Goal: Contribute content: Contribute content

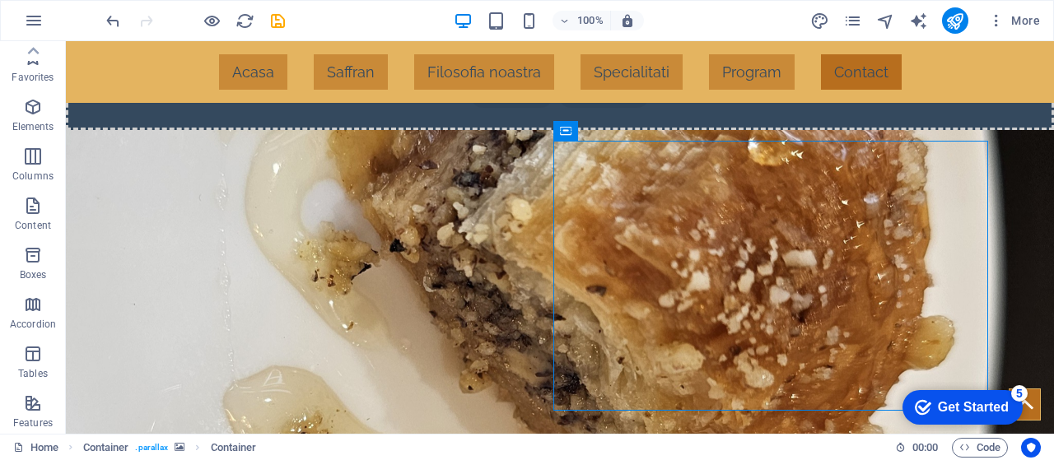
scroll to position [347, 0]
click at [35, 355] on icon "button" at bounding box center [33, 352] width 20 height 20
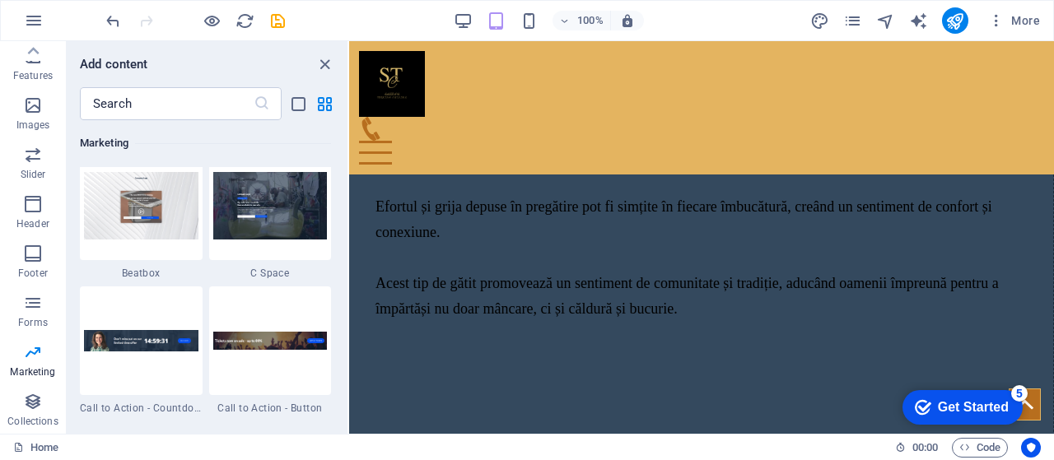
scroll to position [14641, 0]
click at [333, 66] on icon "close panel" at bounding box center [324, 64] width 19 height 19
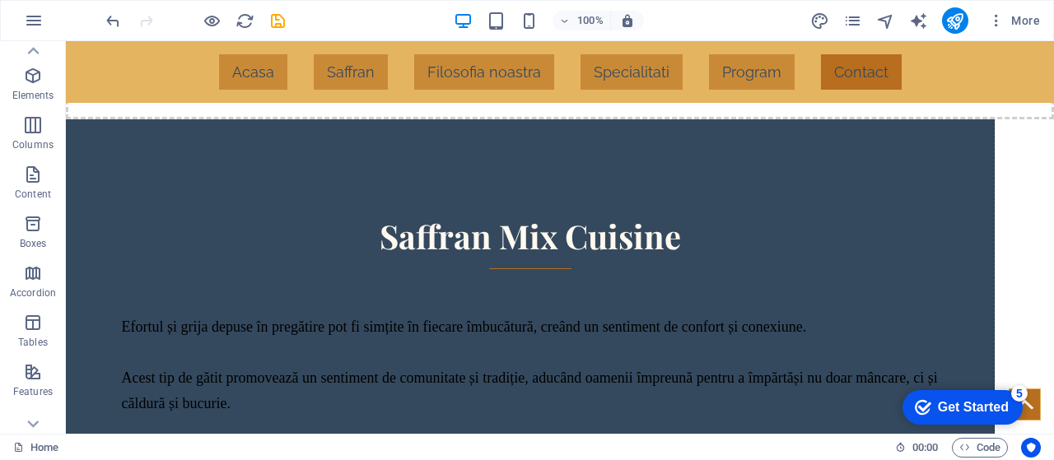
scroll to position [0, 0]
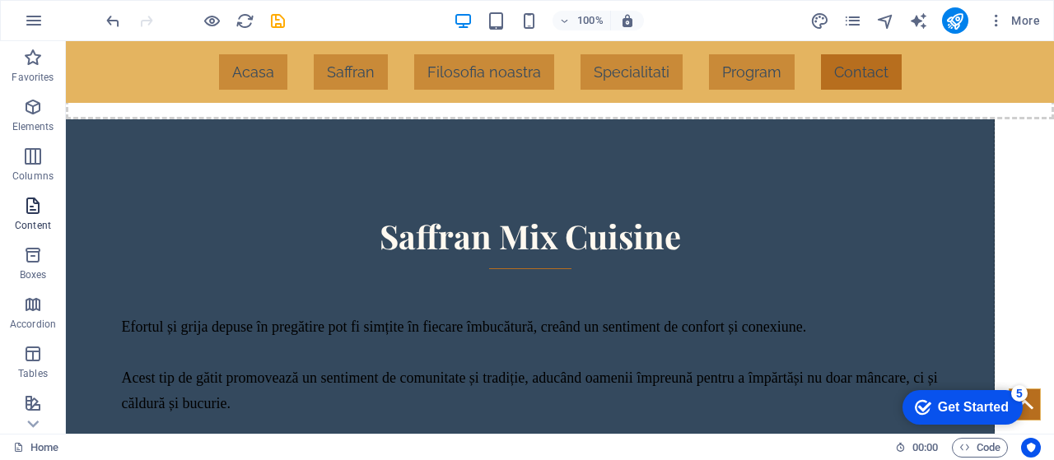
click at [31, 217] on span "Content" at bounding box center [33, 216] width 66 height 40
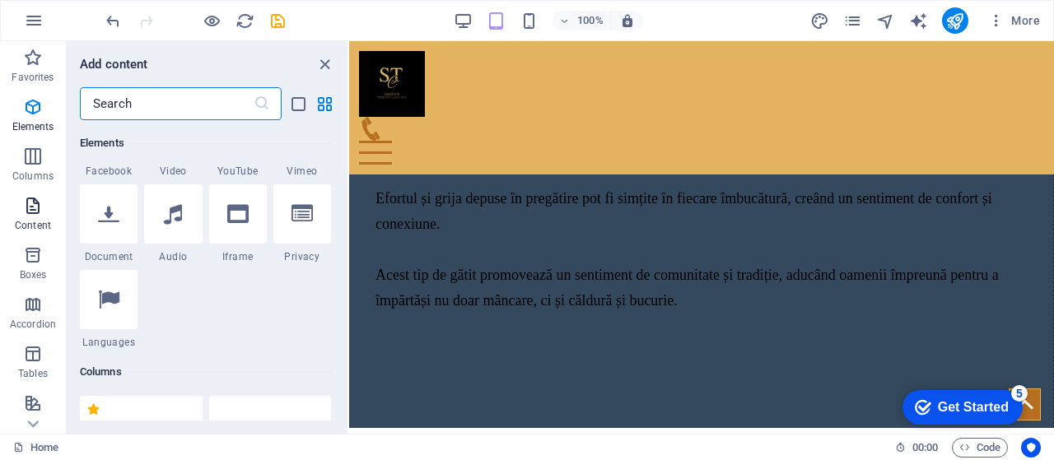
scroll to position [2880, 0]
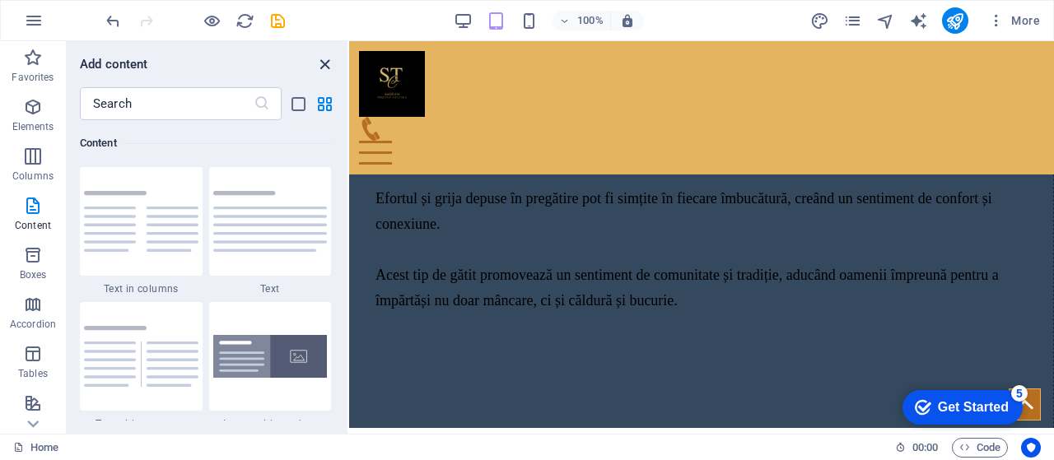
click at [328, 60] on icon "close panel" at bounding box center [324, 64] width 19 height 19
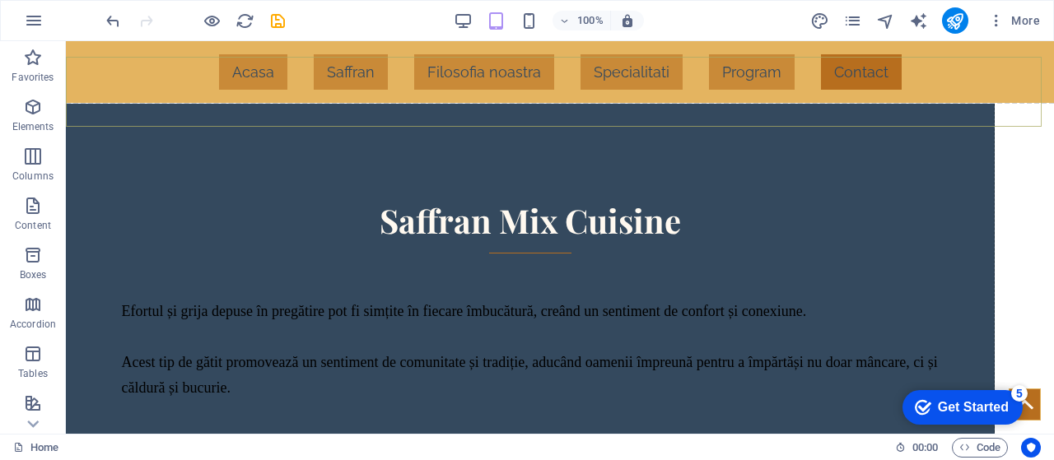
scroll to position [2955, 0]
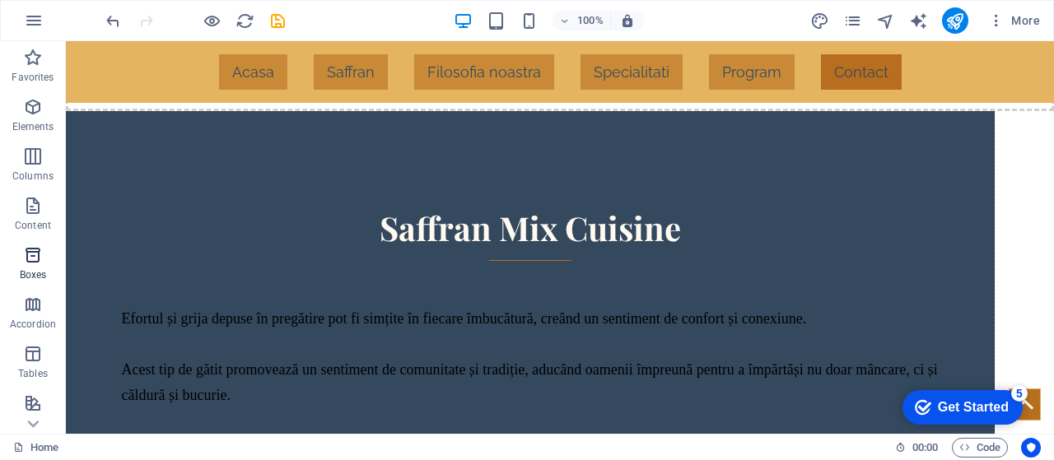
click at [37, 259] on icon "button" at bounding box center [33, 255] width 20 height 20
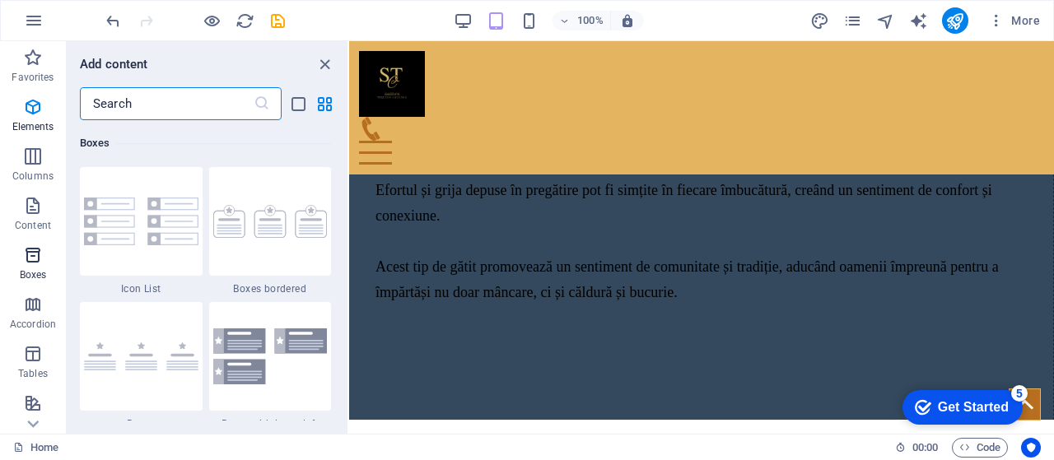
scroll to position [4541, 0]
click at [321, 58] on icon "close panel" at bounding box center [324, 64] width 19 height 19
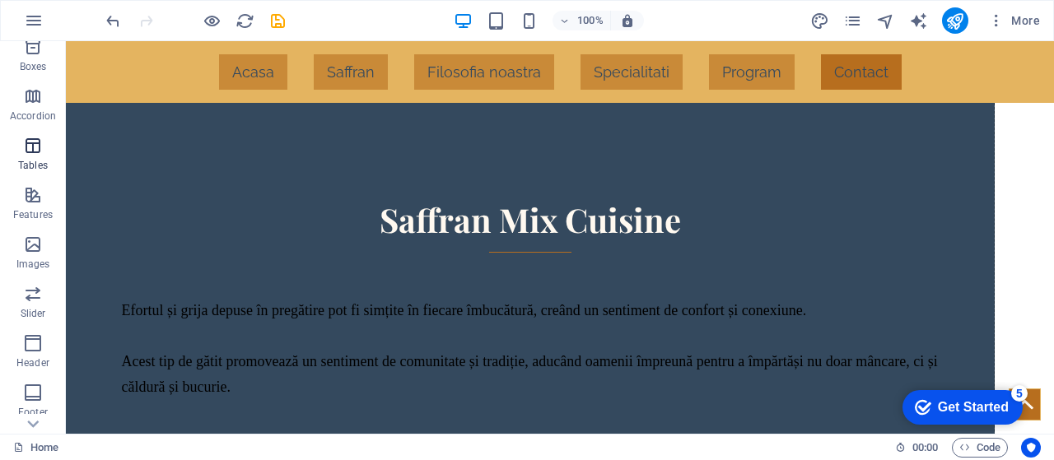
scroll to position [347, 0]
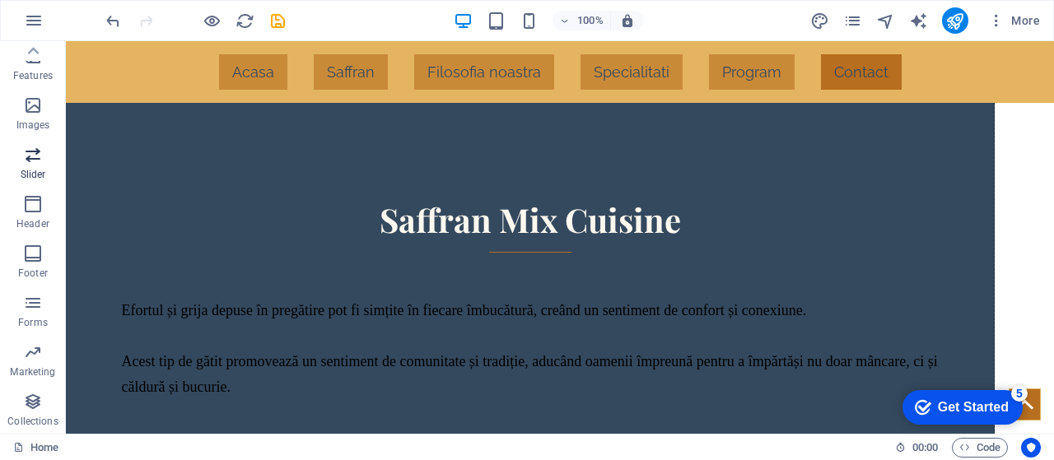
click at [32, 176] on p "Slider" at bounding box center [34, 174] width 26 height 13
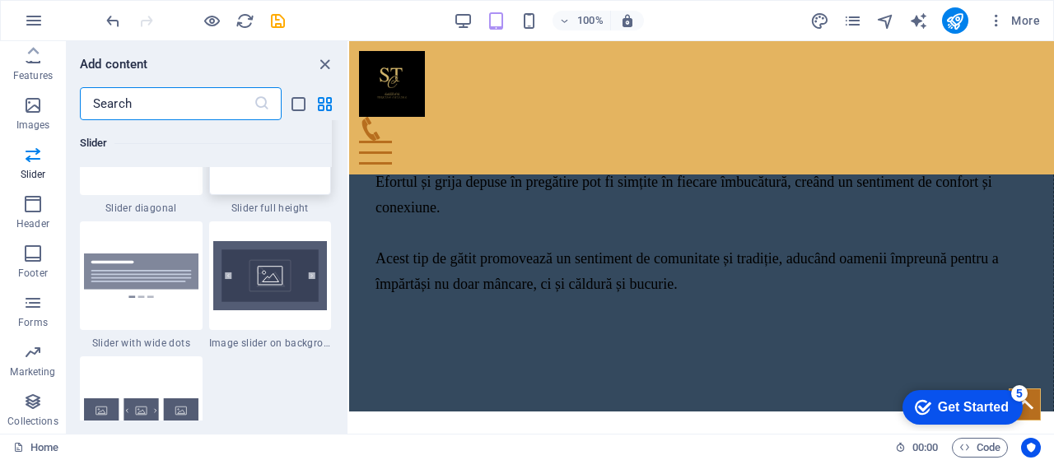
scroll to position [9550, 0]
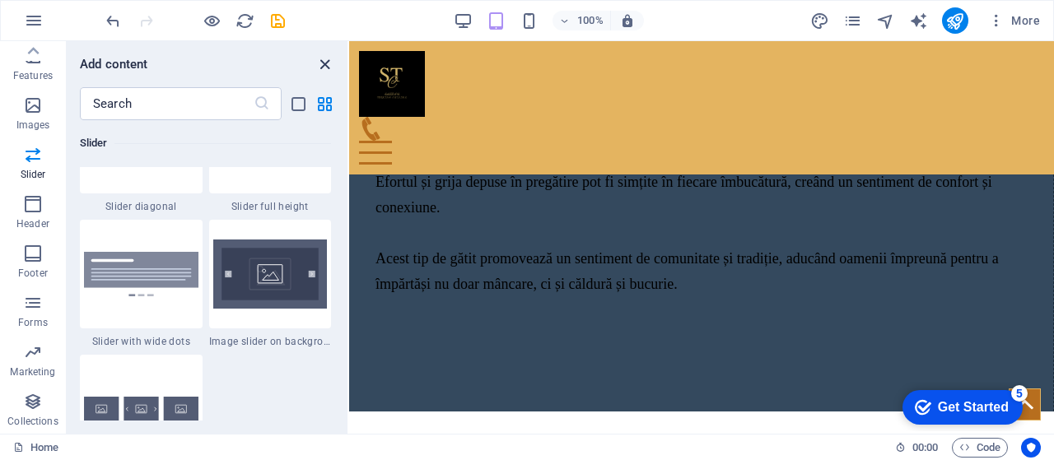
click at [322, 63] on icon "close panel" at bounding box center [324, 64] width 19 height 19
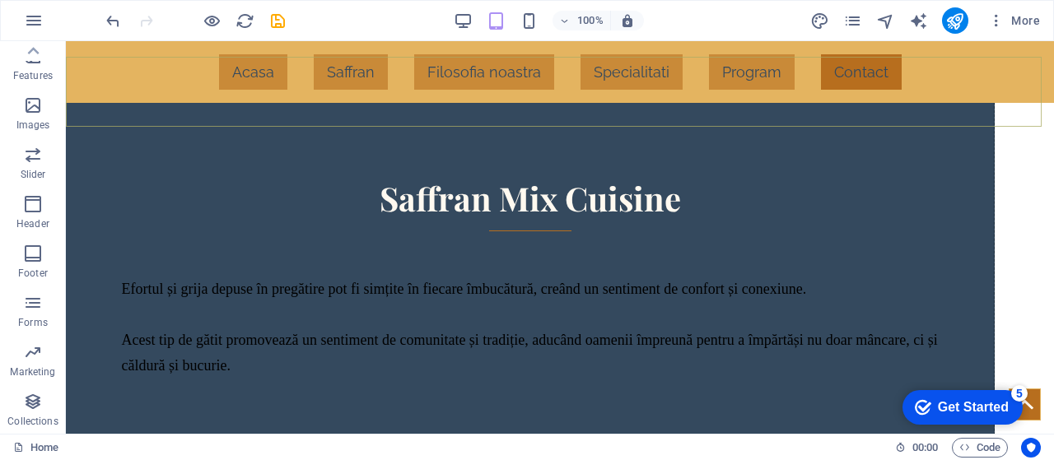
scroll to position [2971, 0]
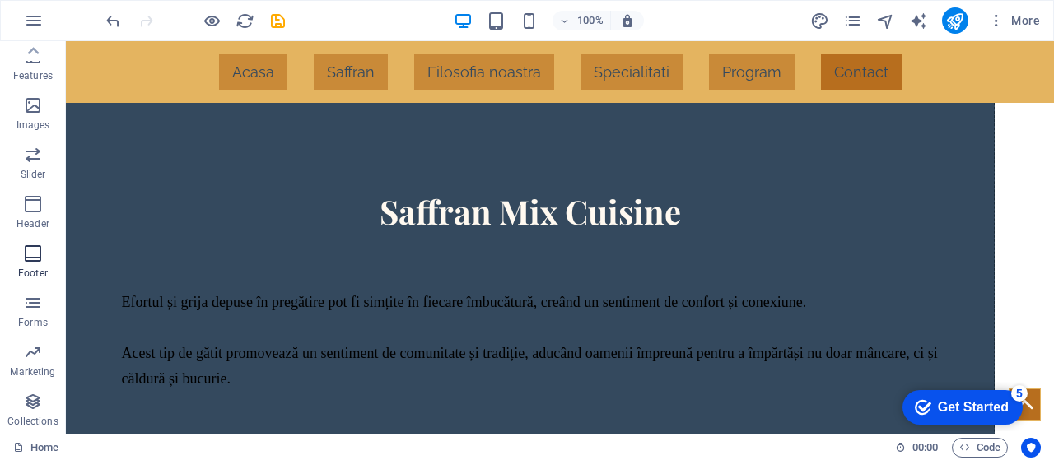
click at [32, 248] on icon "button" at bounding box center [33, 254] width 20 height 20
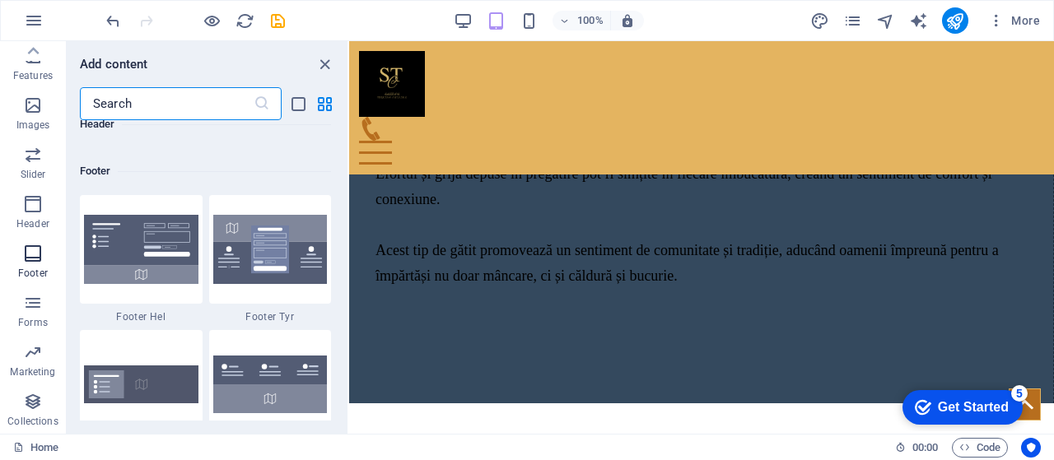
scroll to position [10899, 0]
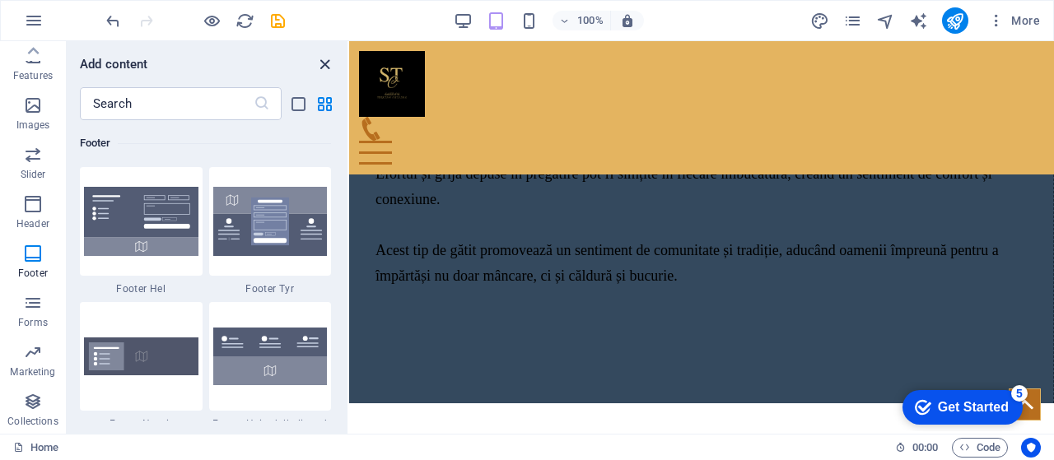
click at [324, 62] on icon "close panel" at bounding box center [324, 64] width 19 height 19
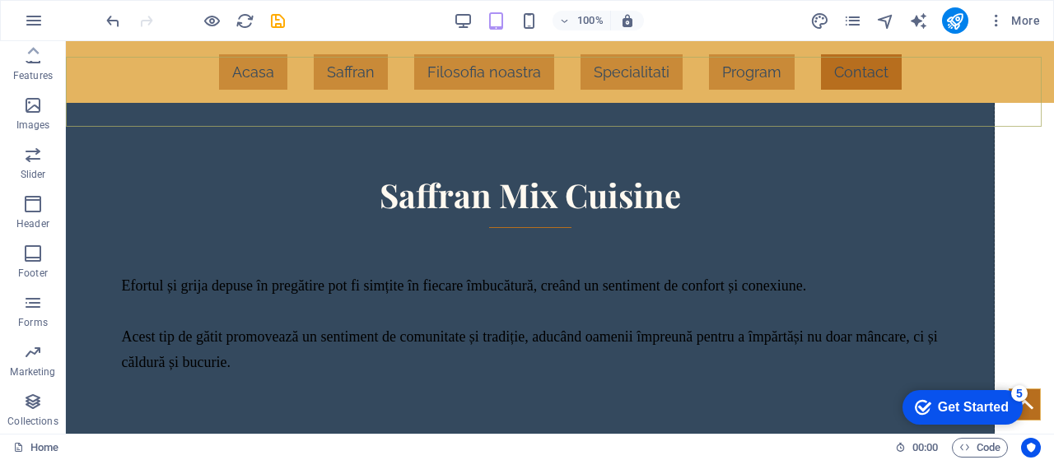
scroll to position [2979, 0]
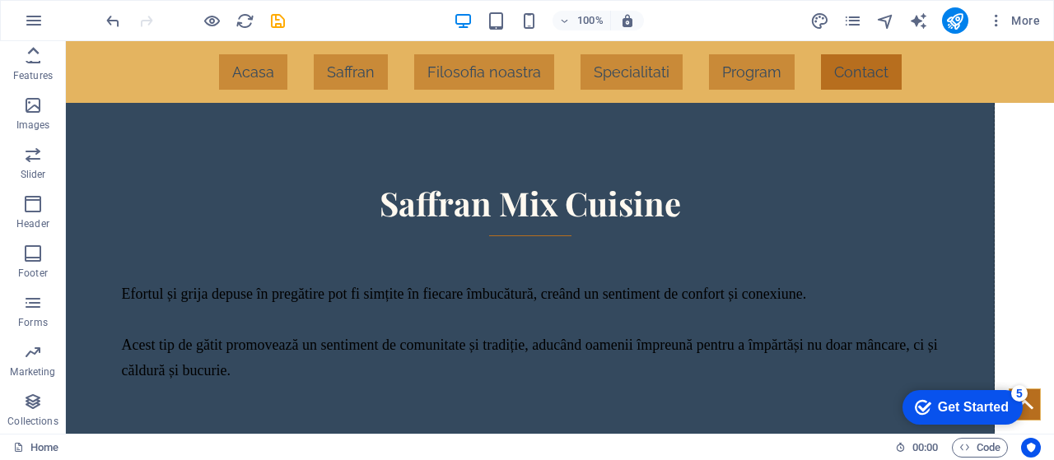
click at [48, 57] on div at bounding box center [33, 51] width 66 height 20
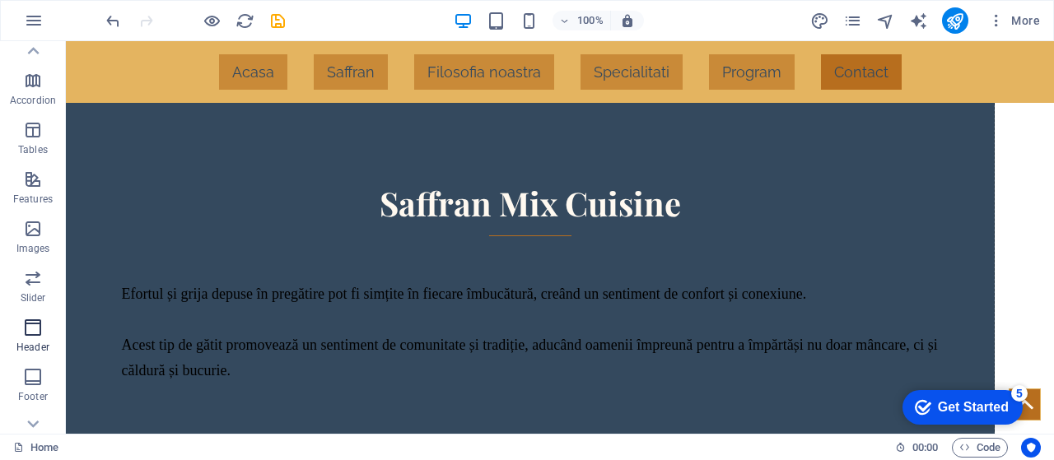
scroll to position [222, 0]
click at [33, 194] on p "Features" at bounding box center [33, 200] width 40 height 13
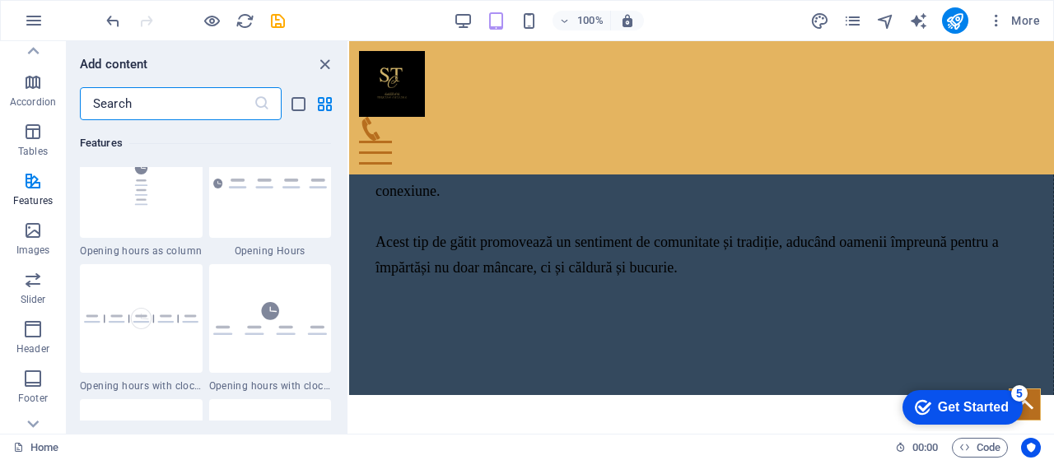
scroll to position [7132, 0]
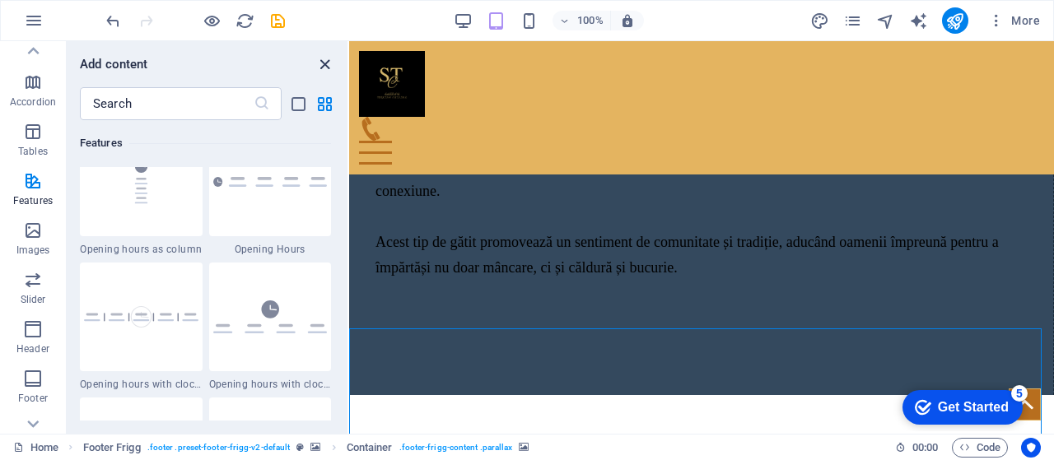
click at [327, 63] on icon "close panel" at bounding box center [324, 64] width 19 height 19
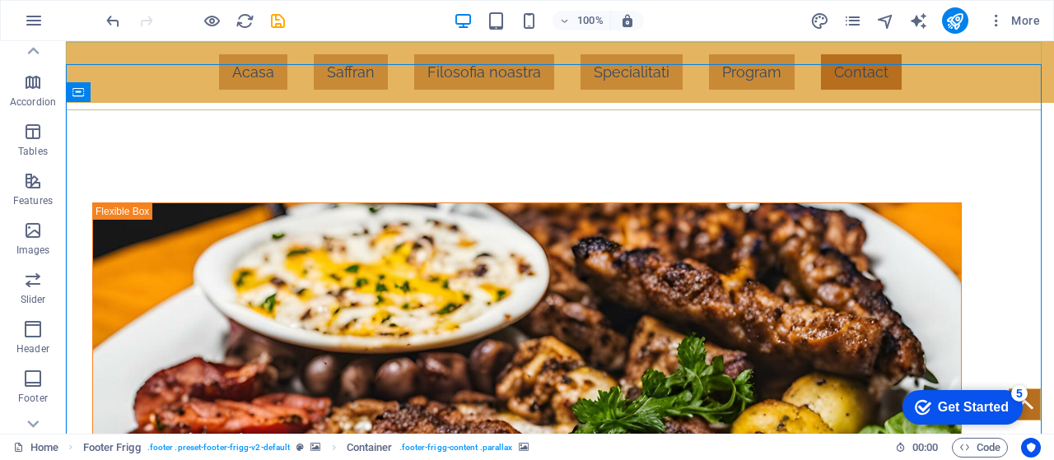
scroll to position [3379, 0]
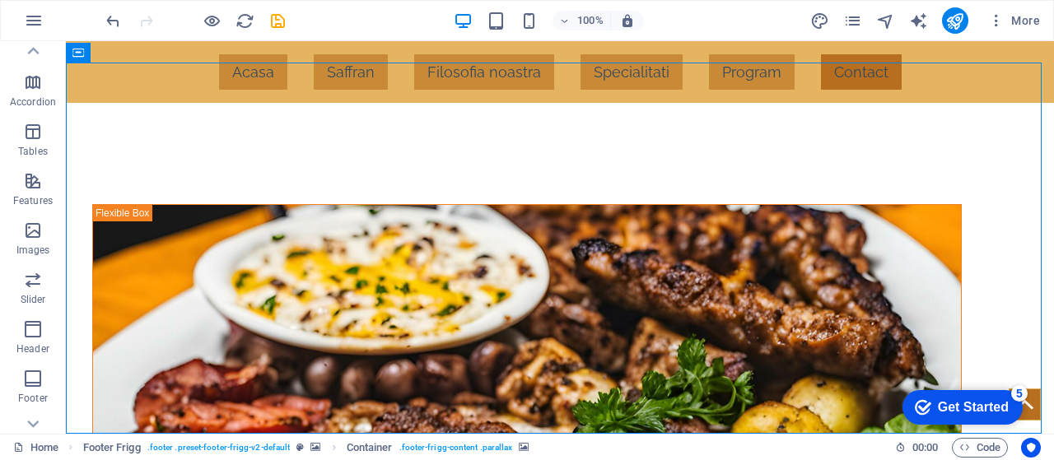
click at [999, 409] on div "Get Started" at bounding box center [973, 407] width 71 height 15
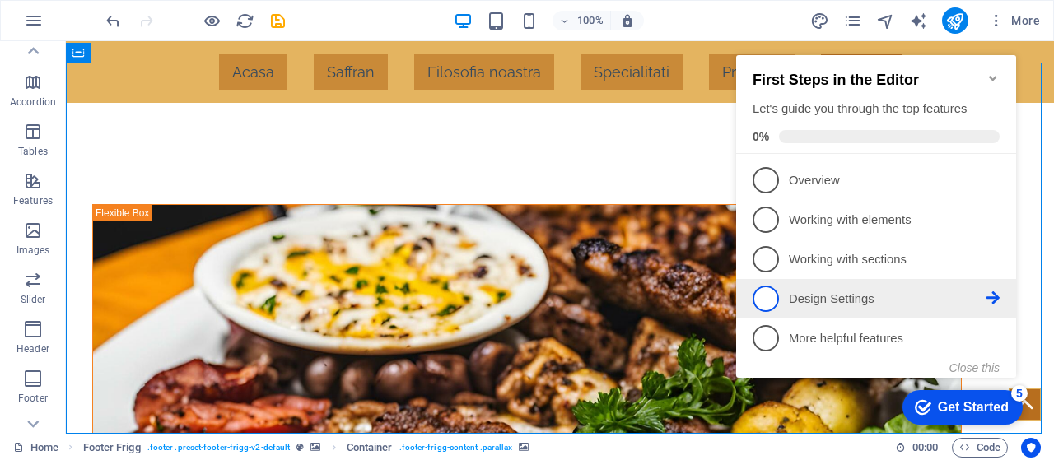
click at [801, 294] on p "Design Settings - incomplete" at bounding box center [888, 299] width 198 height 17
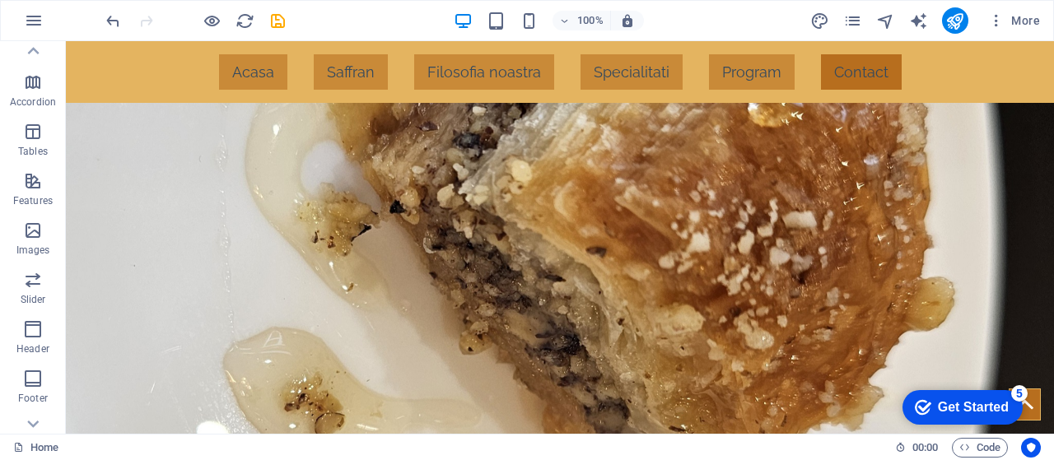
scroll to position [2312, 0]
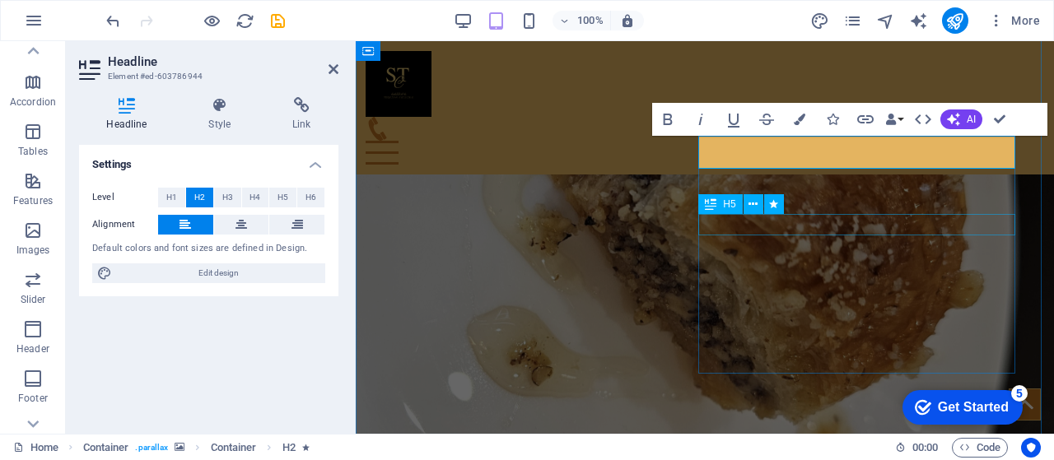
scroll to position [2294, 0]
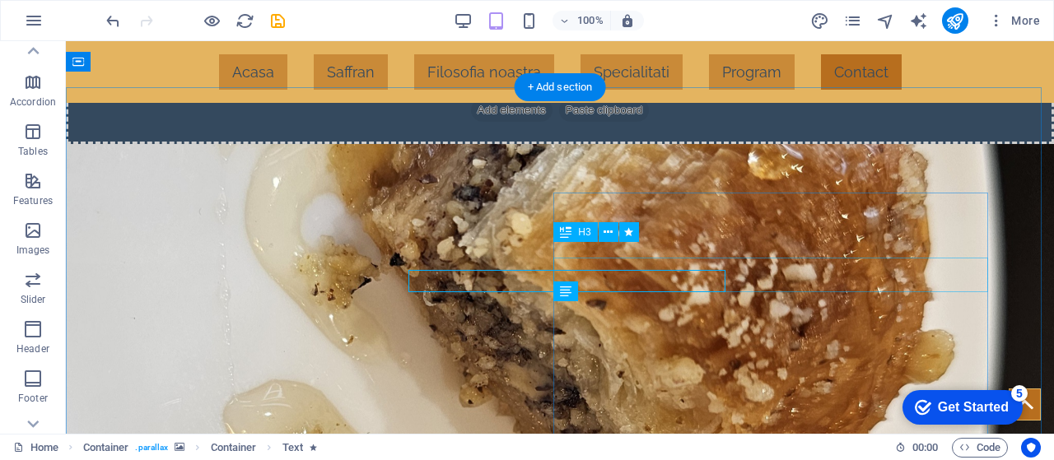
scroll to position [2270, 0]
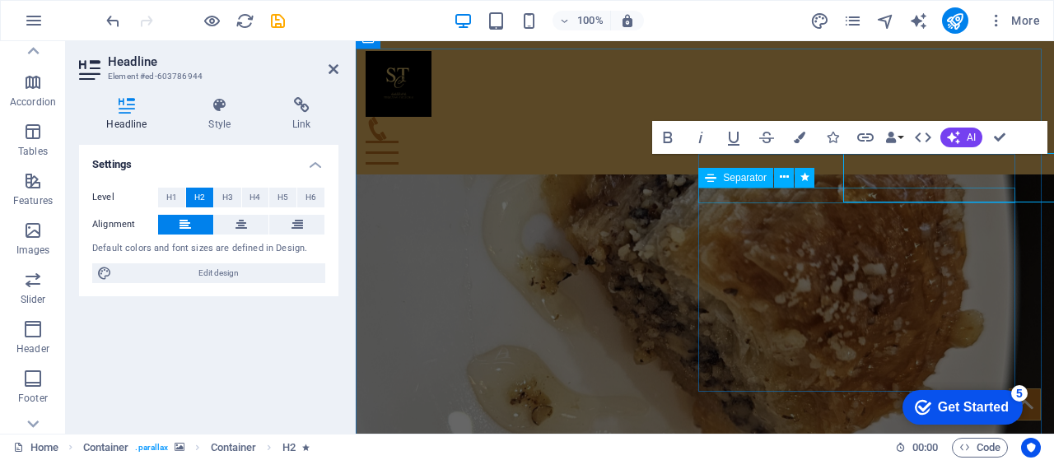
scroll to position [2294, 0]
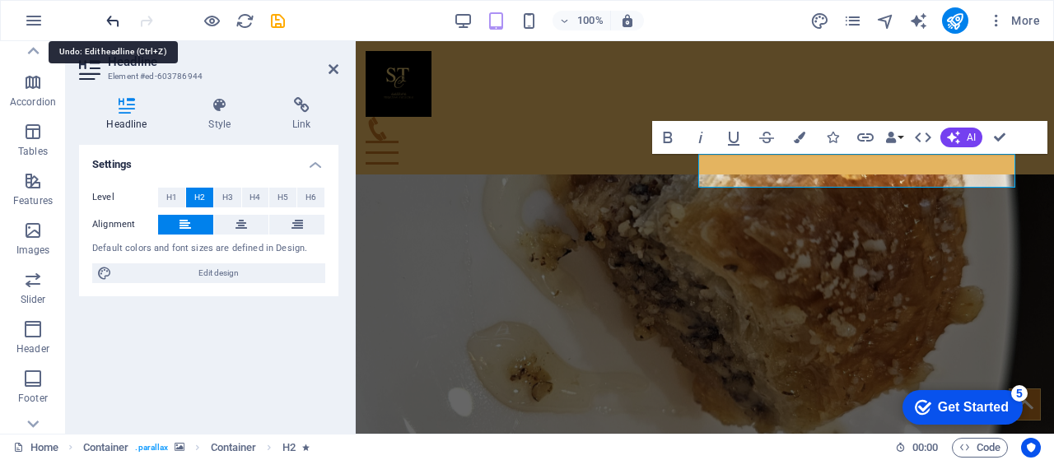
click at [114, 22] on icon "undo" at bounding box center [113, 21] width 19 height 19
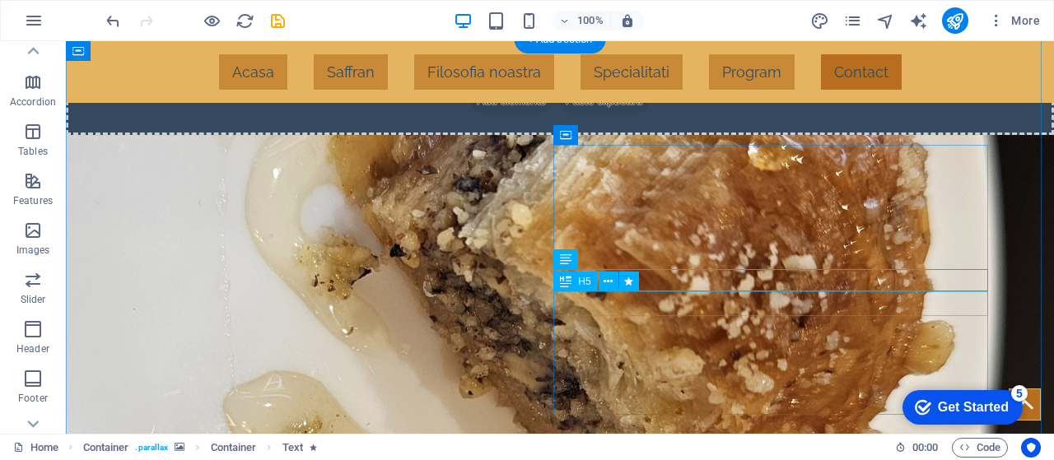
scroll to position [2302, 0]
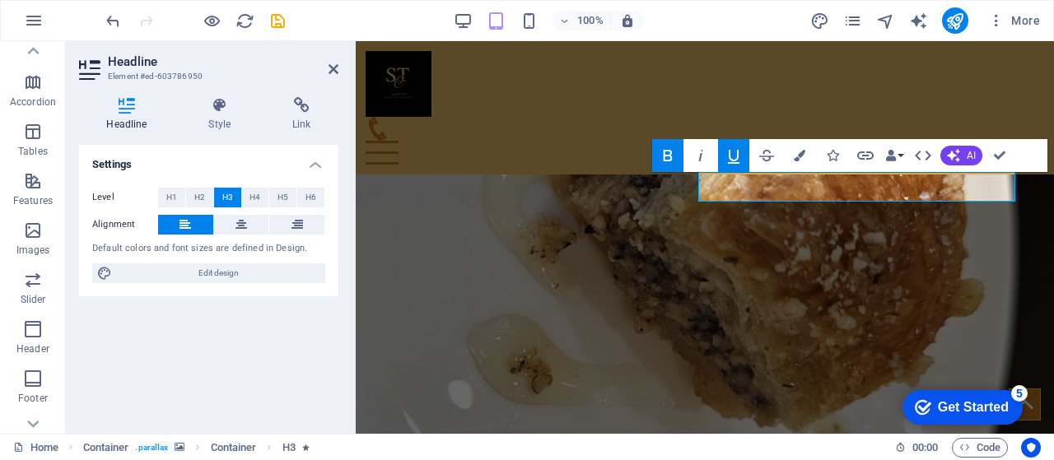
scroll to position [2325, 0]
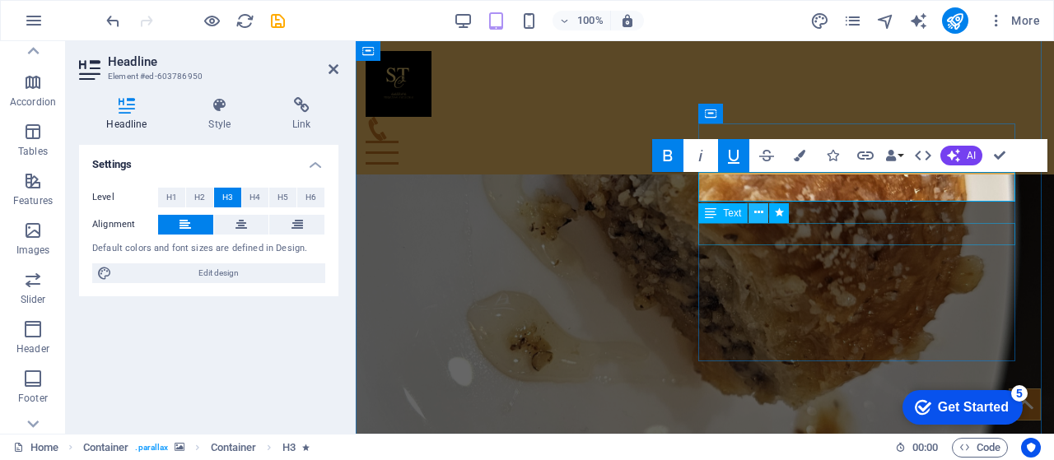
click at [761, 217] on icon at bounding box center [758, 212] width 9 height 17
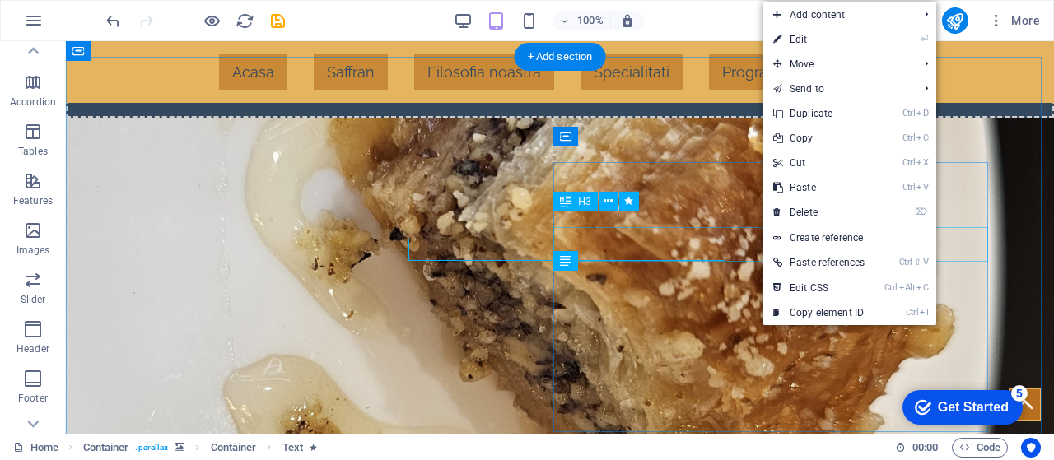
scroll to position [2309, 0]
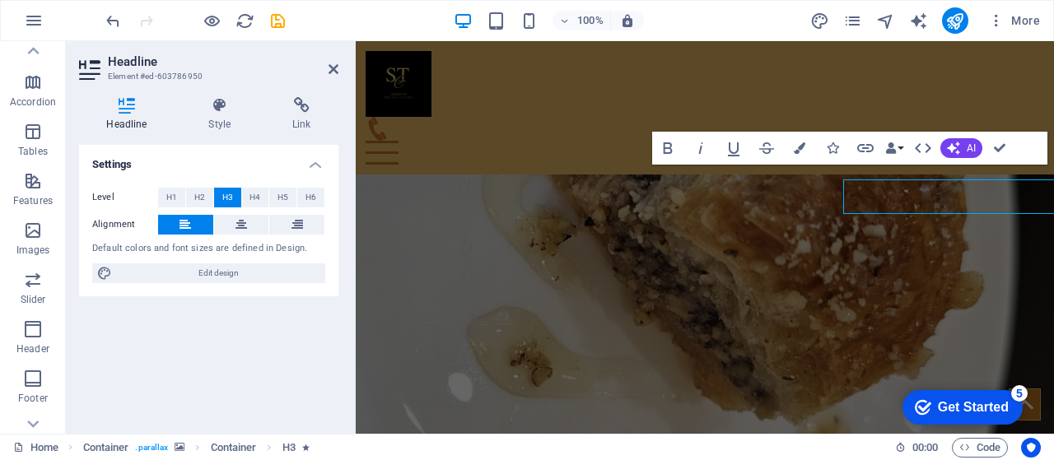
scroll to position [2333, 0]
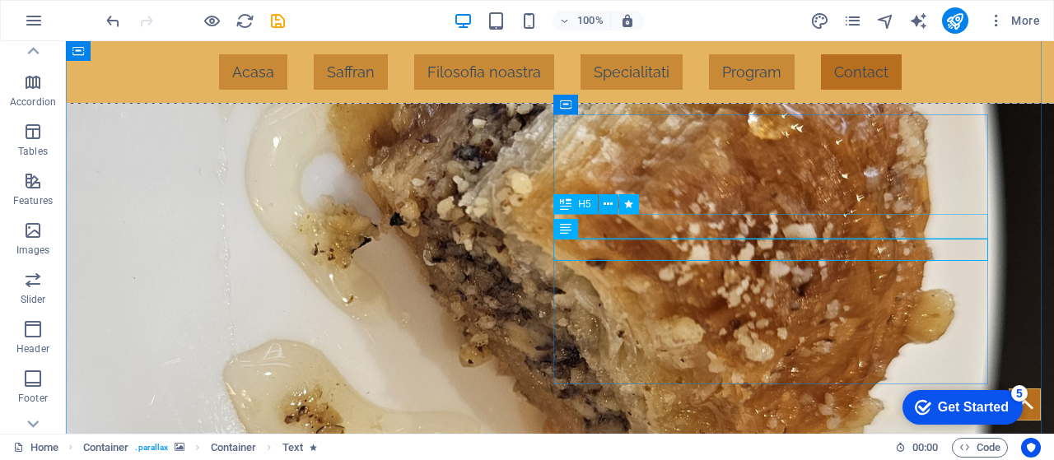
drag, startPoint x: 731, startPoint y: 231, endPoint x: 441, endPoint y: 231, distance: 289.8
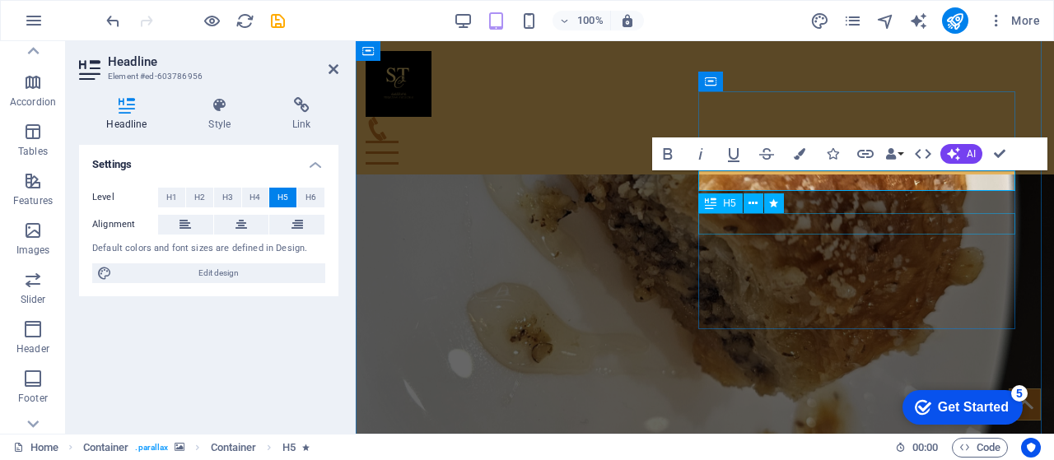
scroll to position [2357, 0]
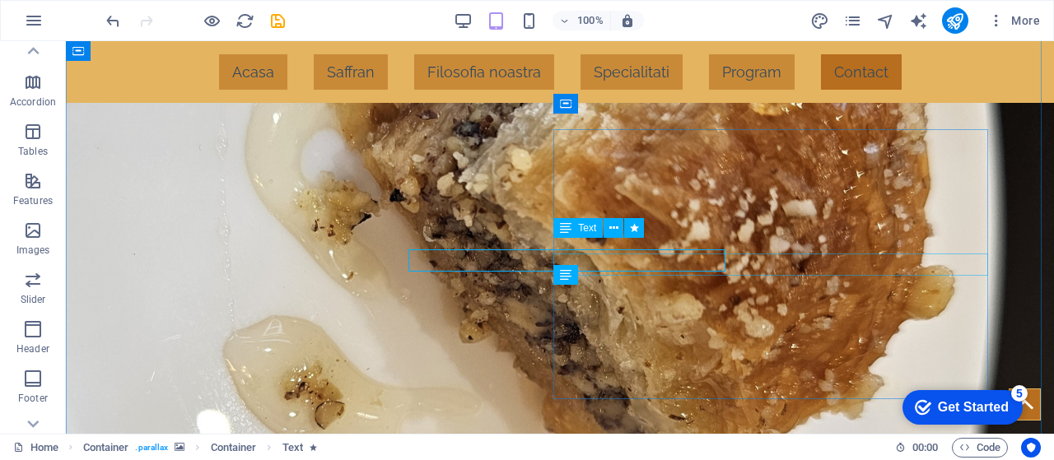
scroll to position [2341, 0]
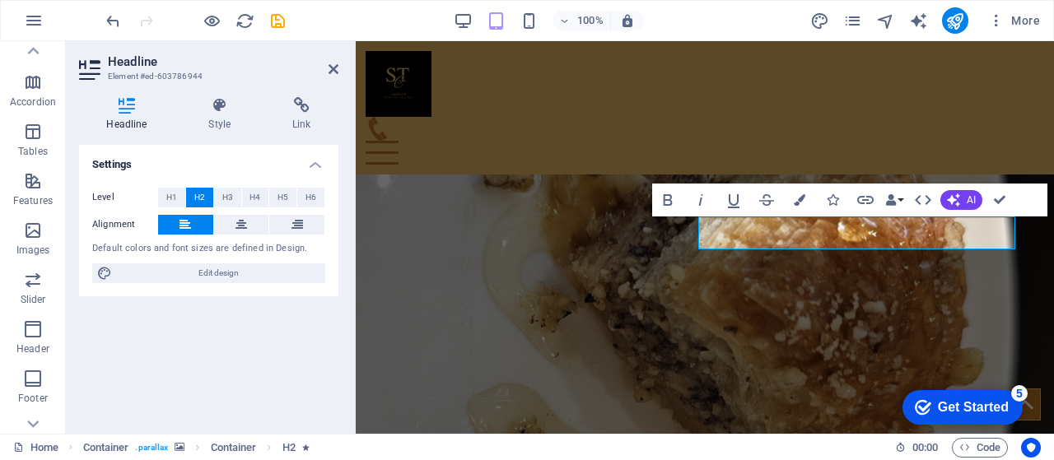
scroll to position [2226, 0]
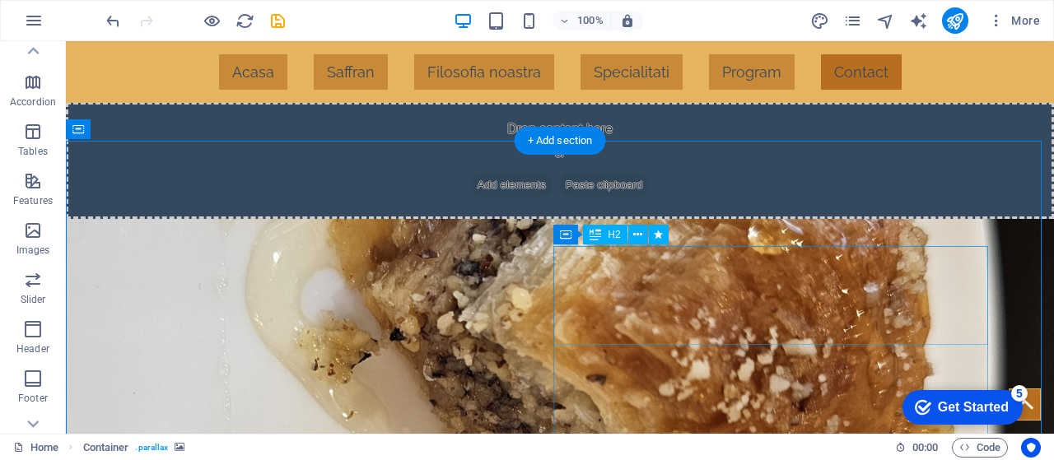
scroll to position [2203, 0]
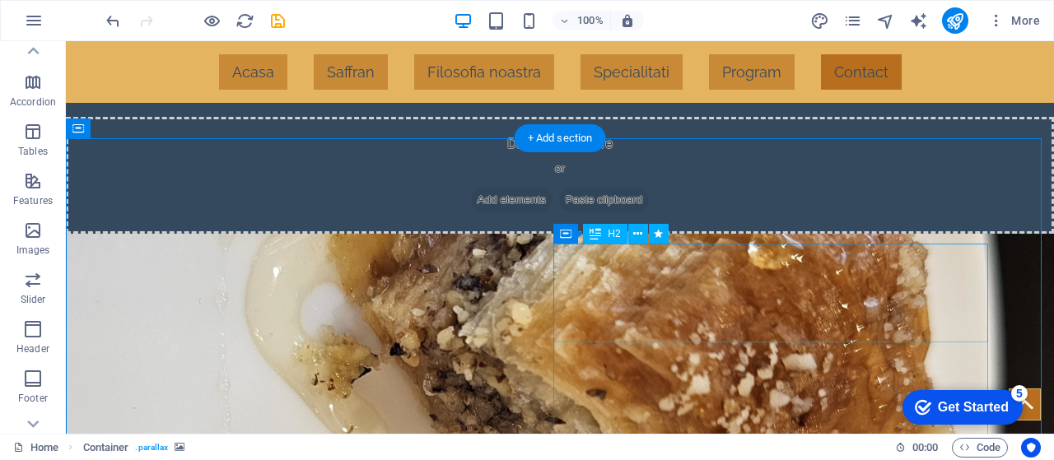
drag, startPoint x: 800, startPoint y: 287, endPoint x: 510, endPoint y: 287, distance: 289.8
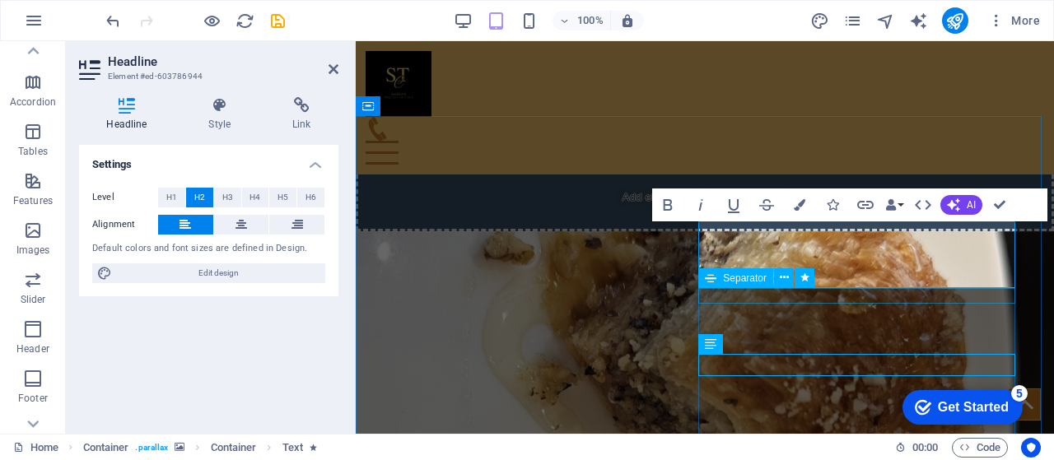
scroll to position [2226, 0]
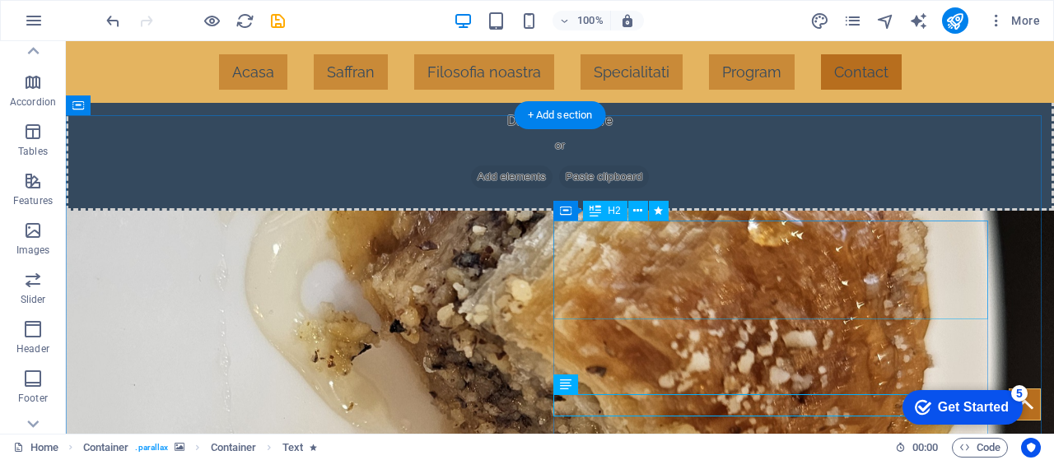
drag, startPoint x: 824, startPoint y: 297, endPoint x: 534, endPoint y: 297, distance: 289.8
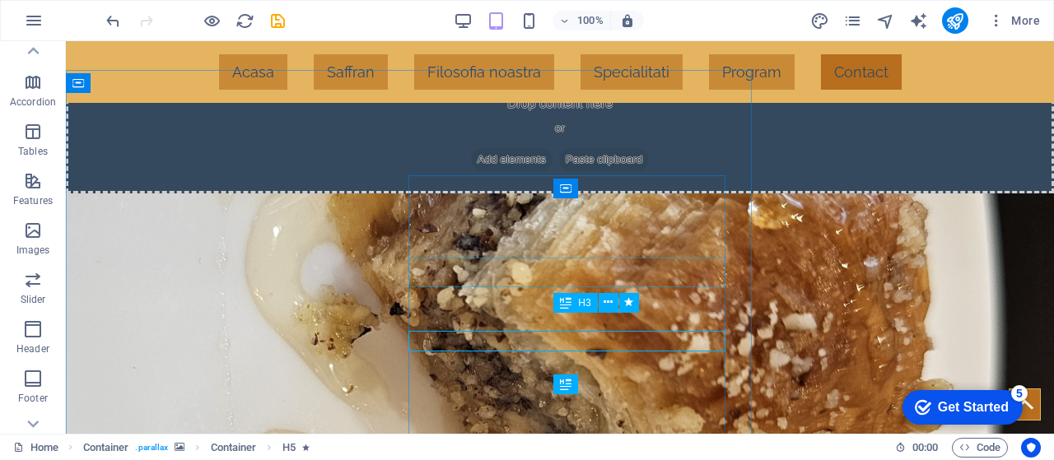
scroll to position [2249, 0]
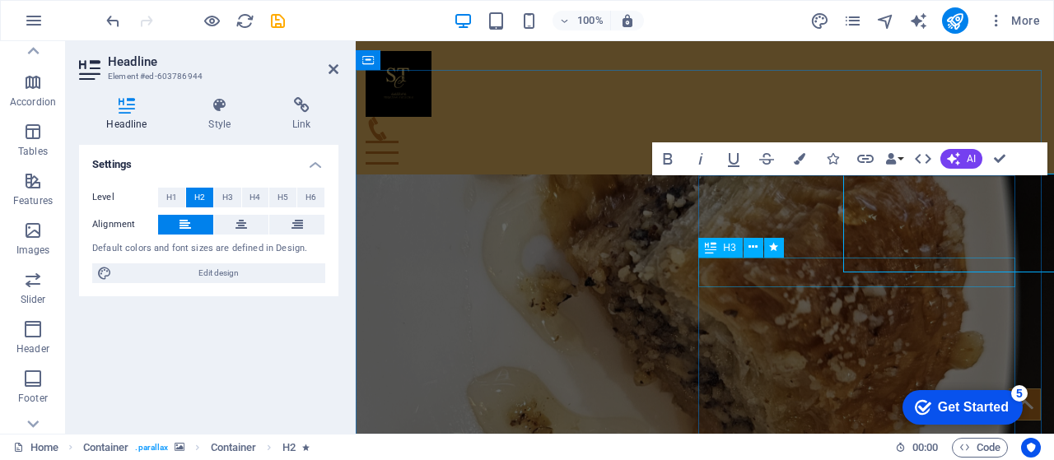
scroll to position [2274, 0]
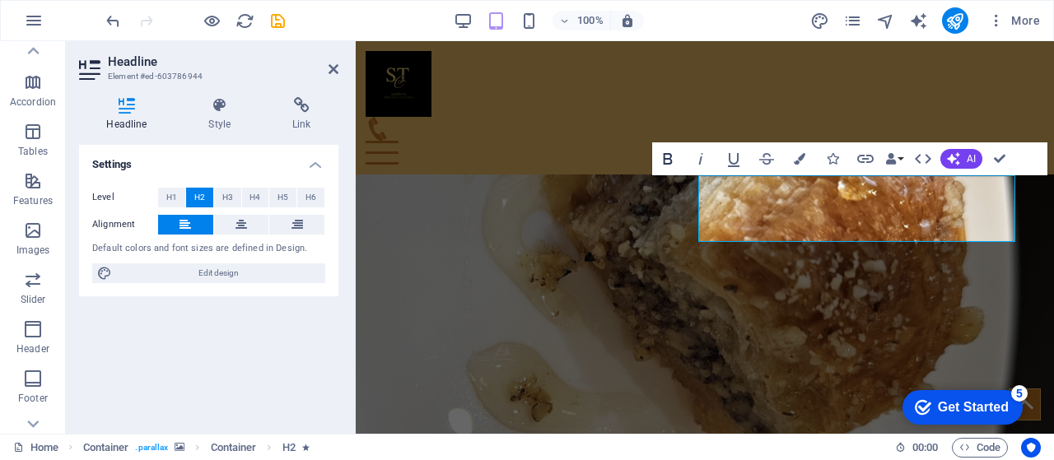
click at [660, 157] on icon "button" at bounding box center [668, 159] width 20 height 20
click at [965, 155] on button "AI" at bounding box center [961, 159] width 42 height 20
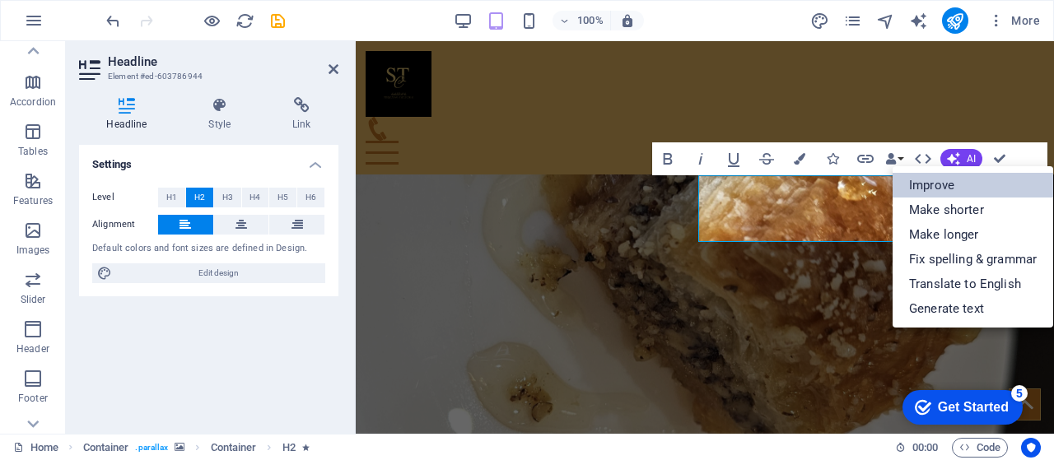
click at [942, 184] on link "Improve" at bounding box center [972, 185] width 161 height 25
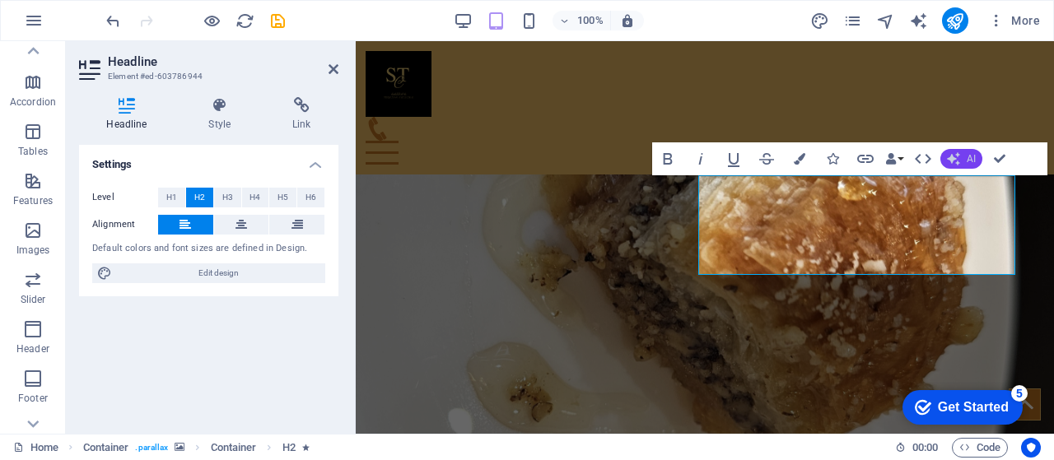
click at [957, 149] on button "AI" at bounding box center [961, 159] width 42 height 20
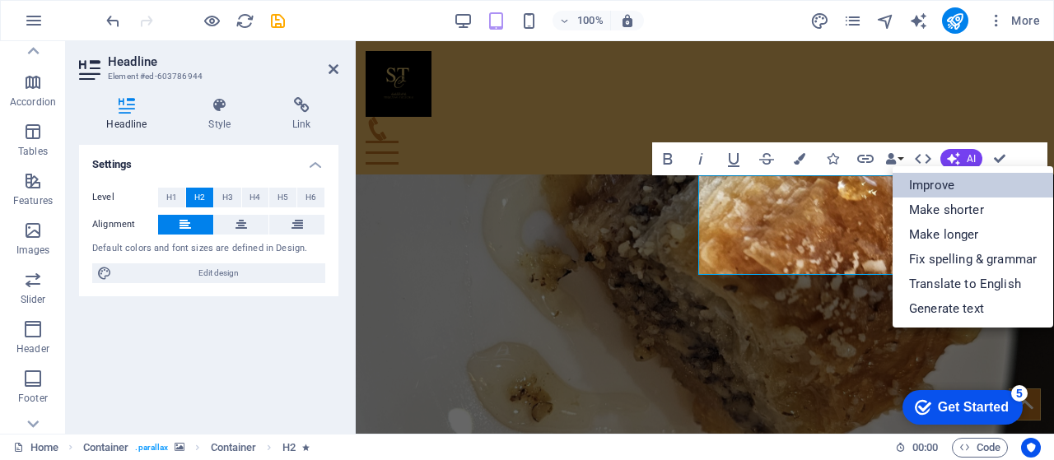
click at [948, 180] on link "Improve" at bounding box center [972, 185] width 161 height 25
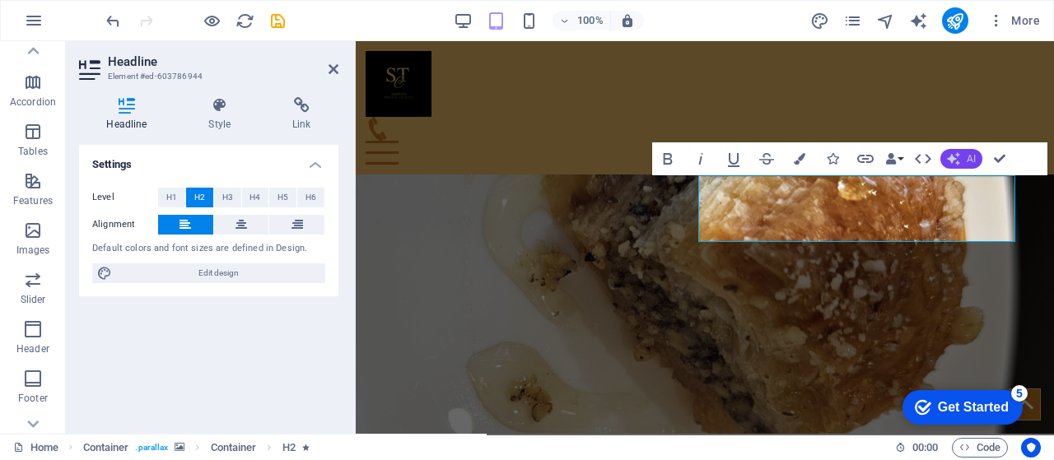
click at [971, 162] on span "AI" at bounding box center [970, 159] width 9 height 10
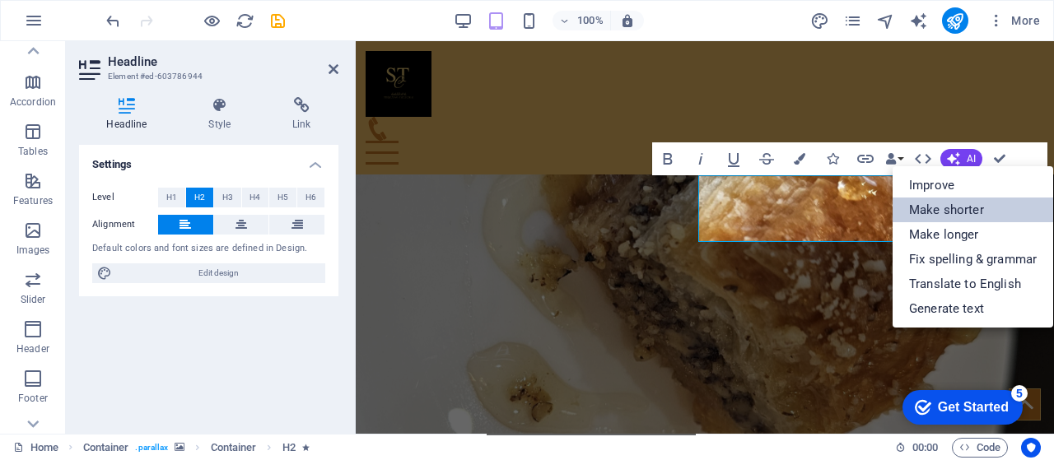
click at [960, 203] on link "Make shorter" at bounding box center [972, 210] width 161 height 25
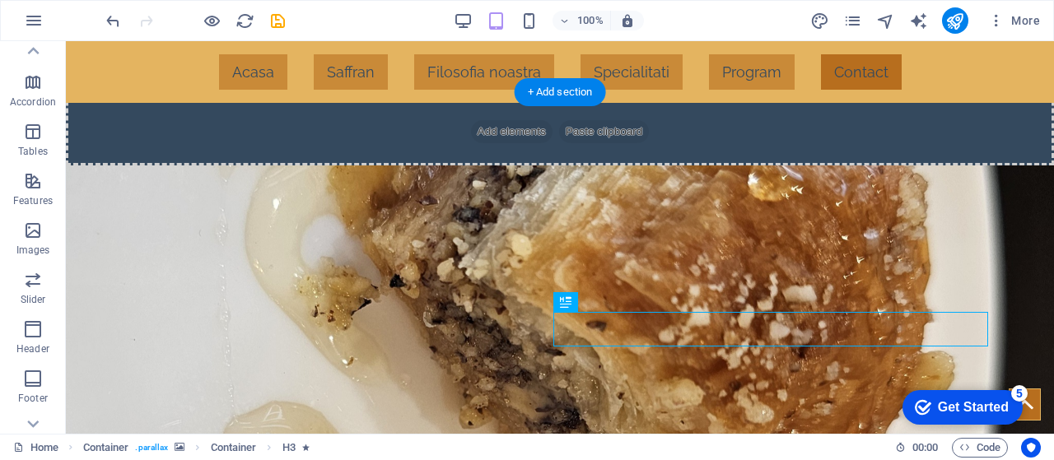
scroll to position [2250, 0]
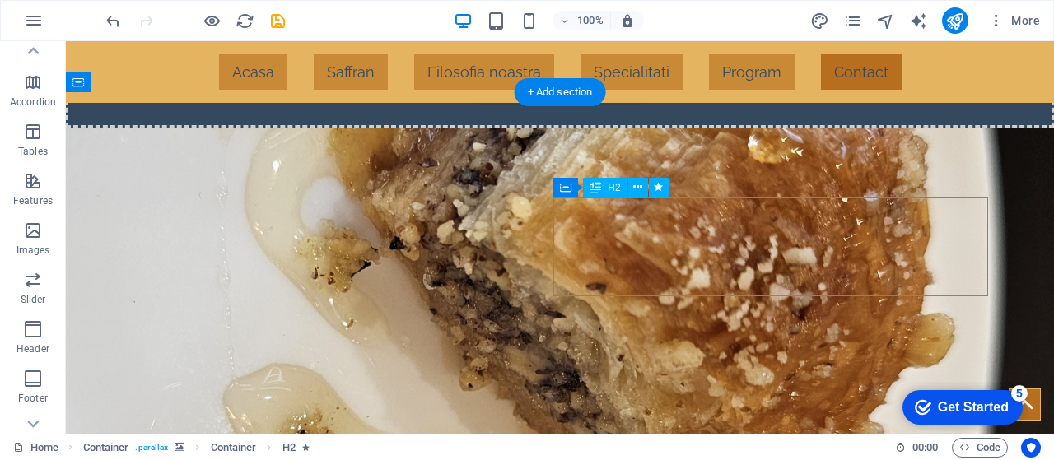
scroll to position [2274, 0]
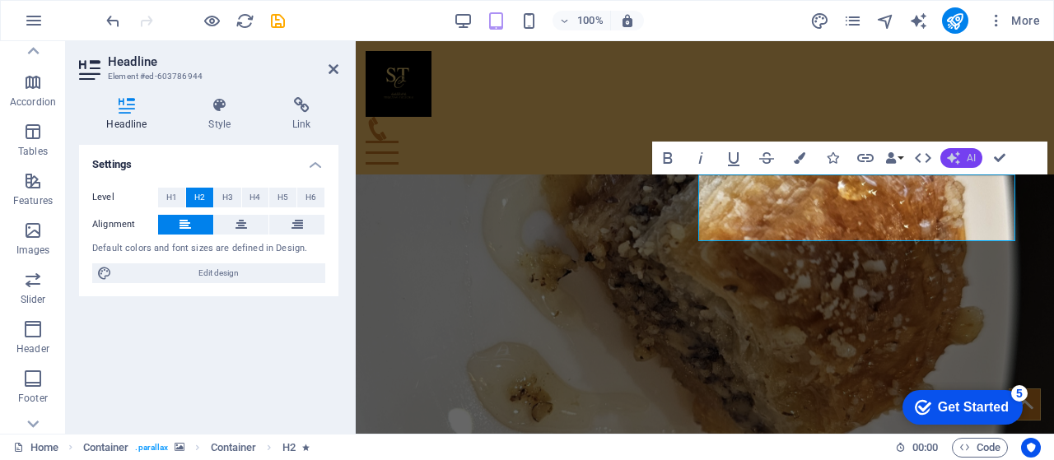
click at [961, 152] on button "AI" at bounding box center [961, 158] width 42 height 20
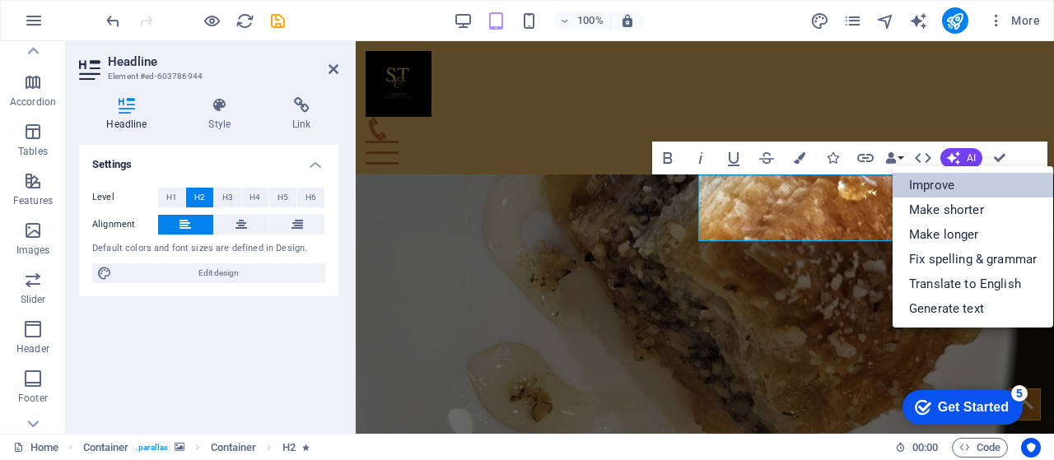
click at [942, 183] on link "Improve" at bounding box center [972, 185] width 161 height 25
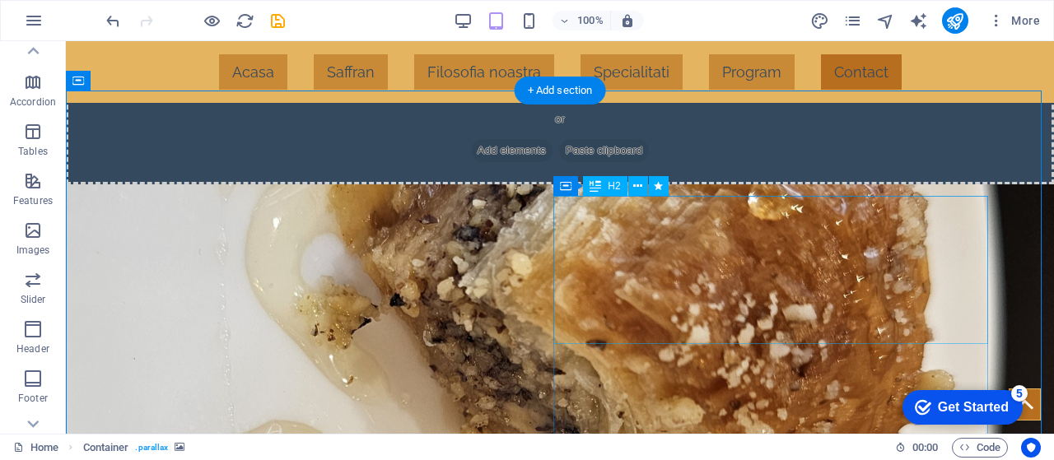
scroll to position [2251, 0]
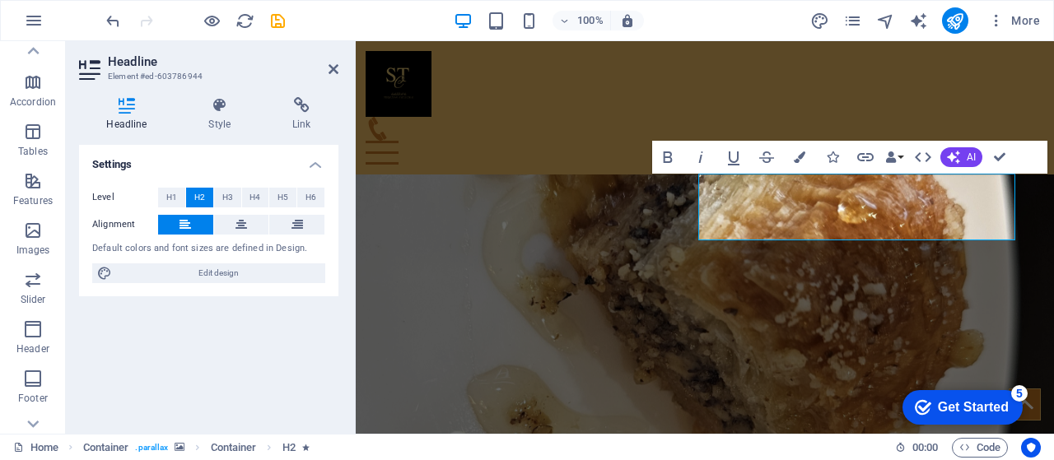
scroll to position [2275, 0]
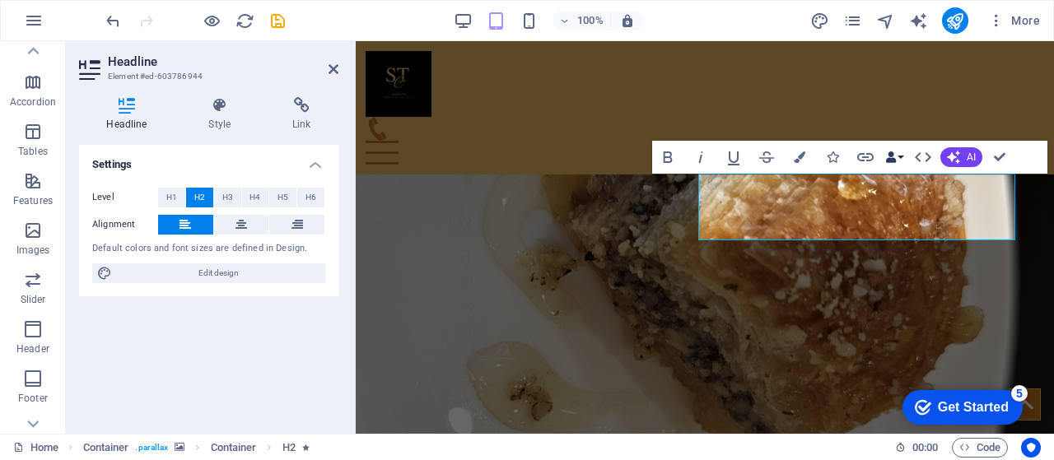
click at [900, 154] on button "Data Bindings" at bounding box center [894, 157] width 23 height 33
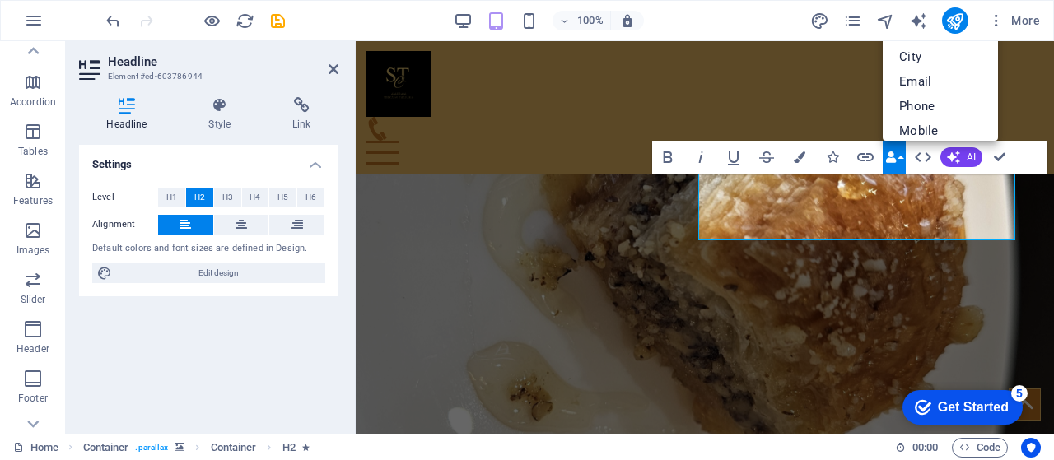
click at [175, 186] on div "Level H1 H2 H3 H4 H5 H6 Alignment Default colors and font sizes are defined in …" at bounding box center [208, 236] width 259 height 123
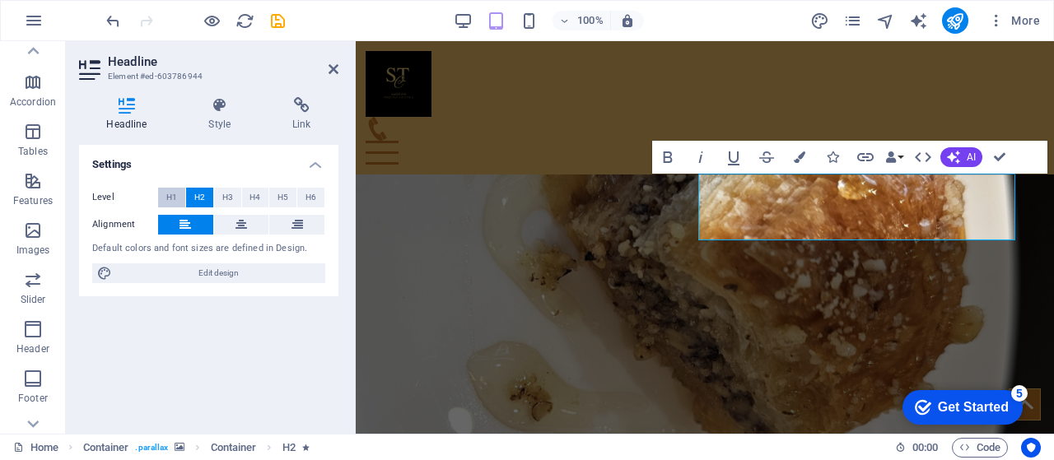
click at [175, 193] on span "H1" at bounding box center [171, 198] width 11 height 20
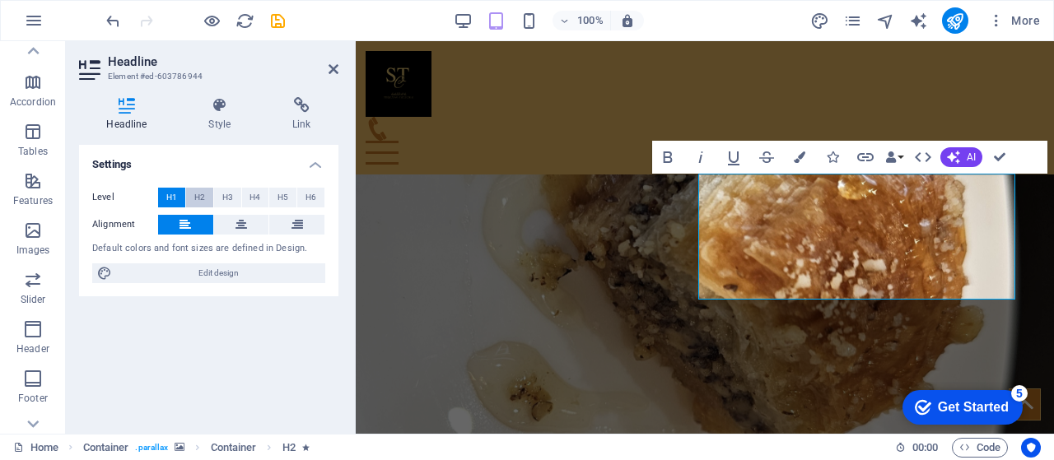
click at [196, 195] on span "H2" at bounding box center [199, 198] width 11 height 20
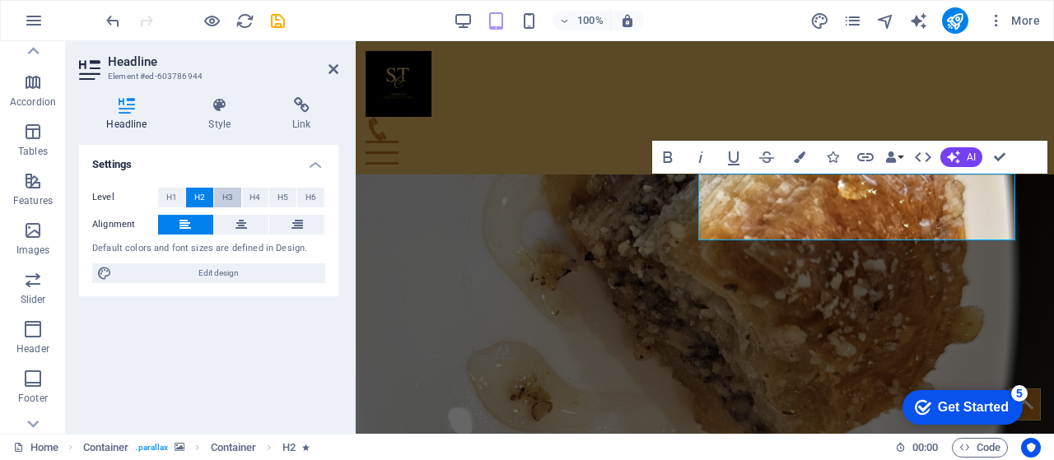
click at [229, 198] on span "H3" at bounding box center [227, 198] width 11 height 20
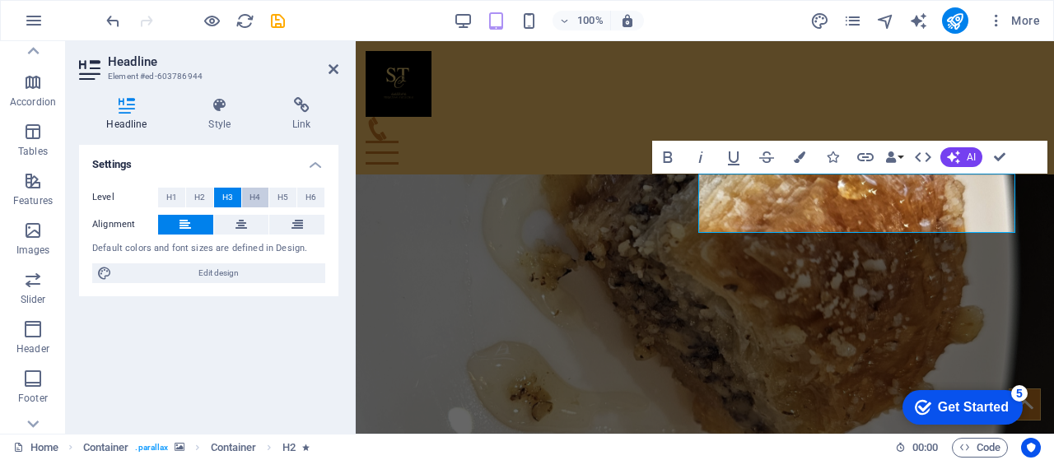
click at [253, 200] on span "H4" at bounding box center [254, 198] width 11 height 20
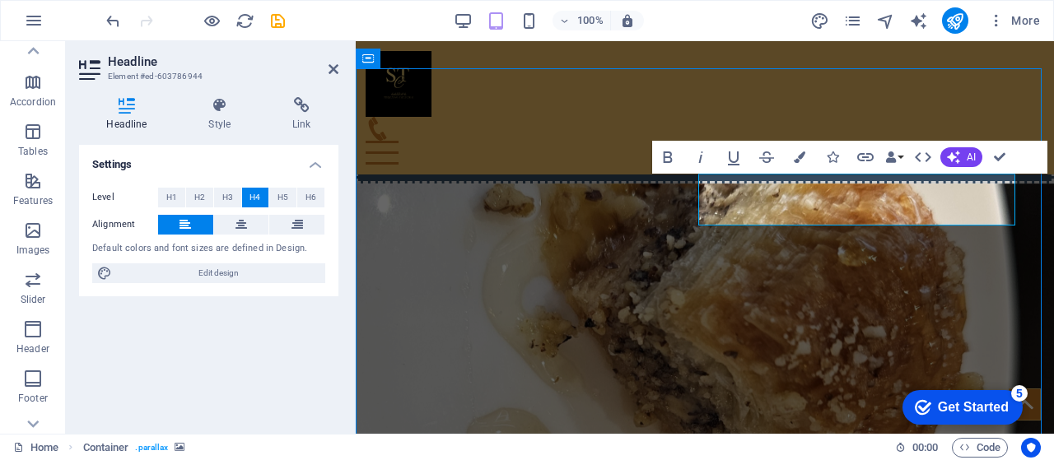
scroll to position [2251, 0]
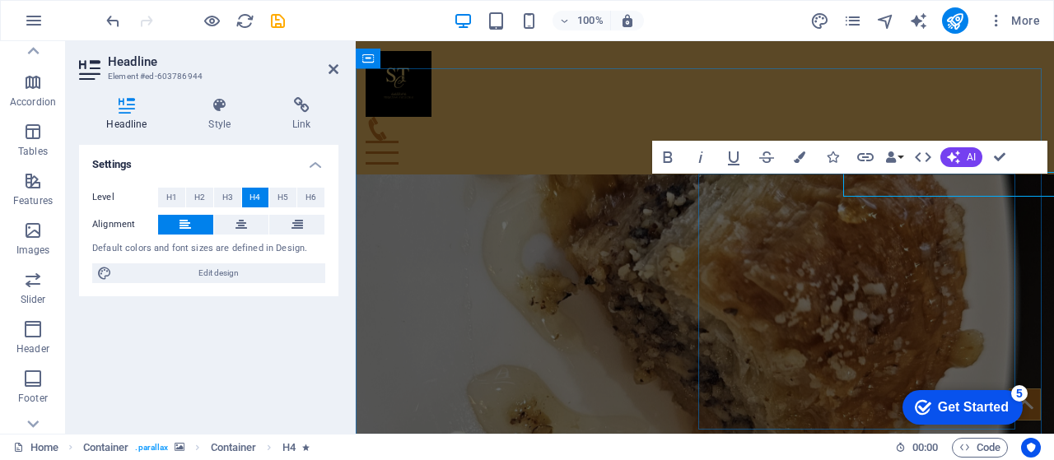
scroll to position [2275, 0]
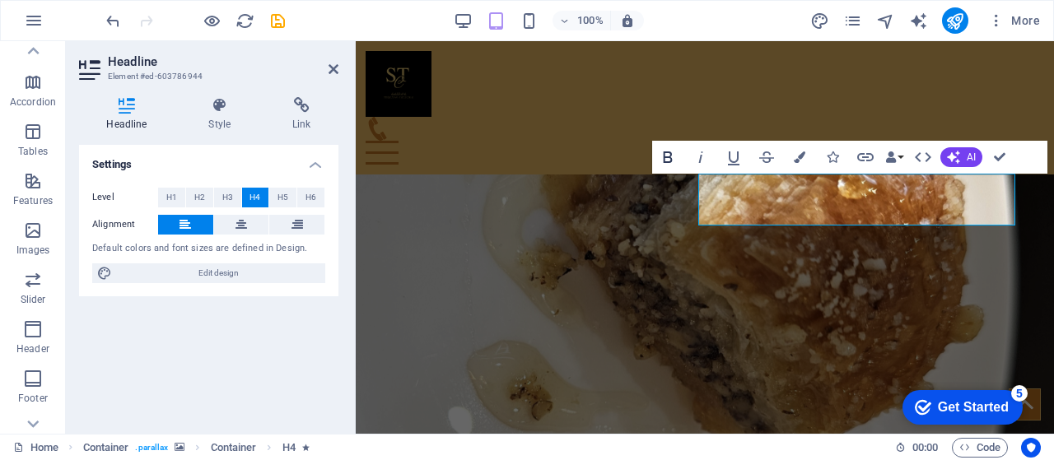
click at [663, 157] on icon "button" at bounding box center [668, 157] width 20 height 20
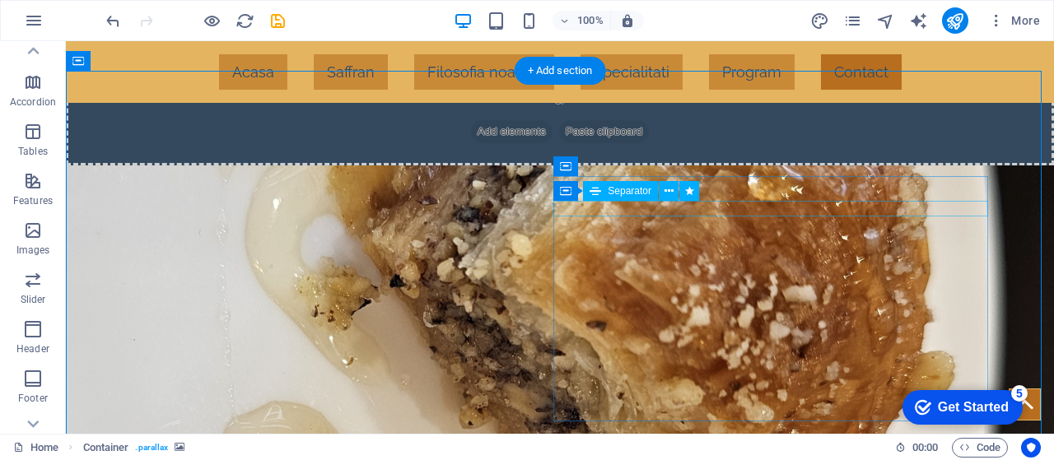
scroll to position [2269, 0]
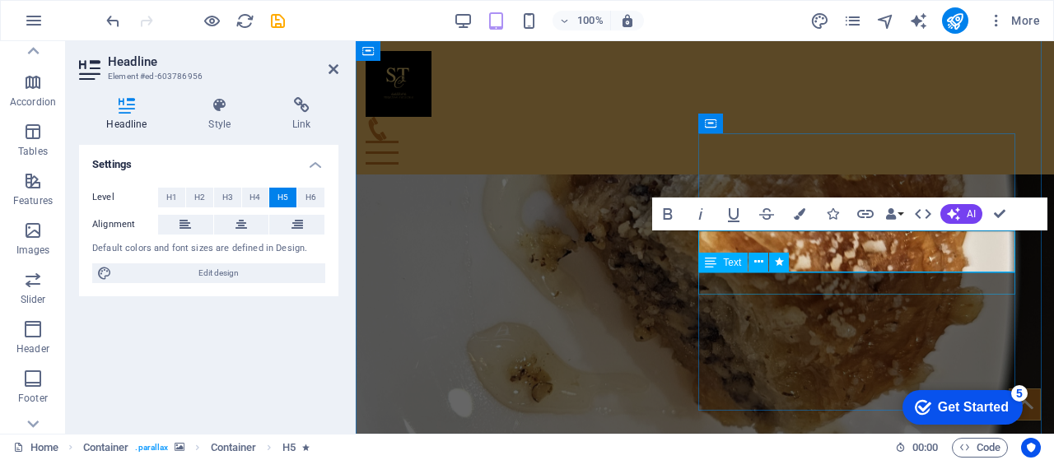
scroll to position [2317, 0]
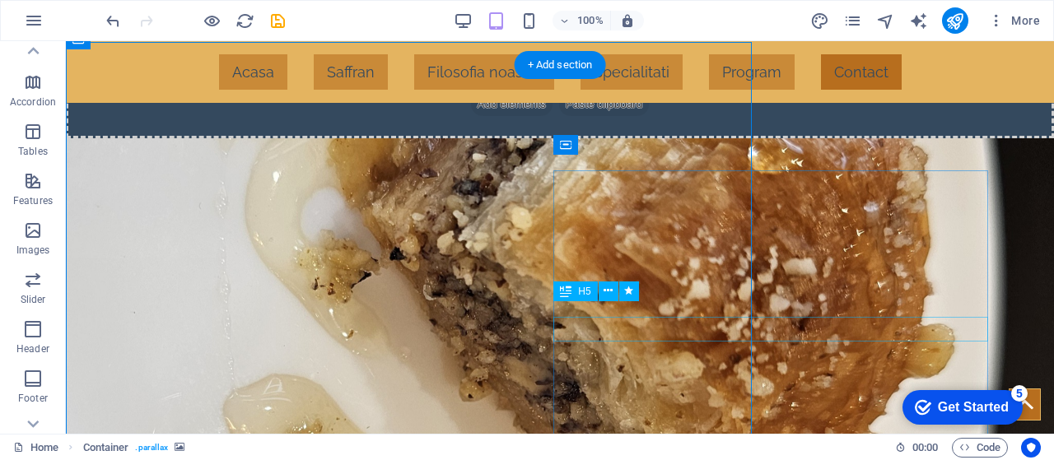
scroll to position [2293, 0]
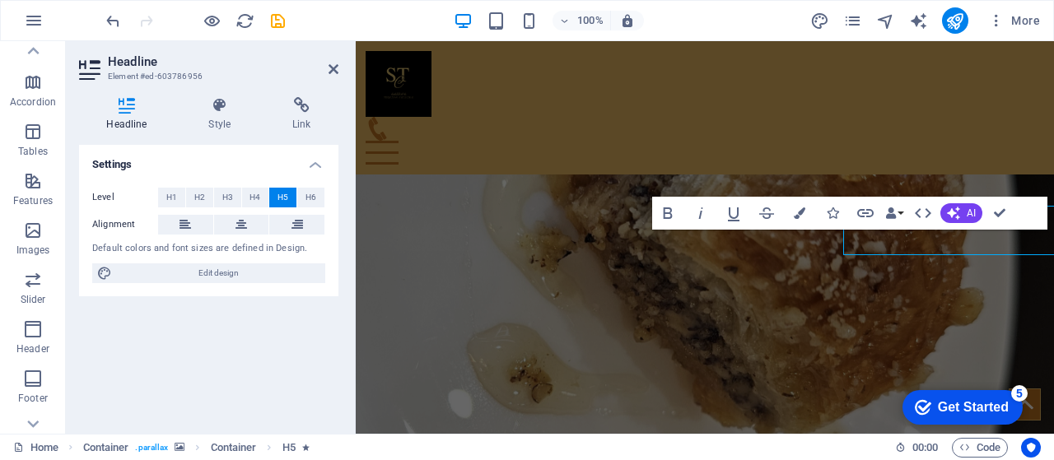
scroll to position [2317, 0]
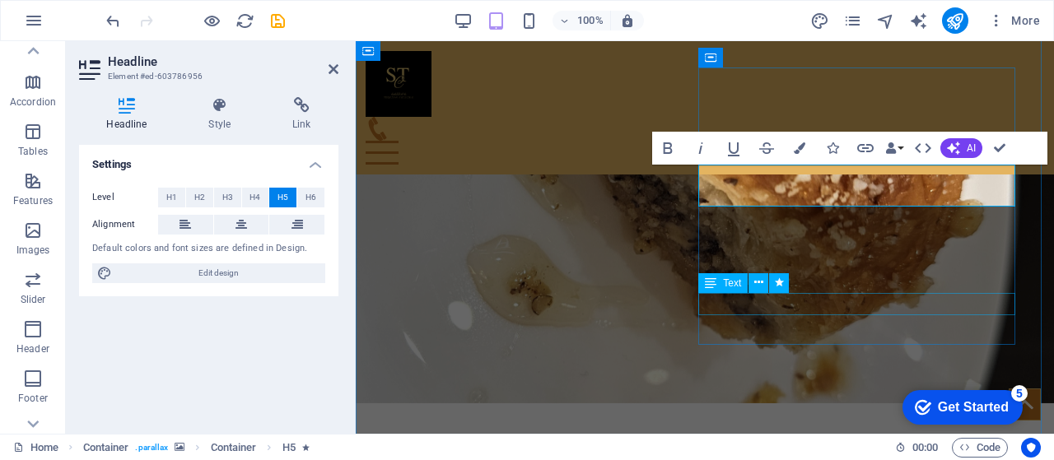
scroll to position [2382, 0]
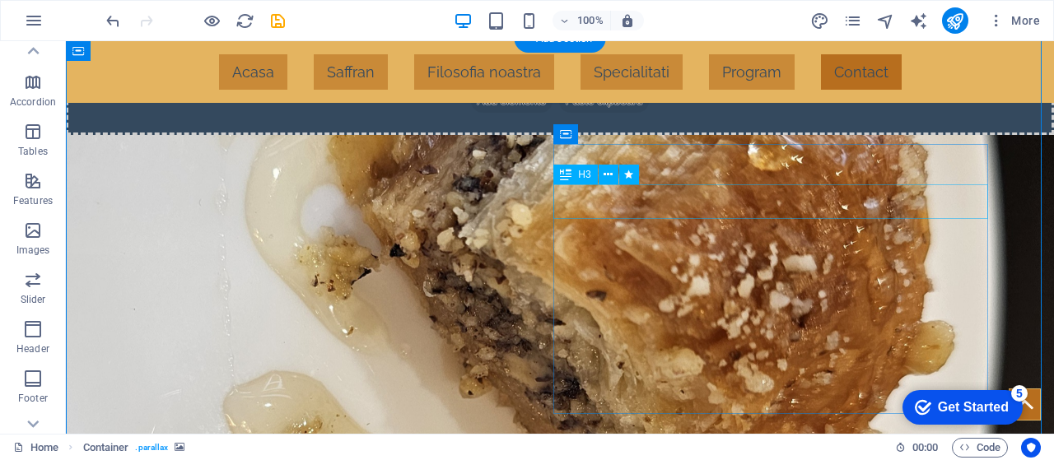
scroll to position [2301, 0]
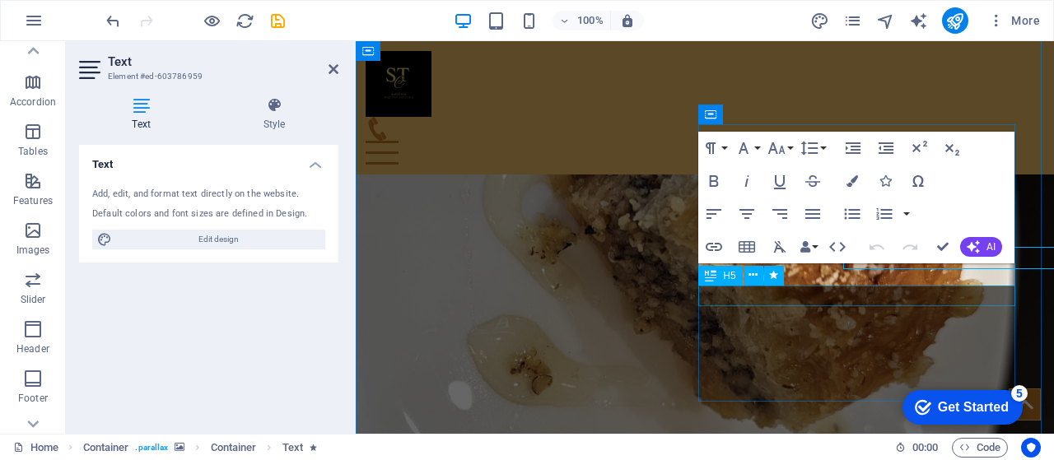
scroll to position [2325, 0]
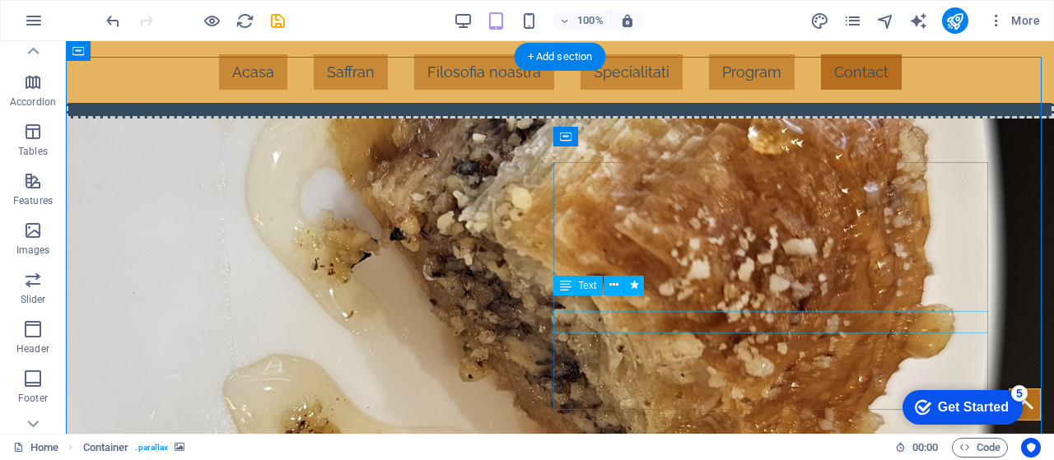
scroll to position [2301, 0]
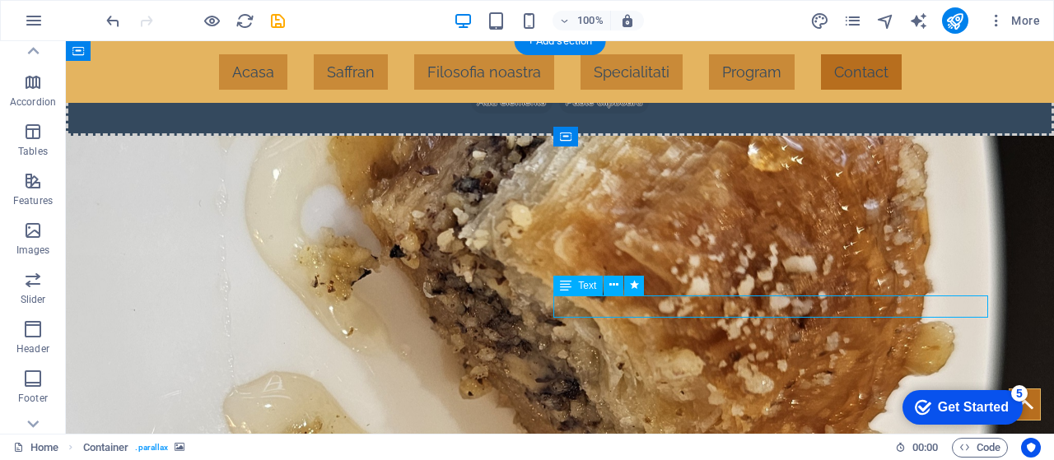
drag, startPoint x: 721, startPoint y: 305, endPoint x: 431, endPoint y: 305, distance: 289.8
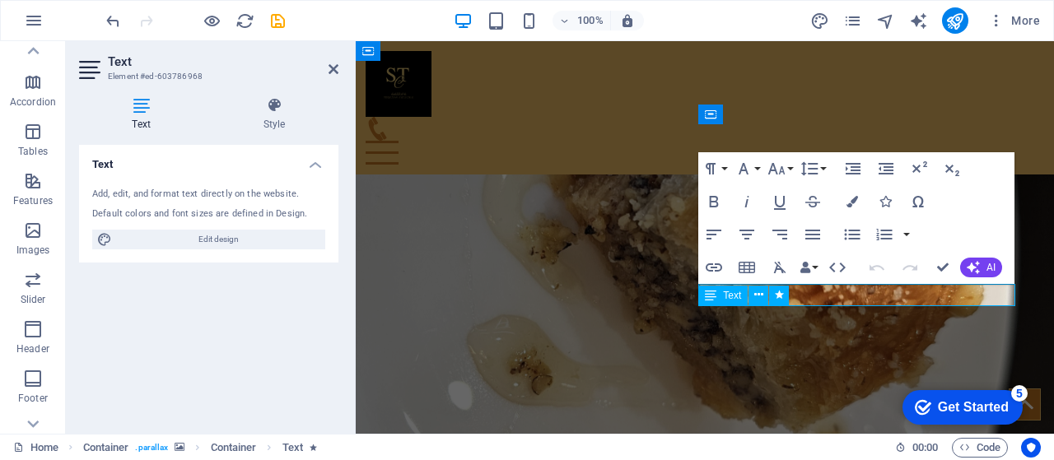
scroll to position [2325, 0]
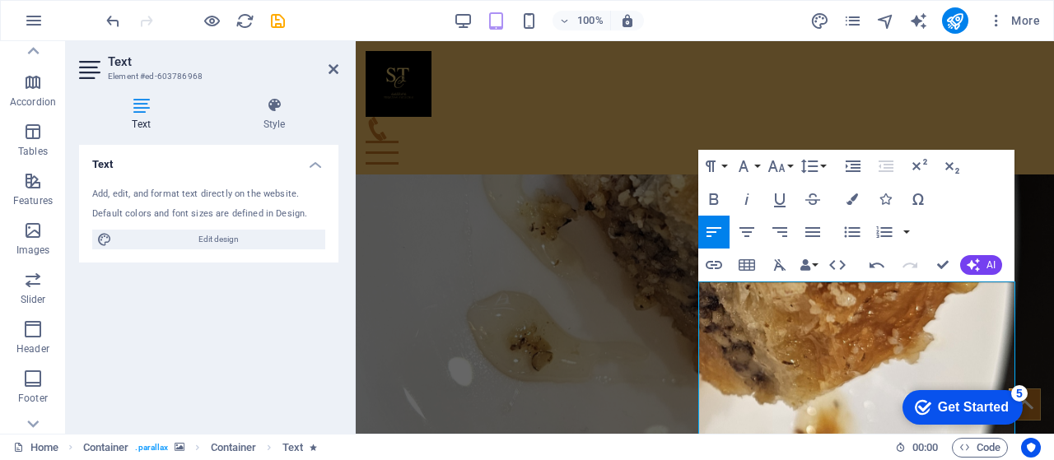
scroll to position [2327, 0]
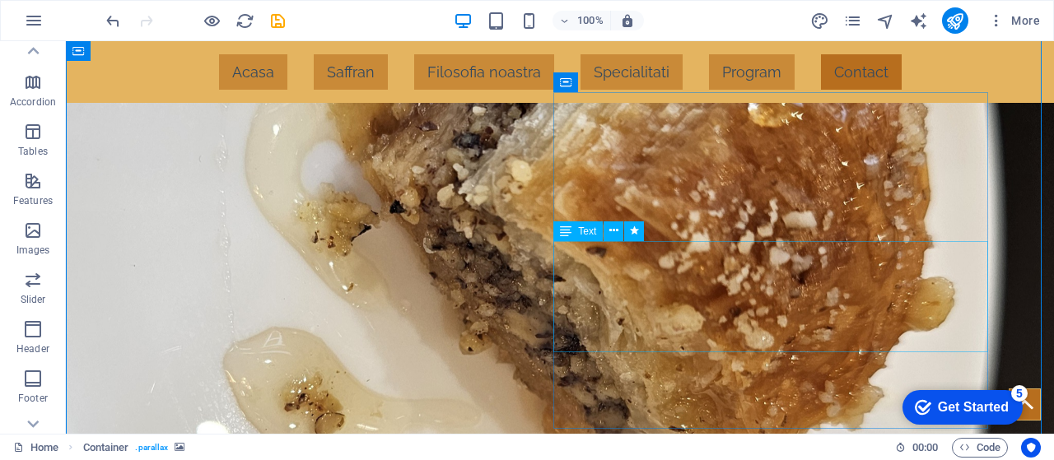
scroll to position [2368, 0]
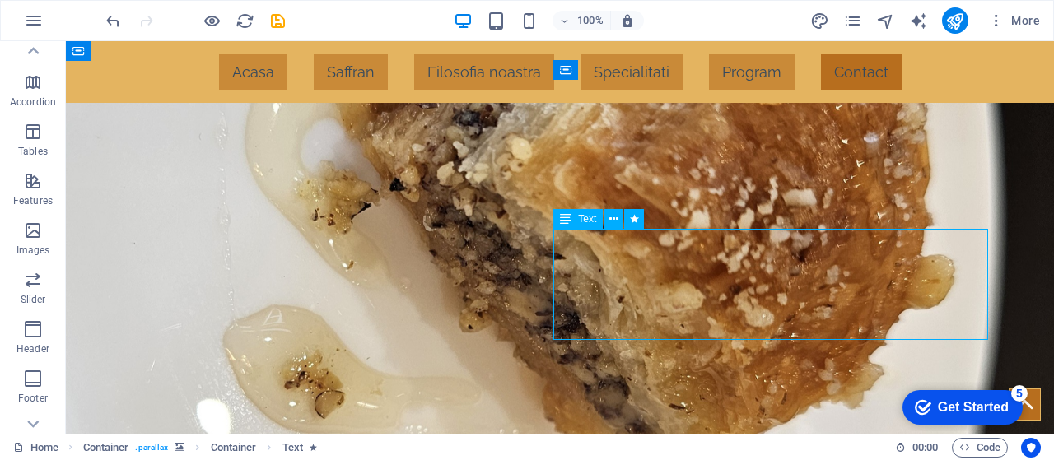
drag, startPoint x: 739, startPoint y: 310, endPoint x: 449, endPoint y: 310, distance: 289.8
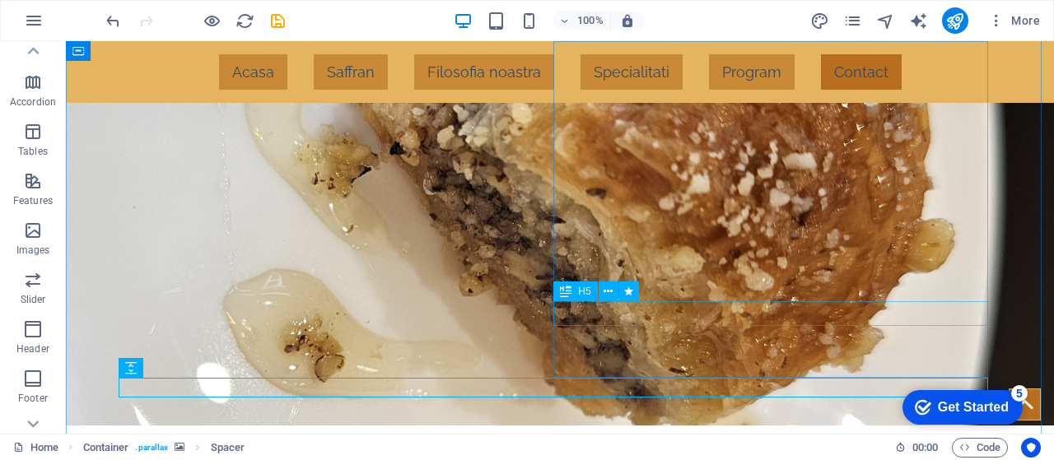
scroll to position [2403, 0]
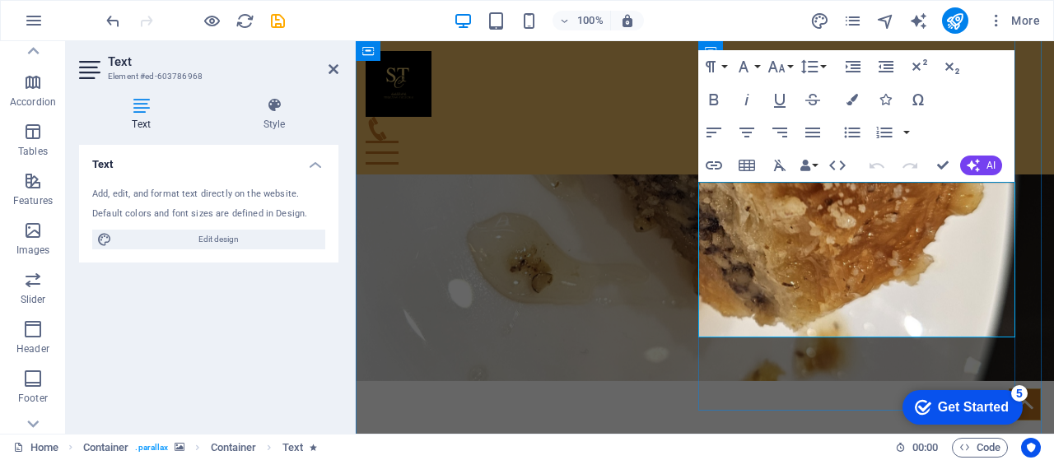
scroll to position [2427, 0]
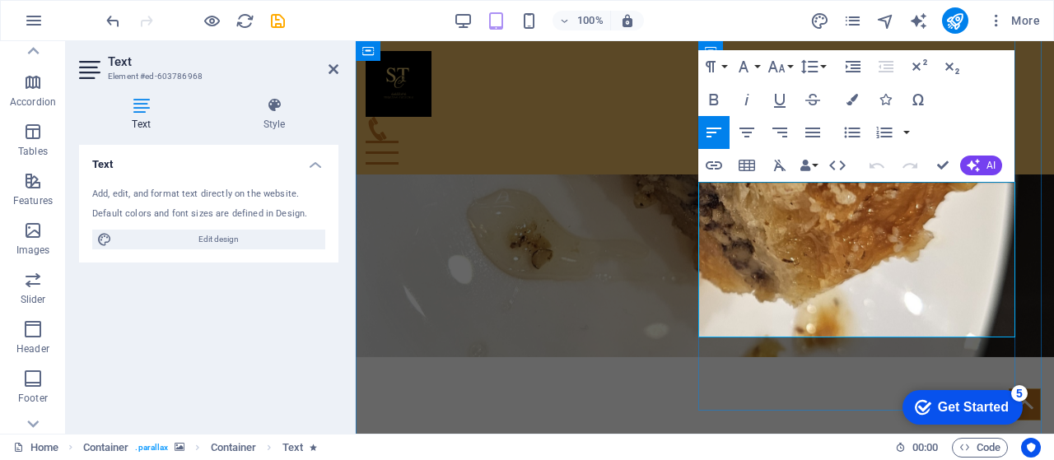
click at [712, 95] on icon "button" at bounding box center [714, 100] width 9 height 12
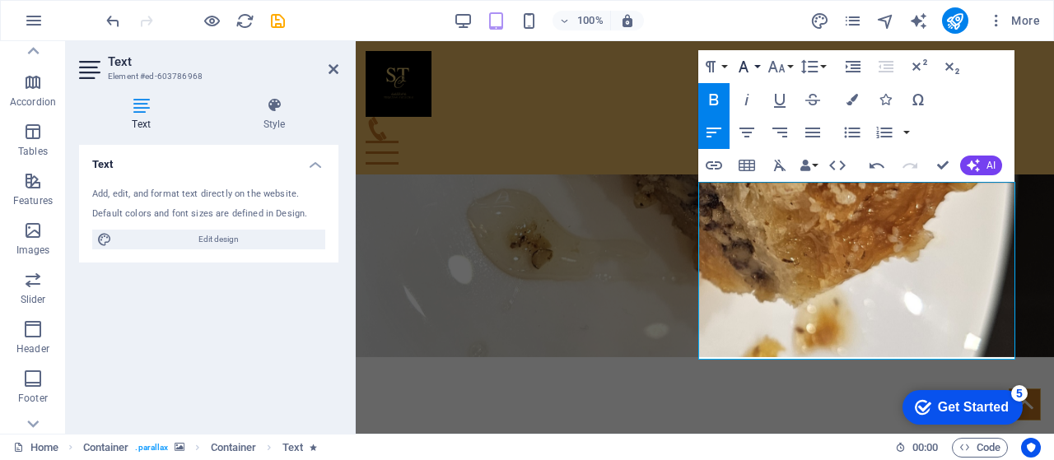
click at [751, 72] on icon "button" at bounding box center [743, 67] width 20 height 20
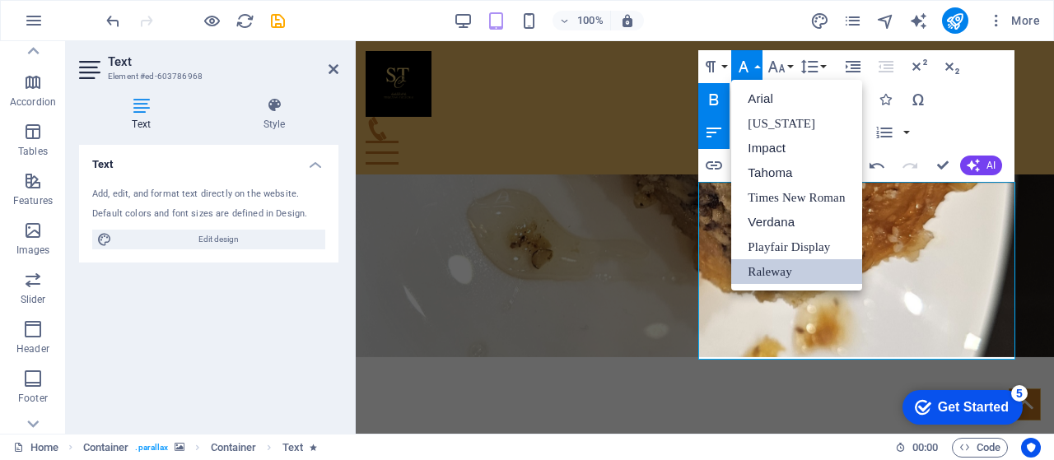
scroll to position [0, 0]
click at [751, 72] on icon "button" at bounding box center [743, 67] width 20 height 20
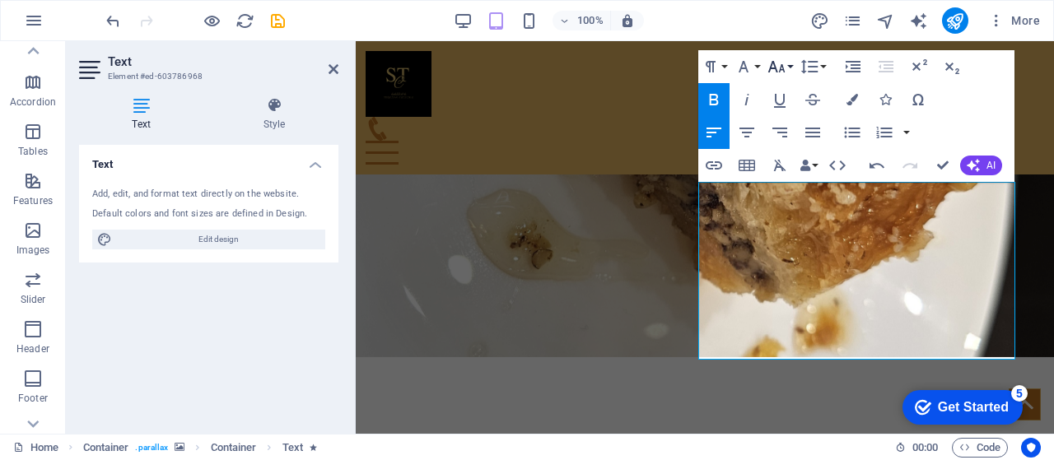
click at [782, 67] on icon "button" at bounding box center [776, 67] width 17 height 12
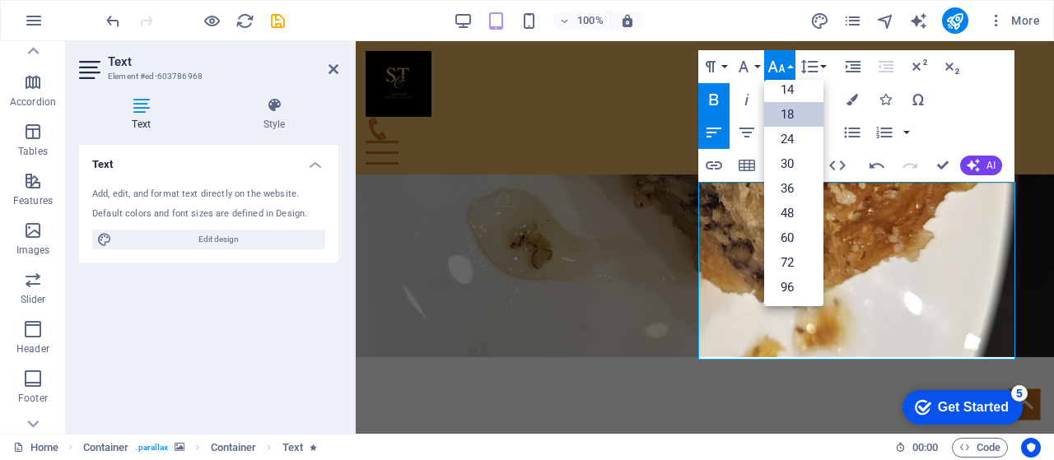
scroll to position [132, 0]
click at [785, 131] on link "24" at bounding box center [793, 140] width 59 height 25
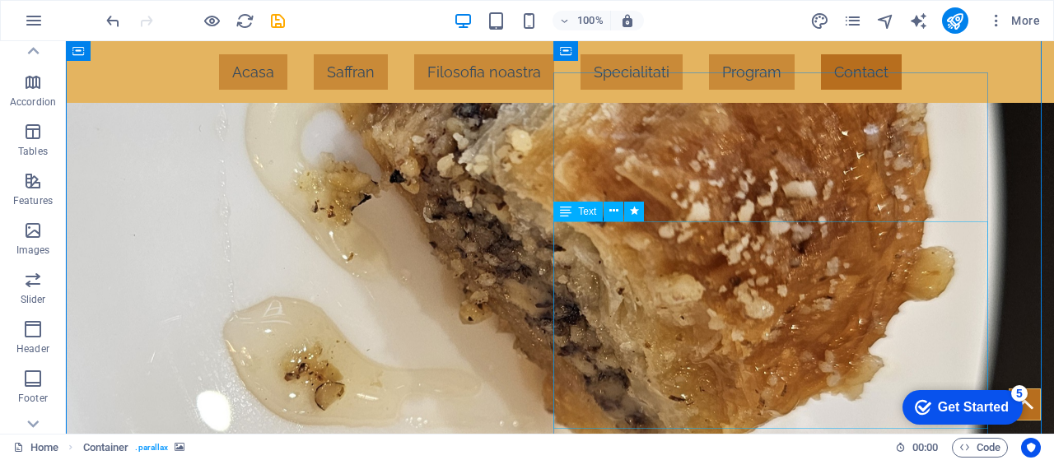
scroll to position [2375, 0]
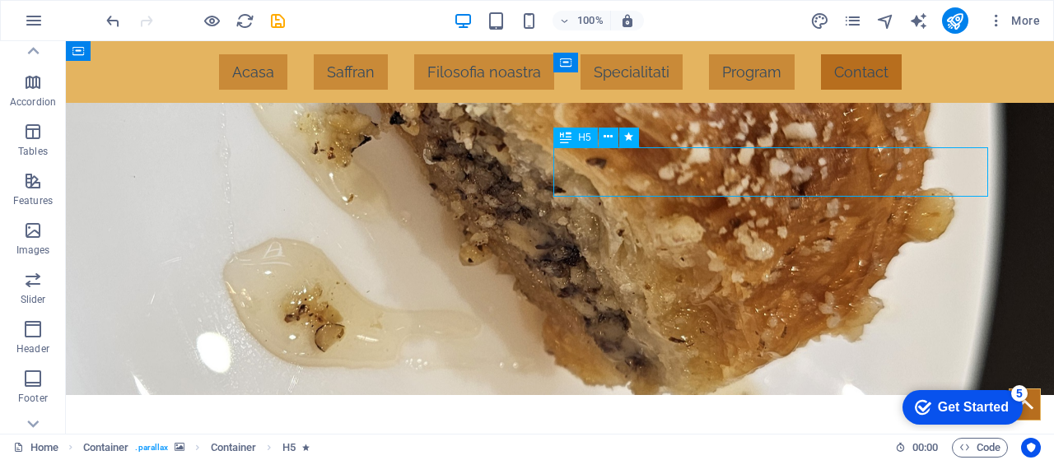
scroll to position [2399, 0]
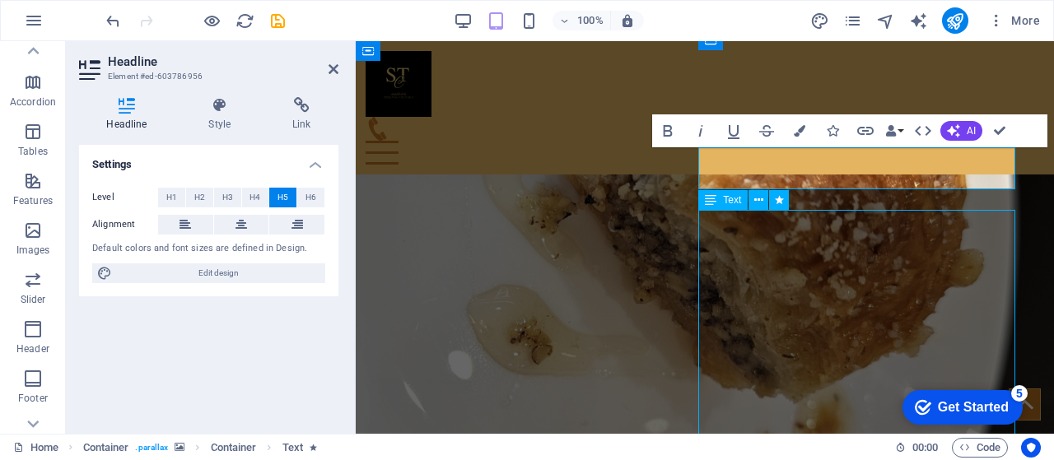
scroll to position [2383, 0]
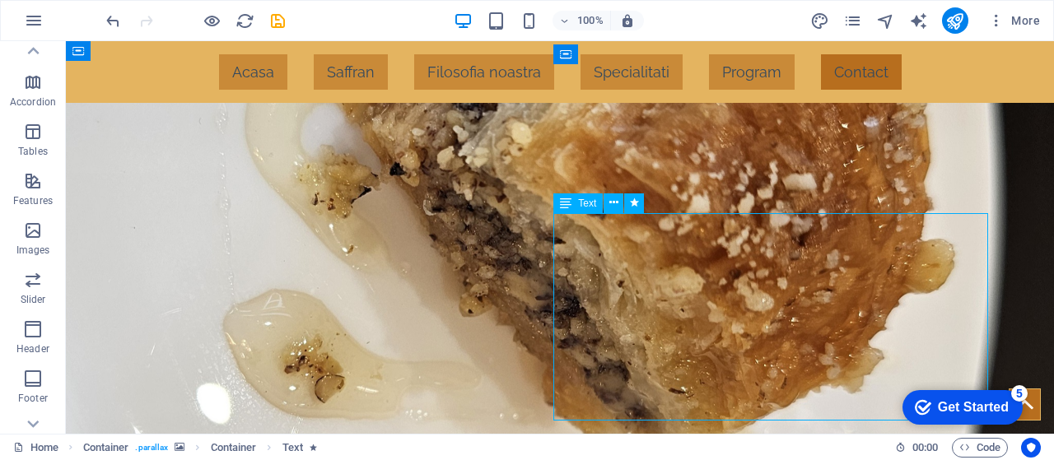
drag, startPoint x: 523, startPoint y: 273, endPoint x: 813, endPoint y: 273, distance: 289.8
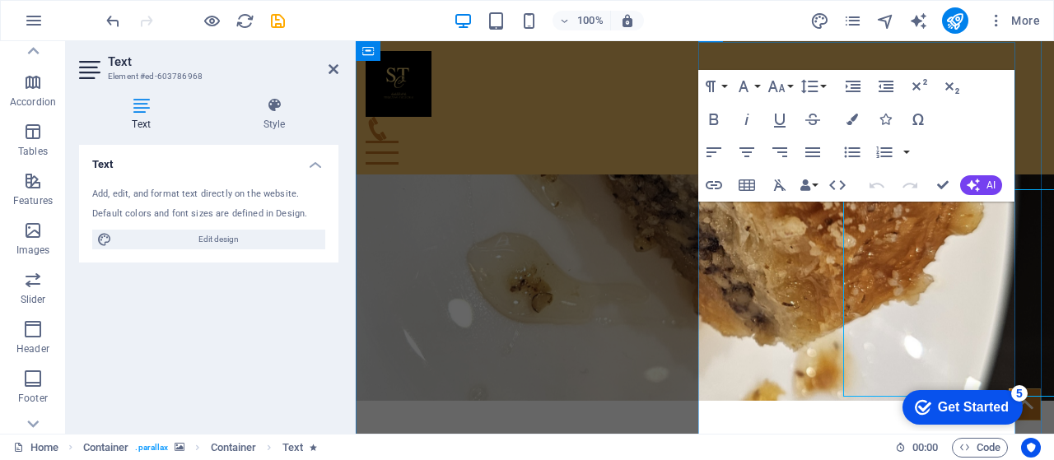
scroll to position [2407, 0]
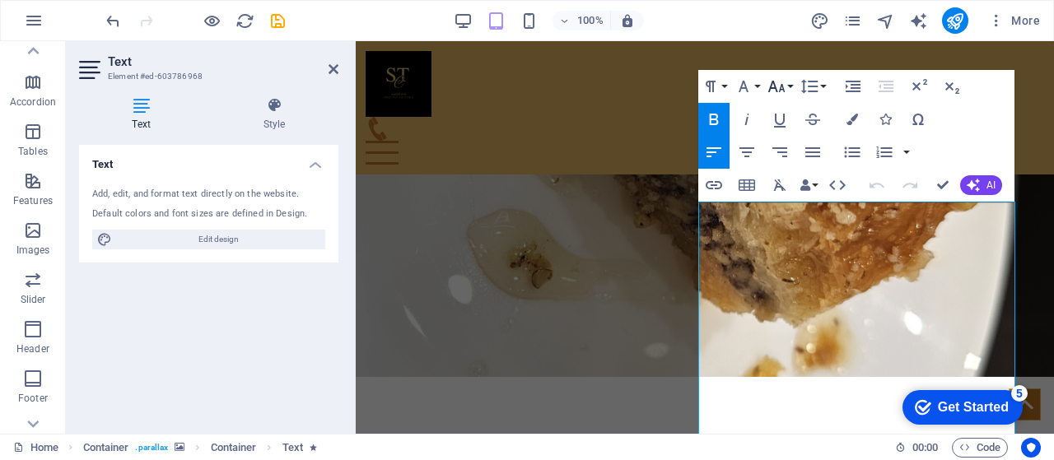
click at [775, 91] on icon "button" at bounding box center [776, 87] width 20 height 20
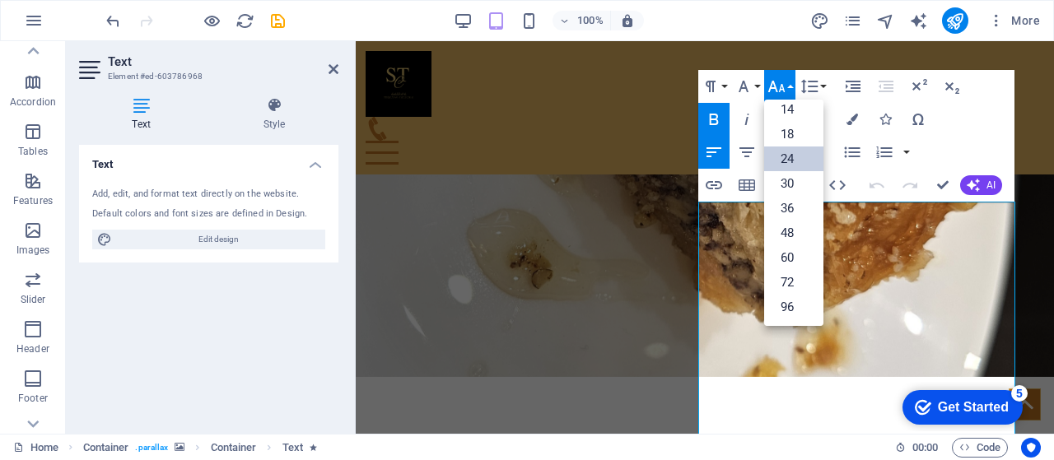
scroll to position [132, 0]
click at [775, 128] on link "18" at bounding box center [793, 135] width 59 height 25
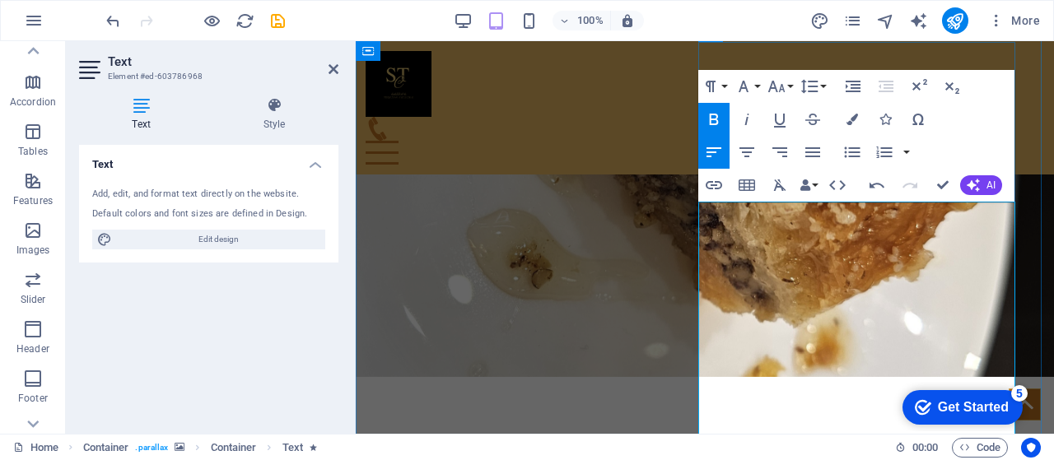
click at [778, 85] on icon "button" at bounding box center [776, 87] width 20 height 20
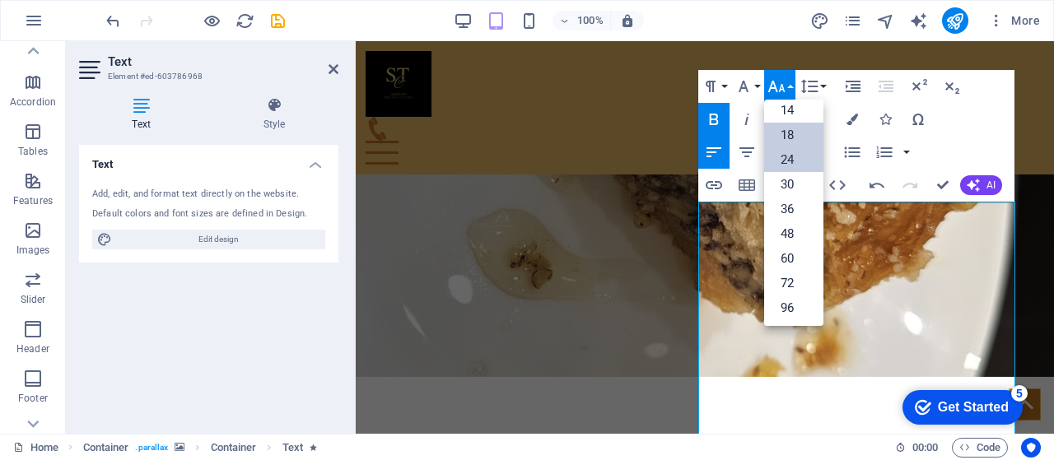
click at [783, 131] on link "18" at bounding box center [793, 135] width 59 height 25
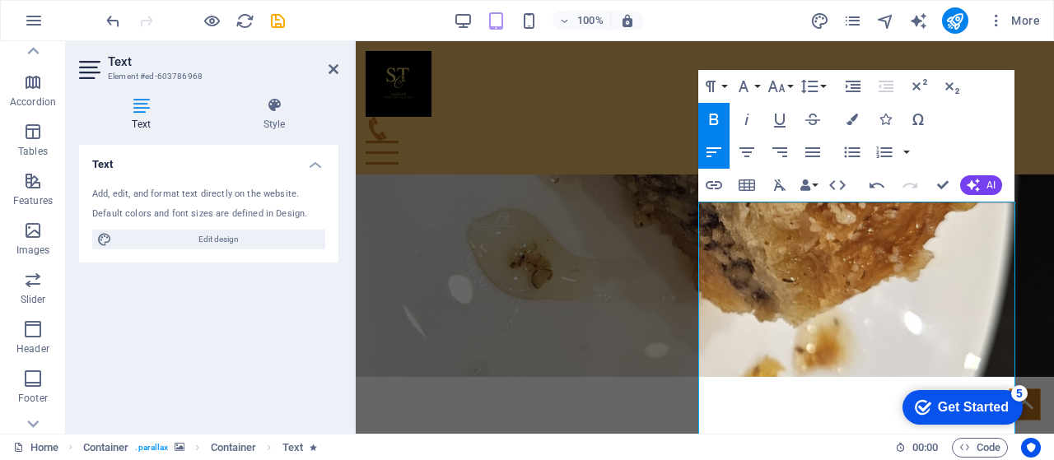
click at [717, 115] on icon "button" at bounding box center [714, 120] width 9 height 12
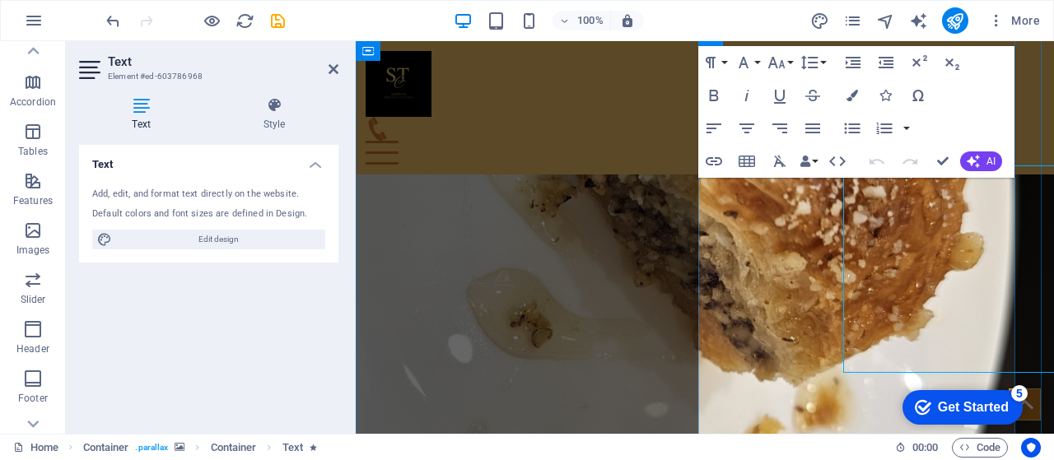
scroll to position [2431, 0]
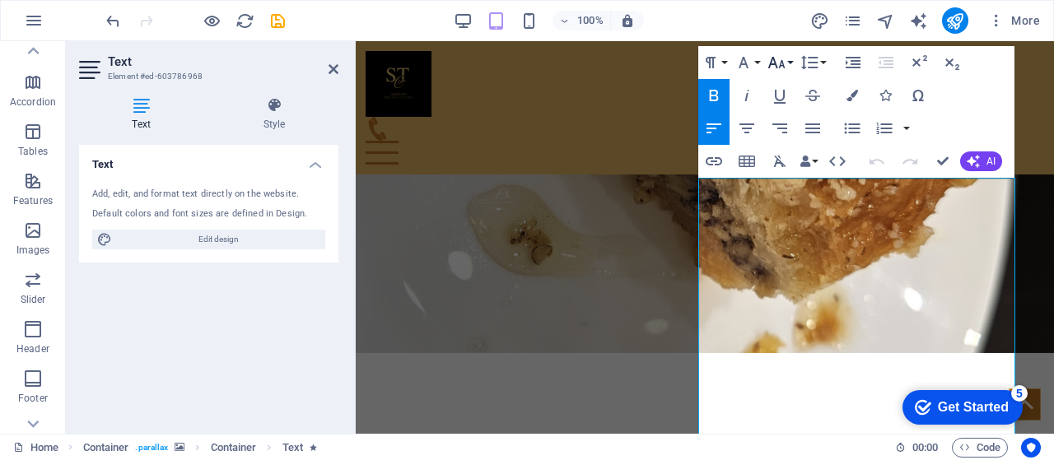
click at [780, 63] on icon "button" at bounding box center [776, 63] width 20 height 20
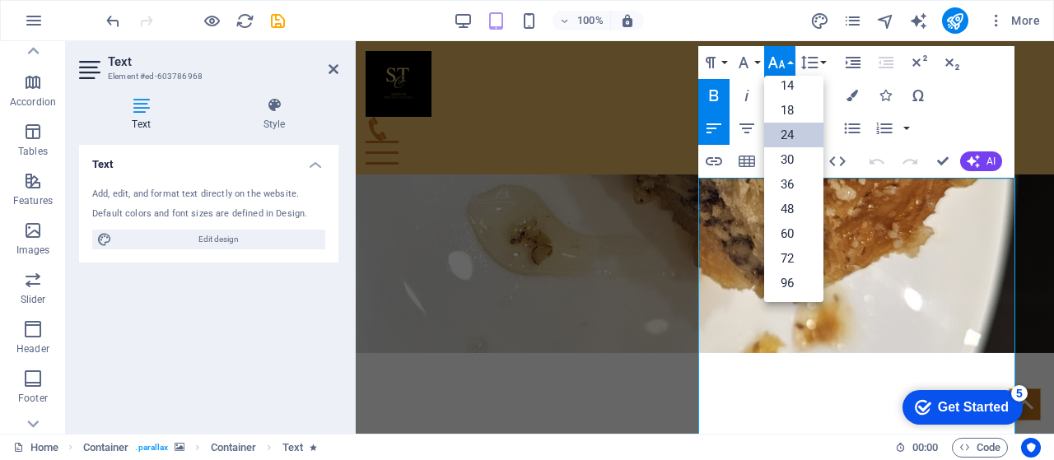
scroll to position [132, 0]
click at [790, 113] on link "18" at bounding box center [793, 111] width 59 height 25
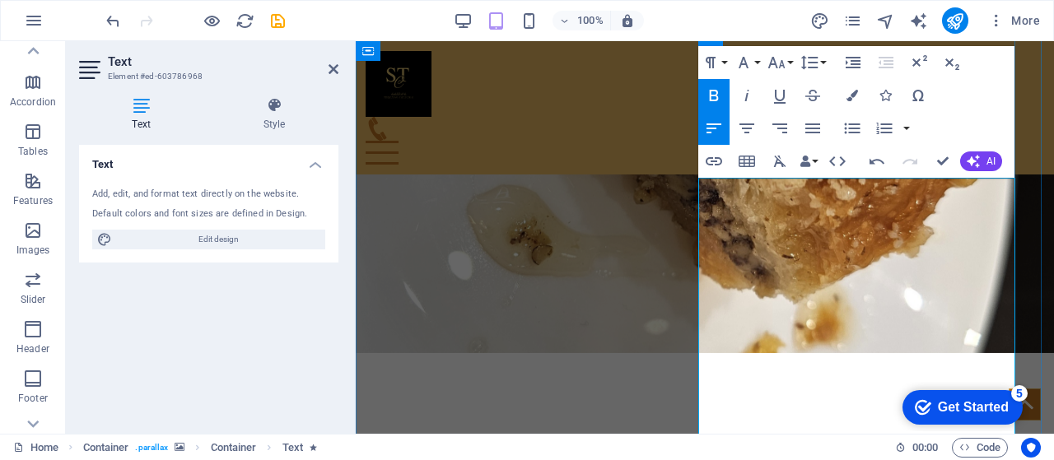
click at [779, 63] on icon "button" at bounding box center [776, 63] width 20 height 20
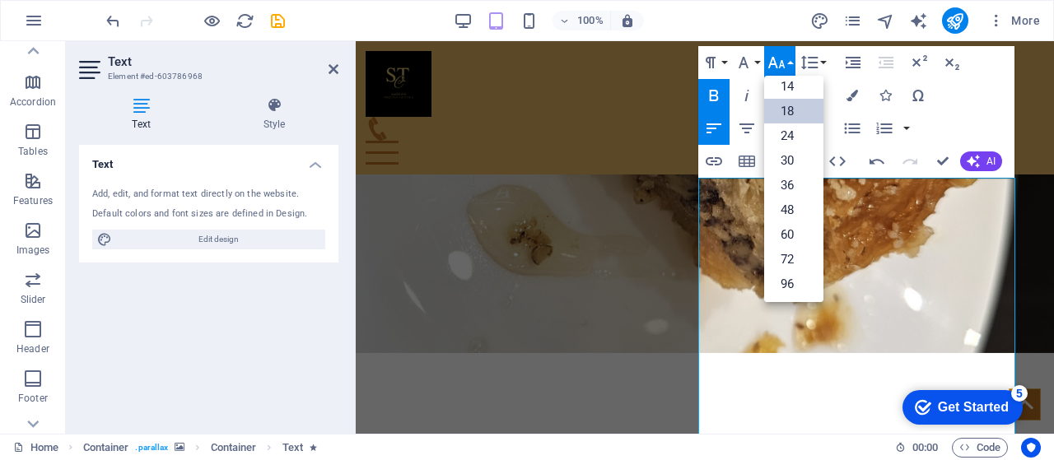
click at [782, 102] on link "18" at bounding box center [793, 111] width 59 height 25
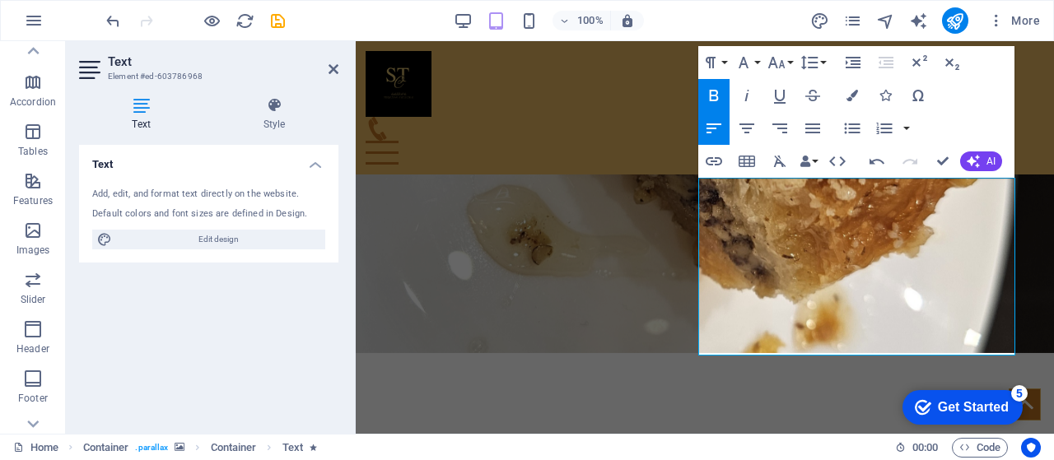
click at [716, 92] on icon "button" at bounding box center [714, 96] width 9 height 12
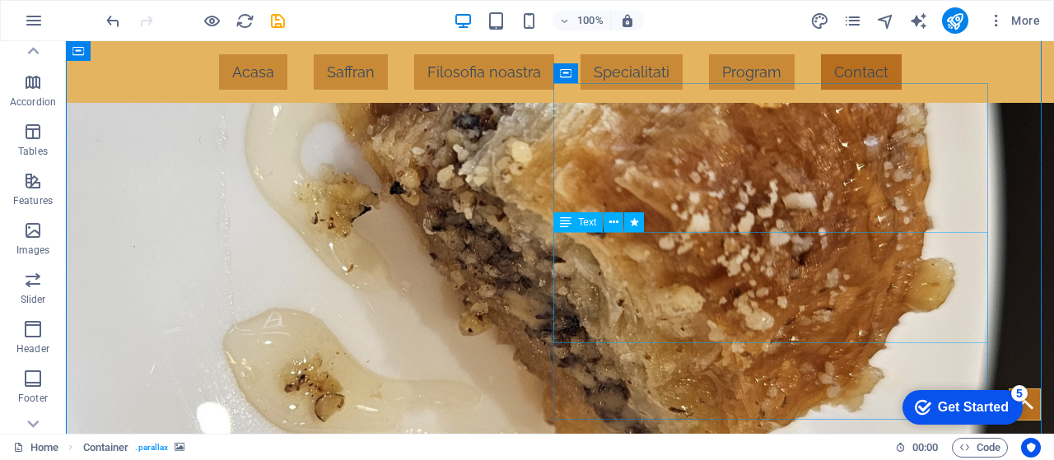
scroll to position [2363, 0]
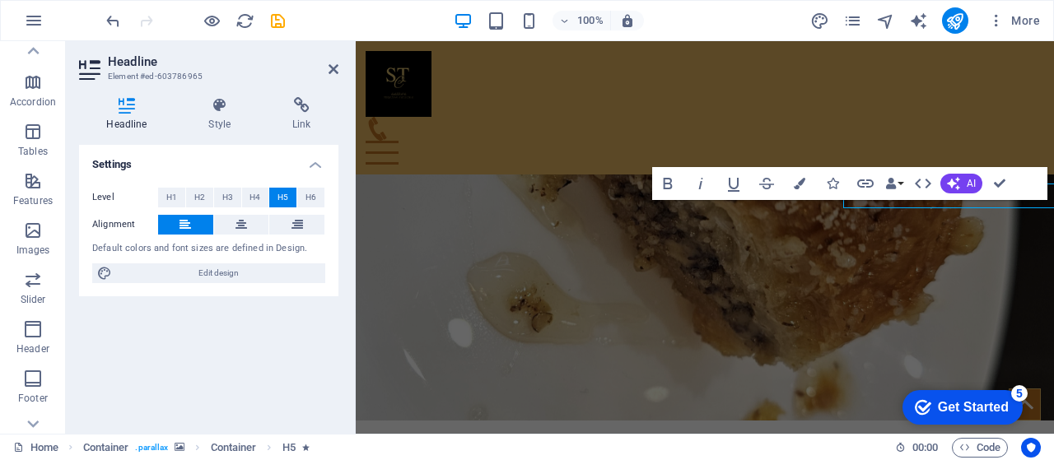
scroll to position [2387, 0]
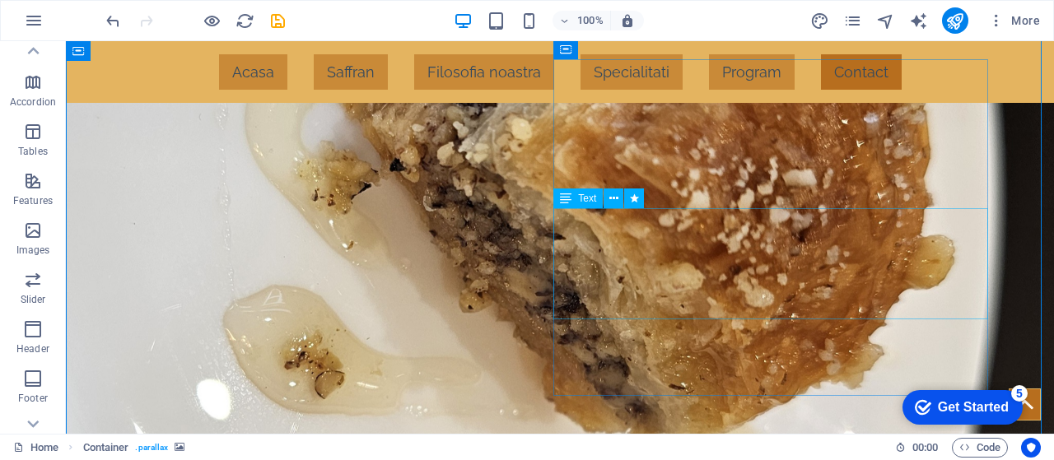
click at [651, 200] on div "Text" at bounding box center [603, 199] width 101 height 21
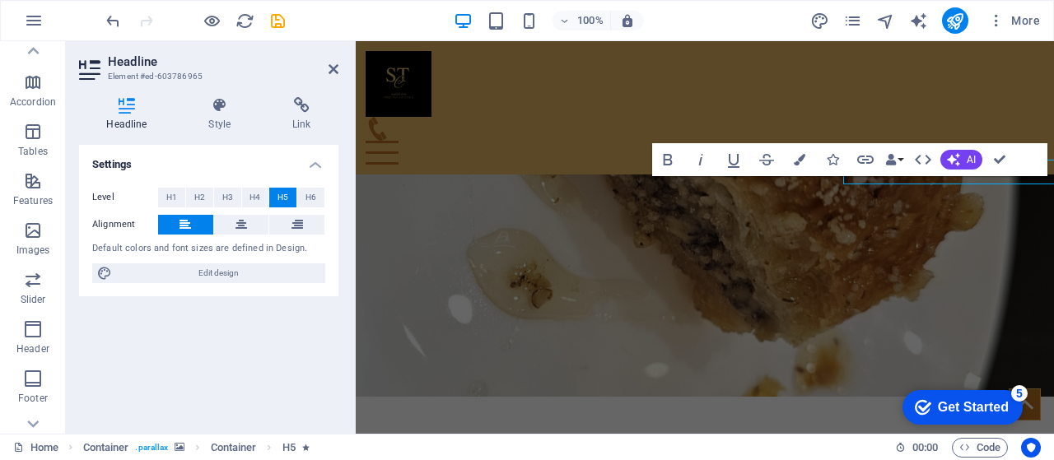
scroll to position [2412, 0]
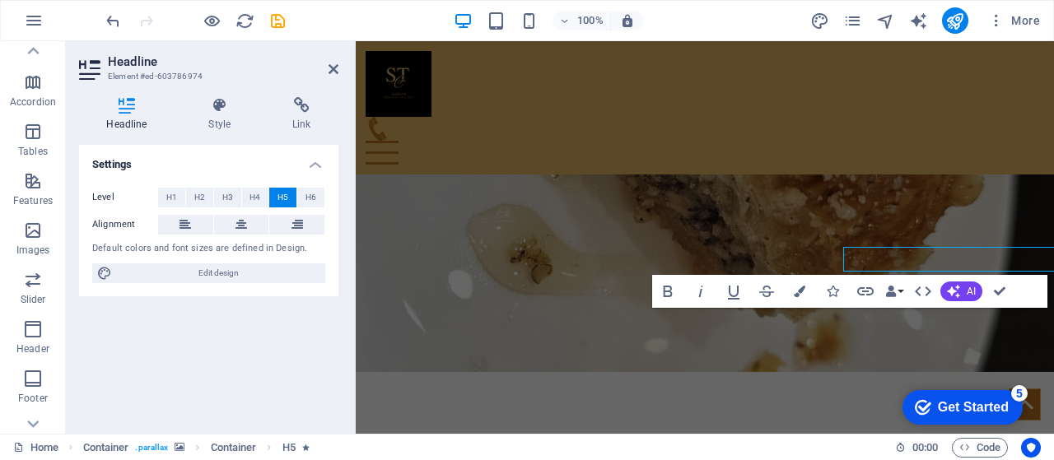
scroll to position [2435, 0]
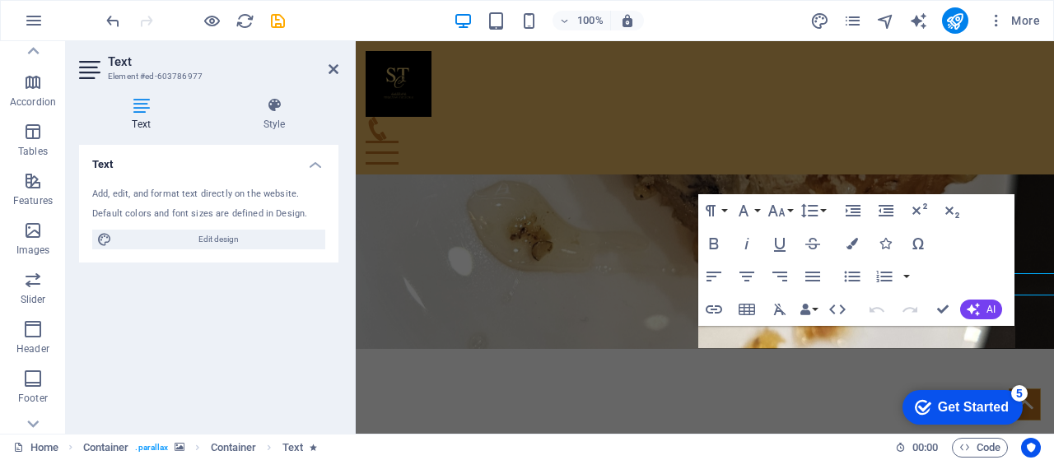
scroll to position [2459, 0]
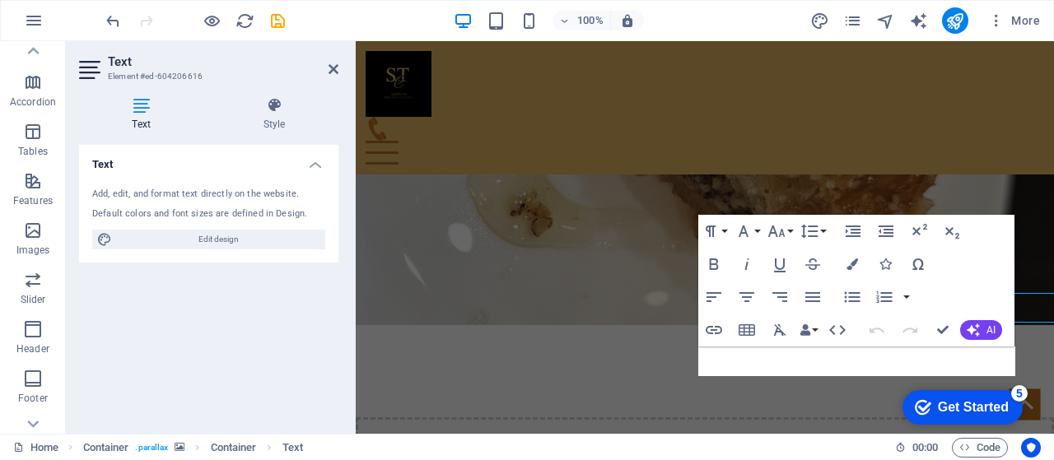
scroll to position [2483, 0]
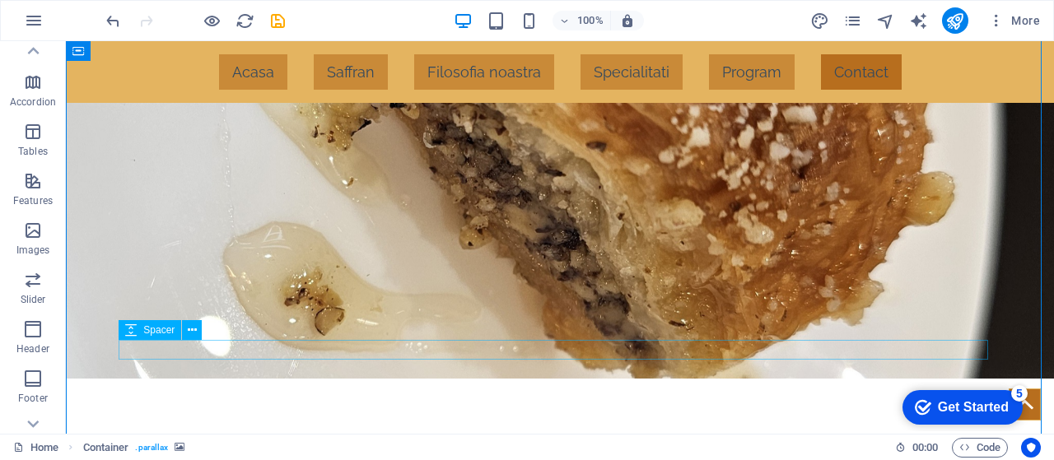
scroll to position [2458, 0]
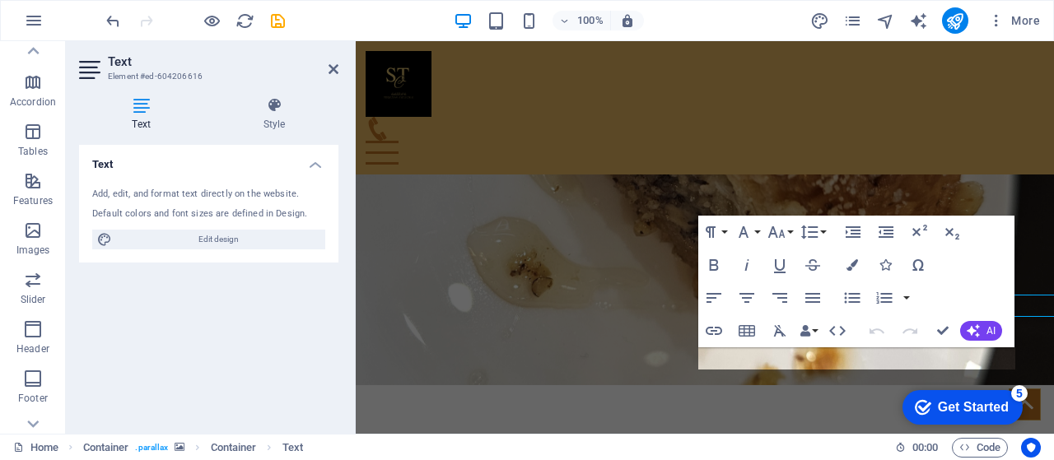
drag, startPoint x: 934, startPoint y: 322, endPoint x: 644, endPoint y: 322, distance: 289.8
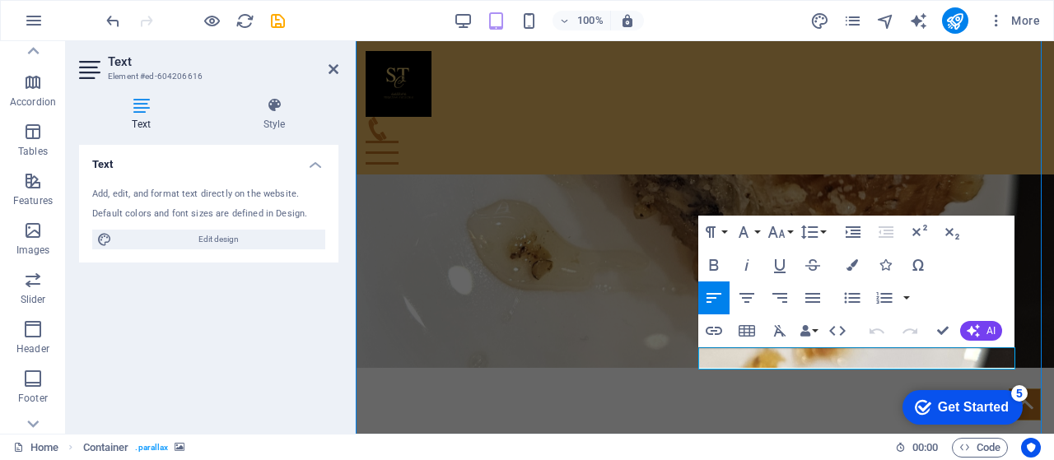
scroll to position [2437, 0]
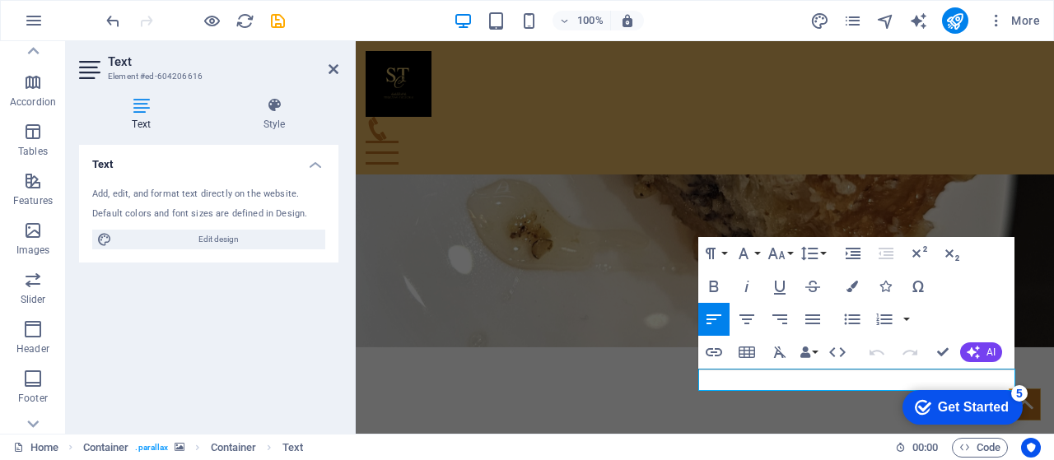
scroll to position [2461, 0]
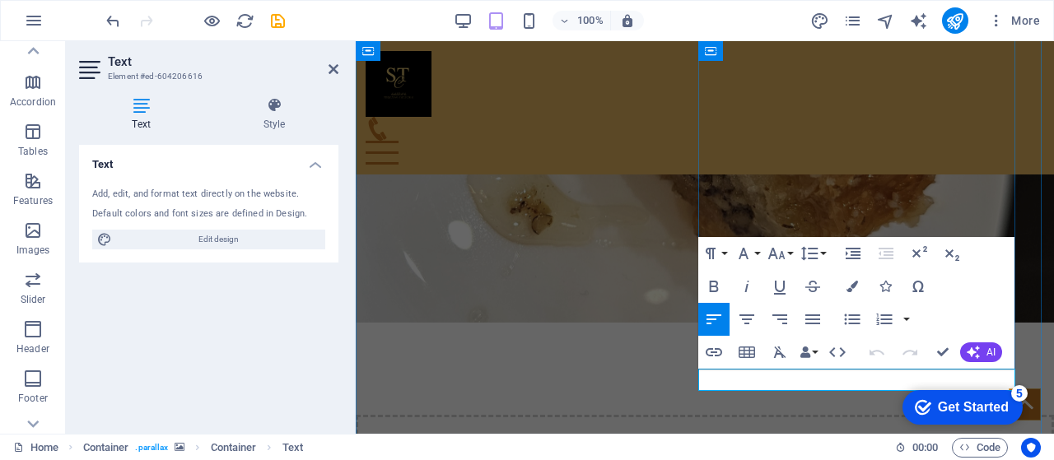
copy p "Limonada este inclusa la meniul zilei."
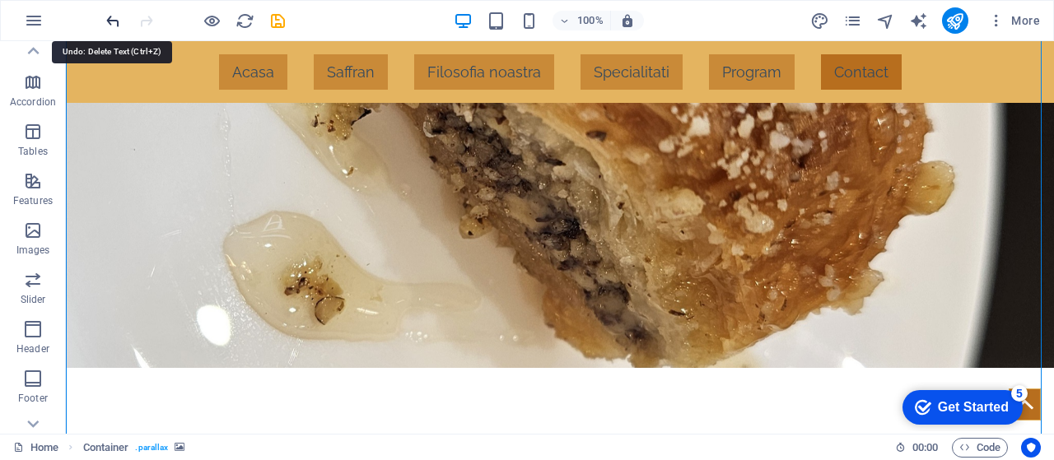
click at [112, 22] on icon "undo" at bounding box center [113, 21] width 19 height 19
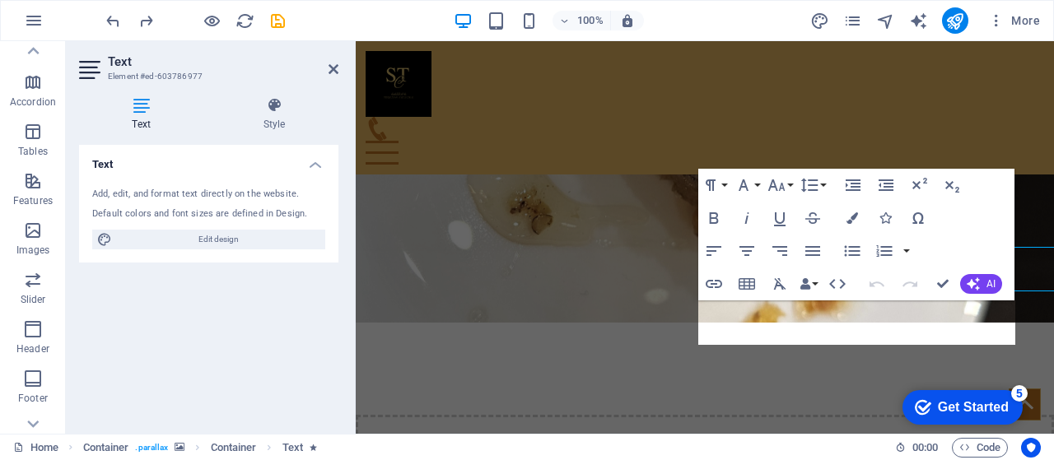
scroll to position [2485, 0]
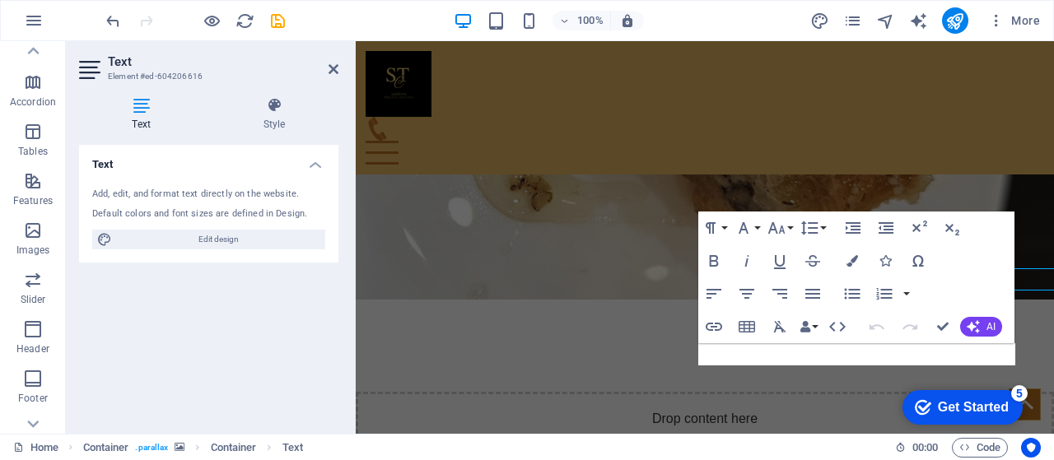
scroll to position [2508, 0]
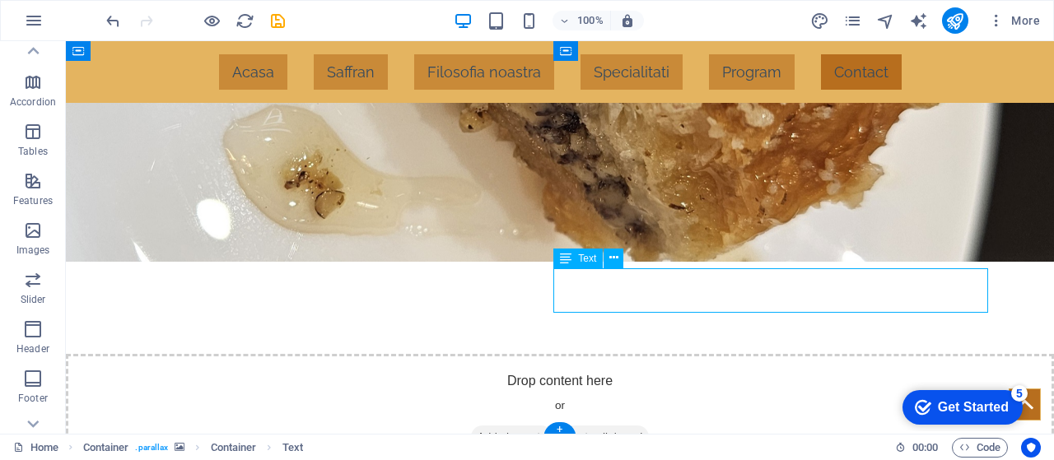
scroll to position [2532, 0]
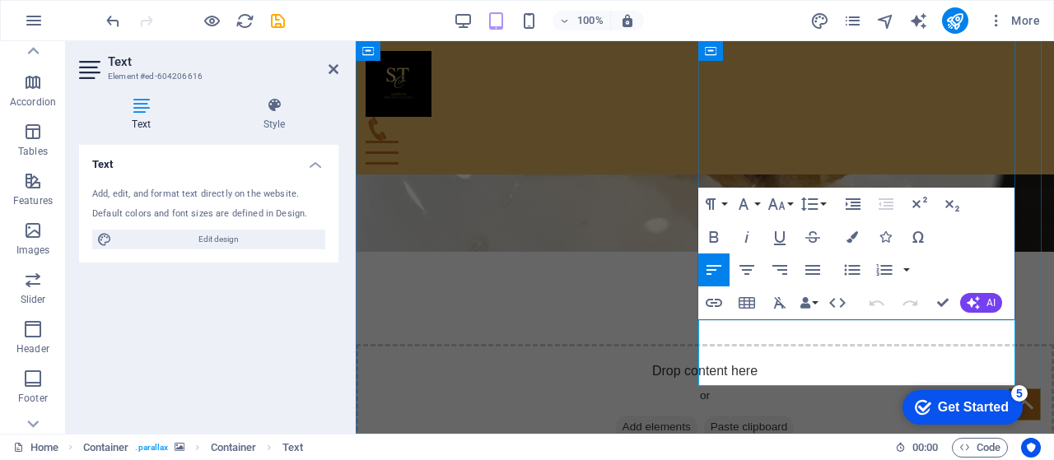
click at [784, 230] on icon "button" at bounding box center [780, 237] width 20 height 20
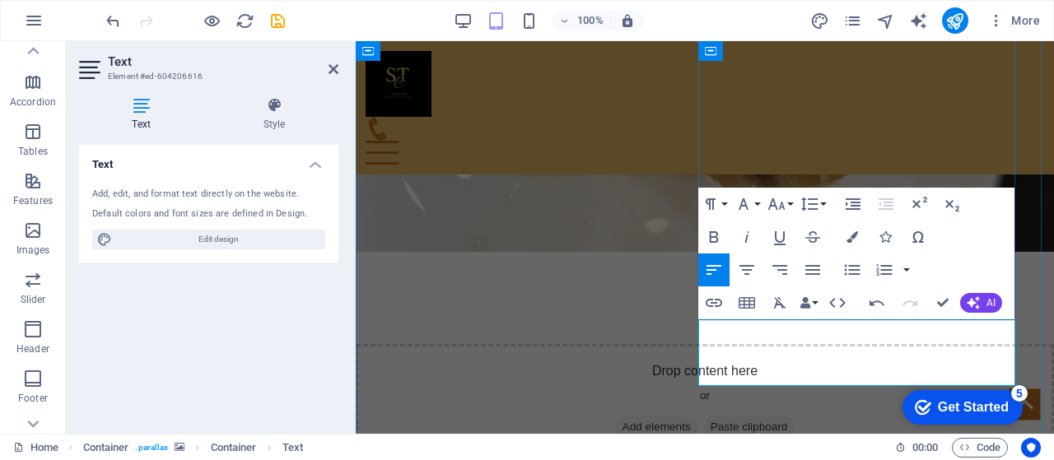
click at [775, 239] on icon "button" at bounding box center [780, 238] width 12 height 14
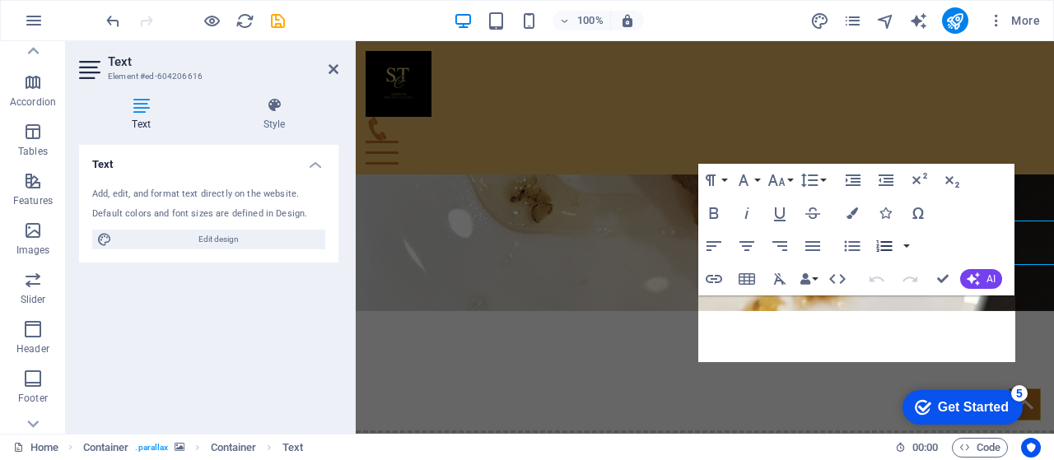
scroll to position [2556, 0]
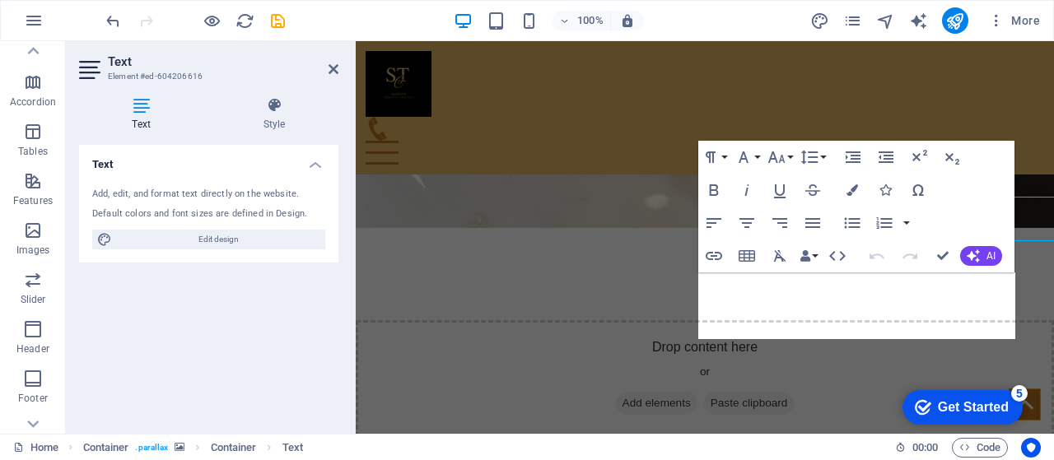
scroll to position [2580, 0]
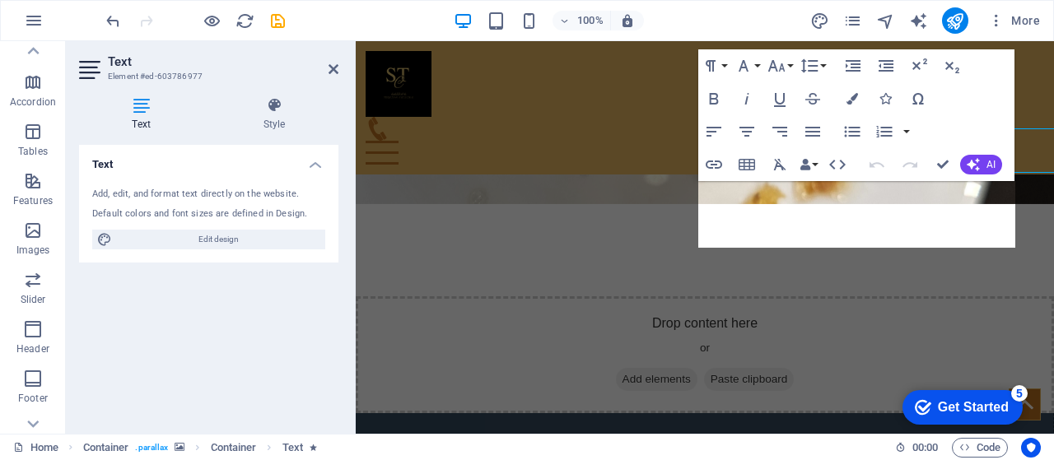
scroll to position [2604, 0]
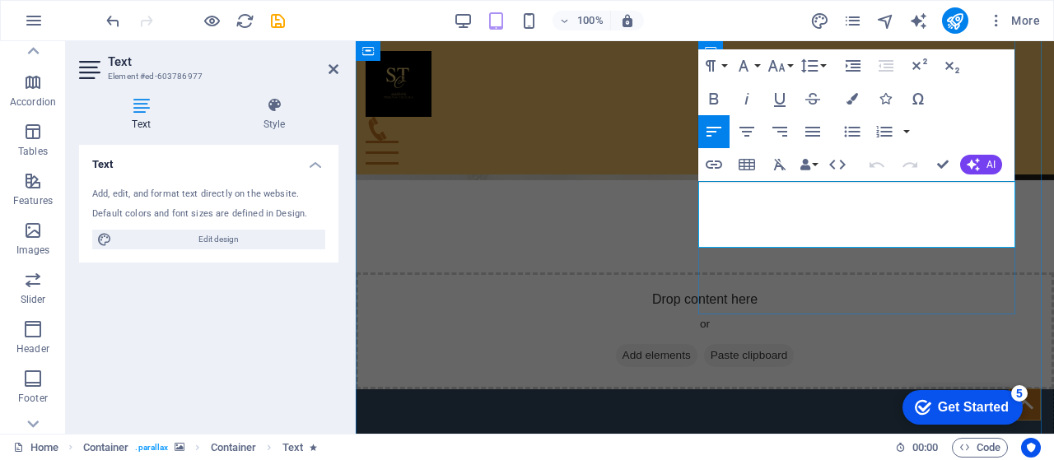
drag, startPoint x: 761, startPoint y: 191, endPoint x: 700, endPoint y: 187, distance: 61.9
click at [779, 105] on icon "button" at bounding box center [780, 99] width 20 height 20
drag, startPoint x: 836, startPoint y: 196, endPoint x: 780, endPoint y: 198, distance: 55.2
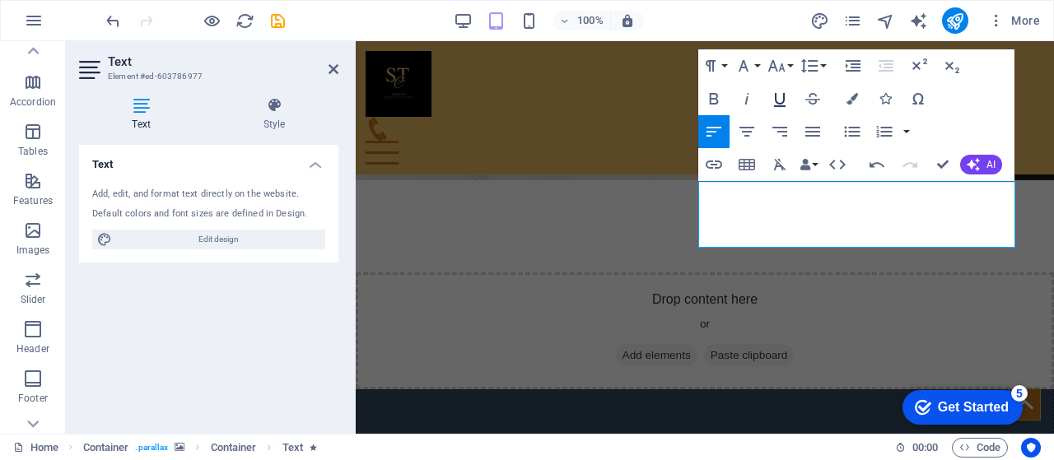
click at [779, 100] on icon "button" at bounding box center [780, 99] width 20 height 20
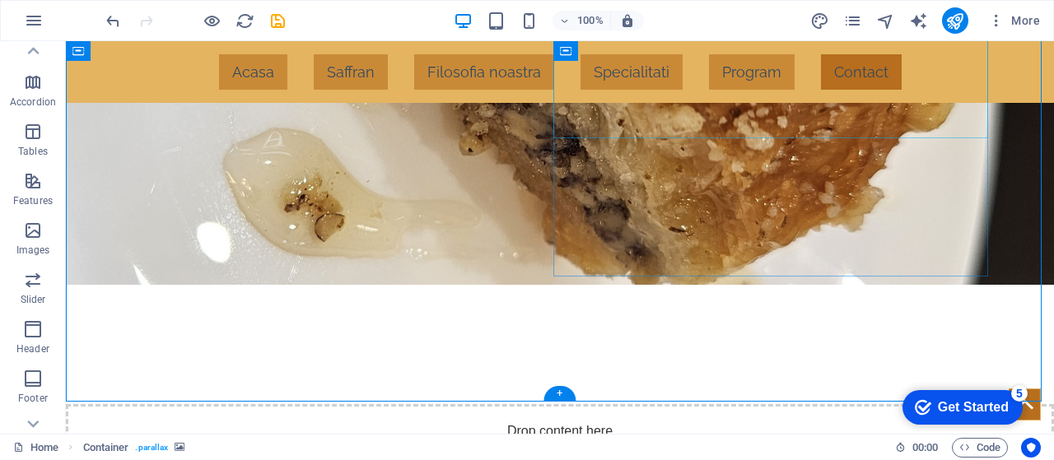
scroll to position [2545, 0]
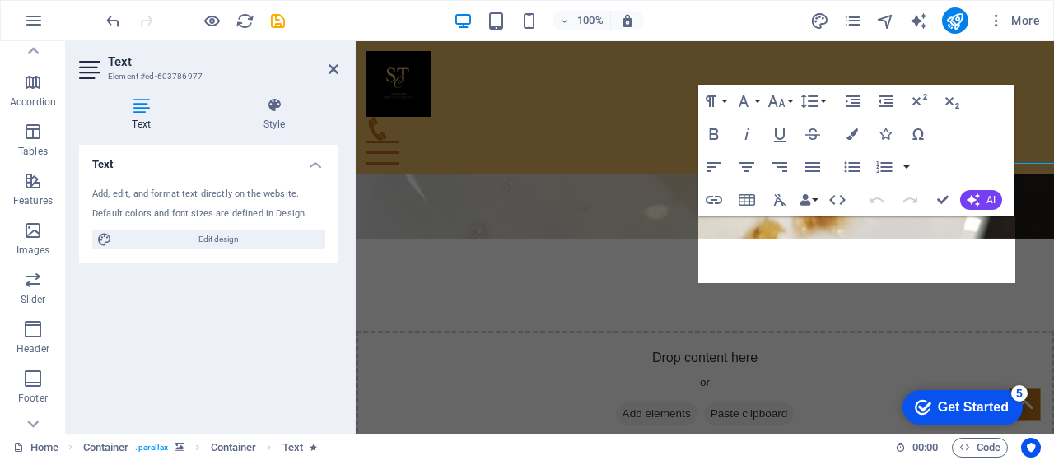
scroll to position [2568, 0]
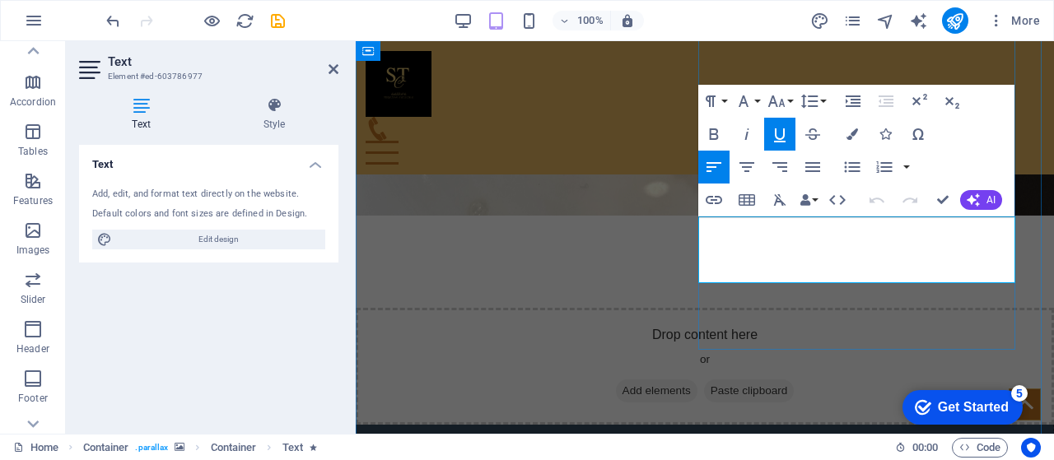
click at [743, 132] on icon "button" at bounding box center [747, 134] width 20 height 20
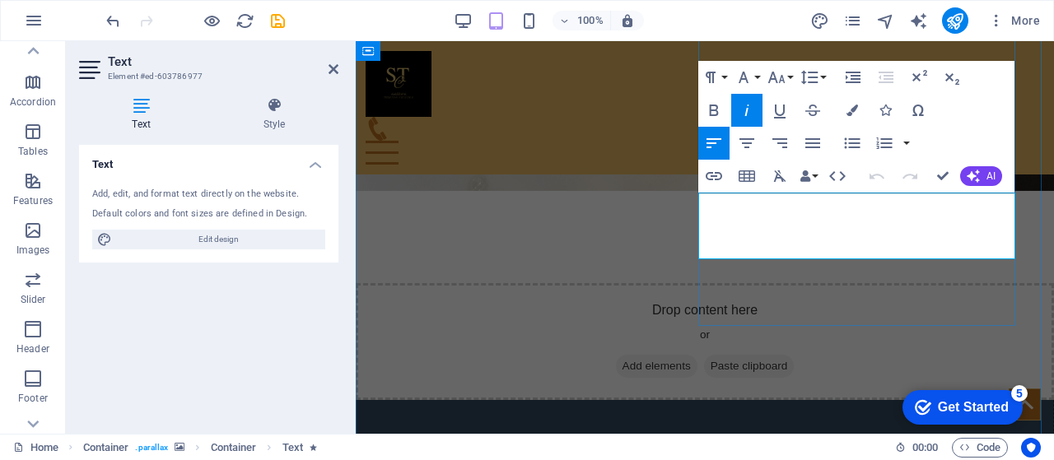
click at [721, 107] on icon "button" at bounding box center [714, 110] width 20 height 20
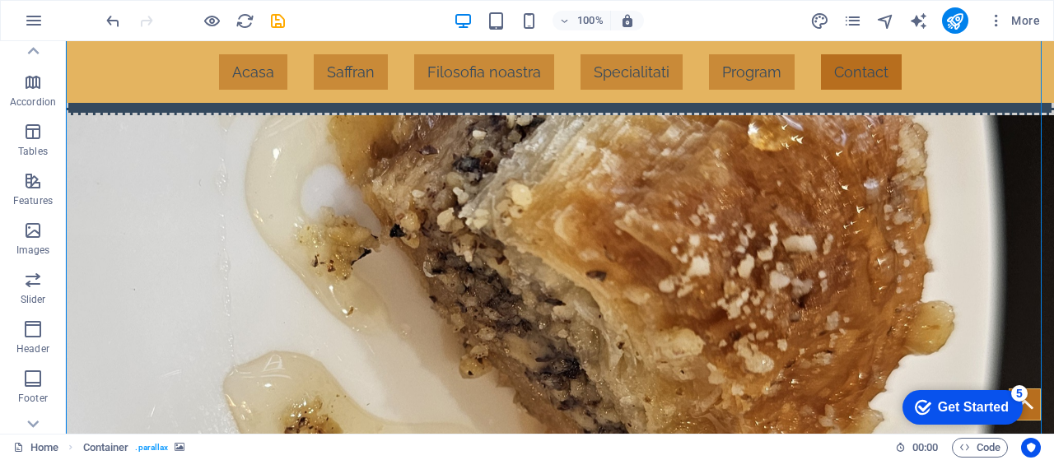
scroll to position [2321, 0]
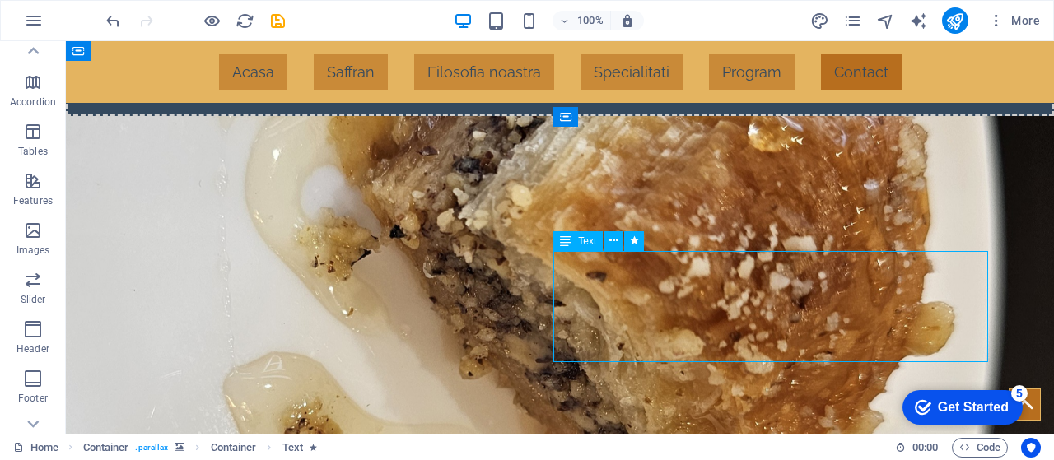
drag, startPoint x: 662, startPoint y: 314, endPoint x: 372, endPoint y: 314, distance: 289.8
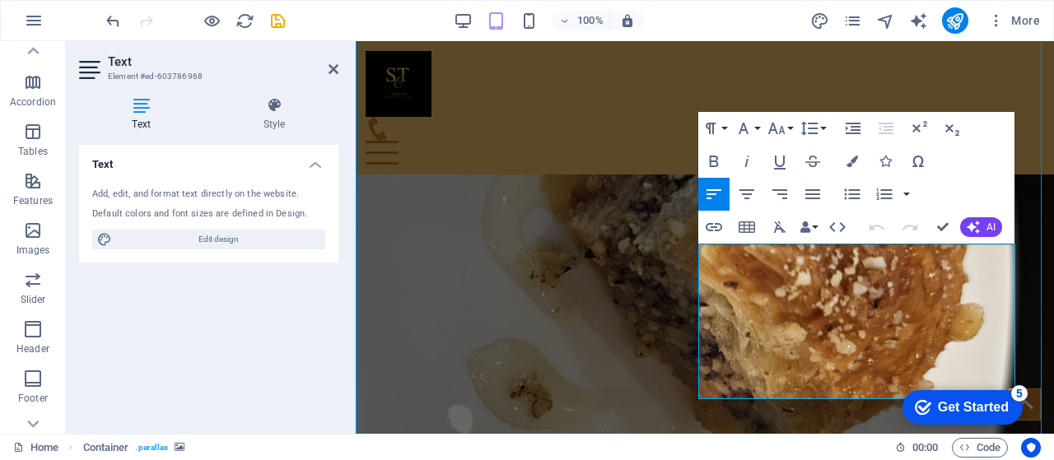
scroll to position [2336, 0]
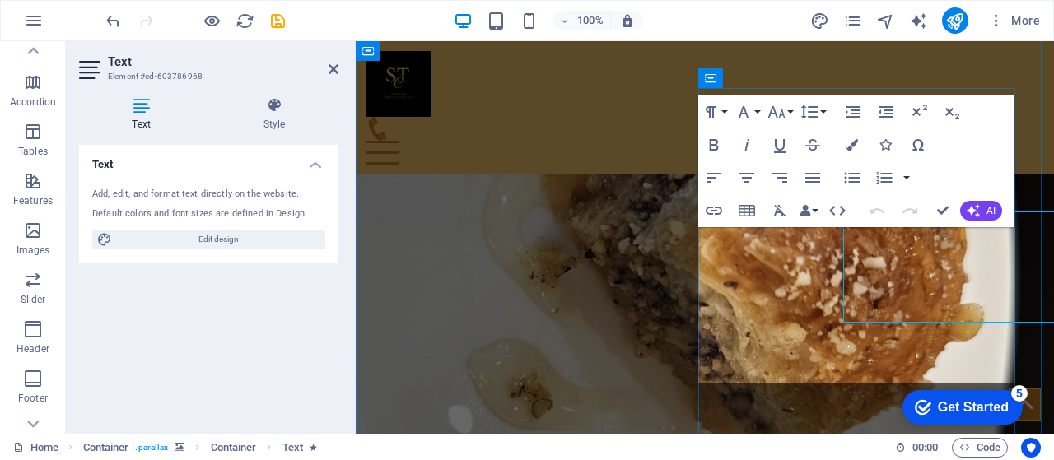
scroll to position [2360, 0]
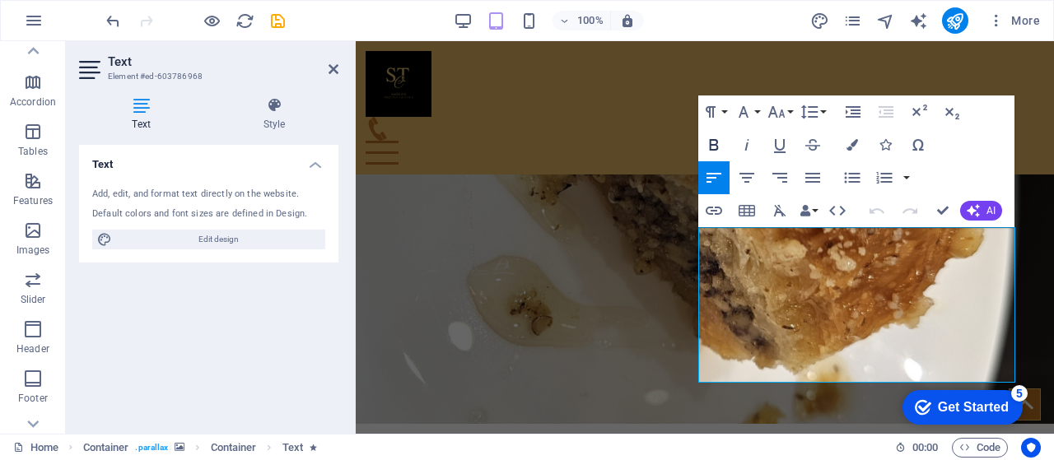
click at [711, 150] on icon "button" at bounding box center [714, 145] width 9 height 12
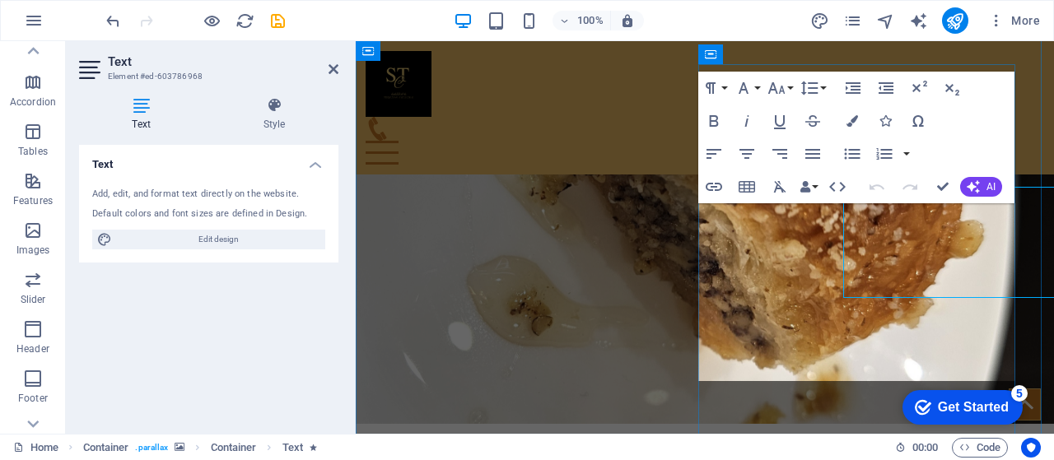
scroll to position [2384, 0]
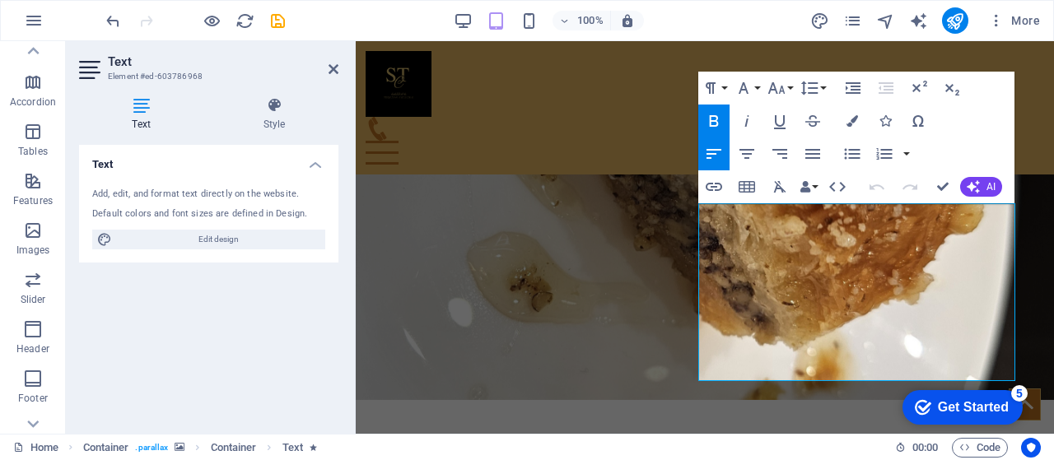
click at [718, 119] on icon "button" at bounding box center [714, 121] width 9 height 12
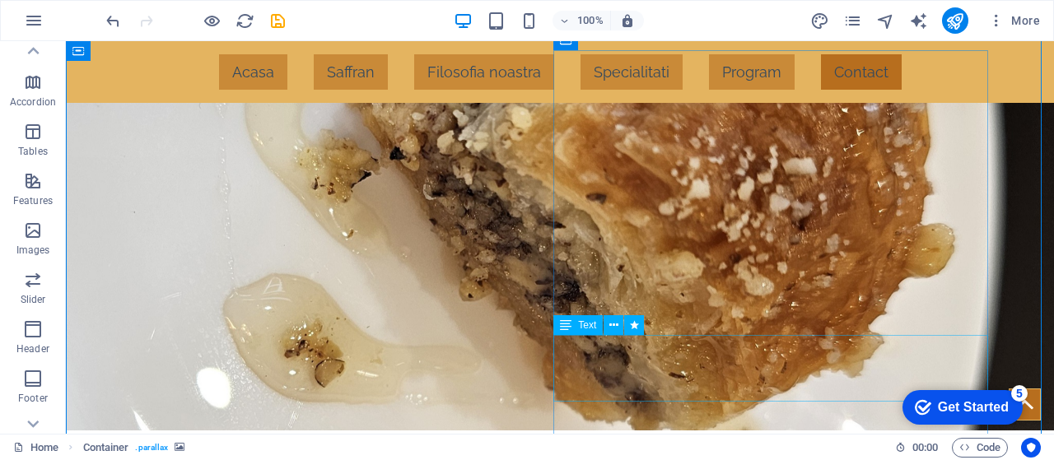
scroll to position [2399, 0]
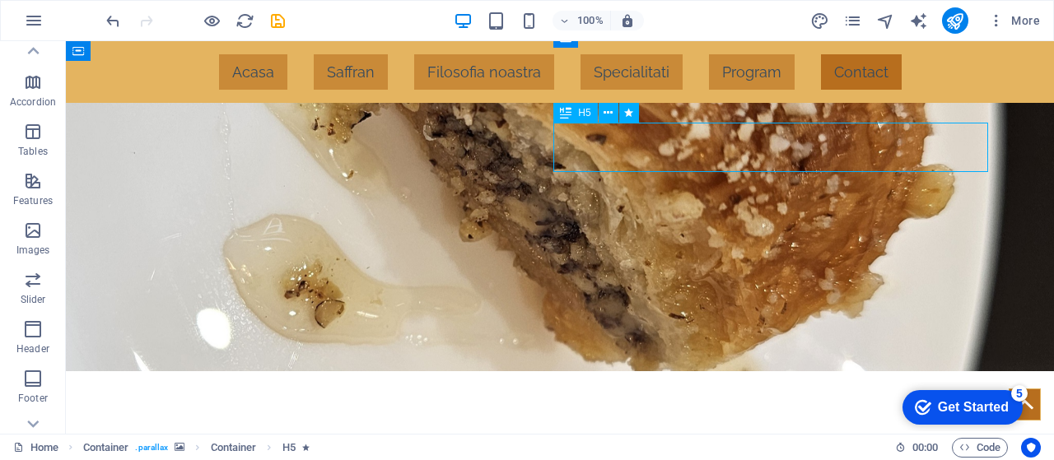
scroll to position [2424, 0]
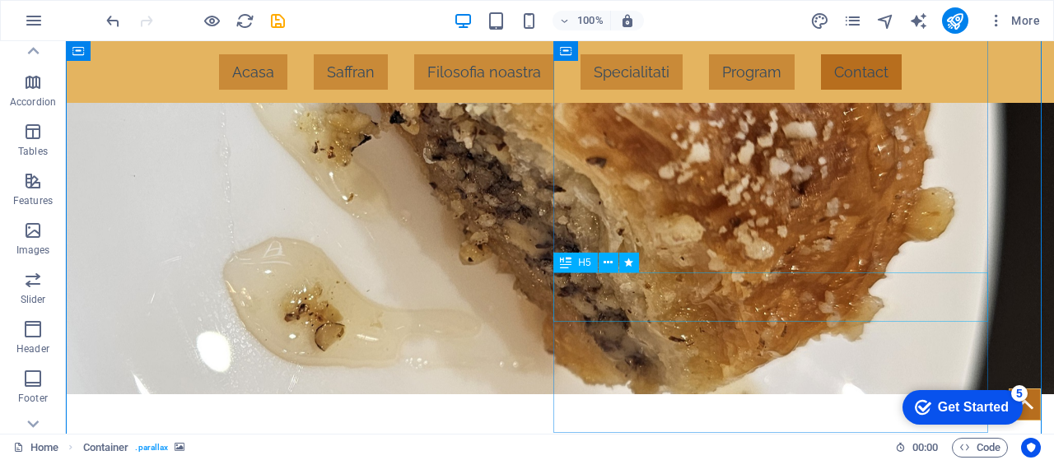
scroll to position [2496, 0]
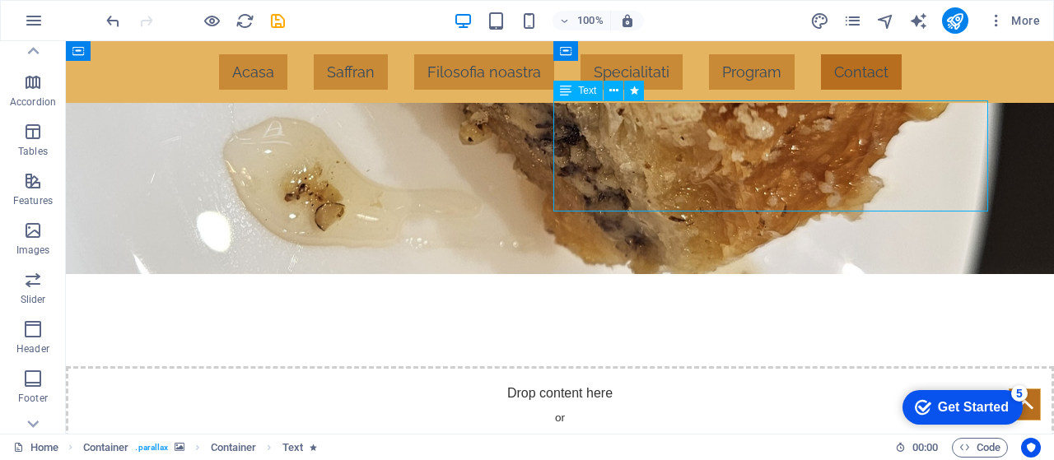
scroll to position [2519, 0]
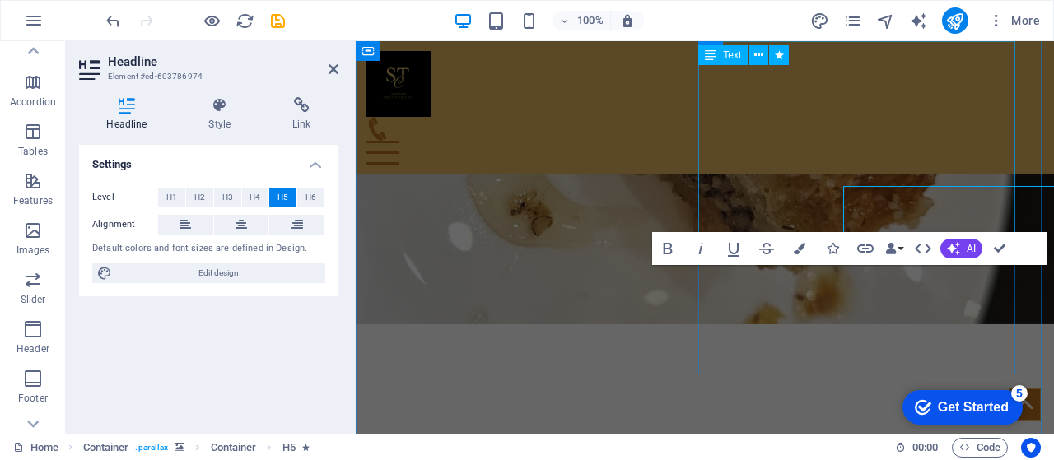
scroll to position [2544, 0]
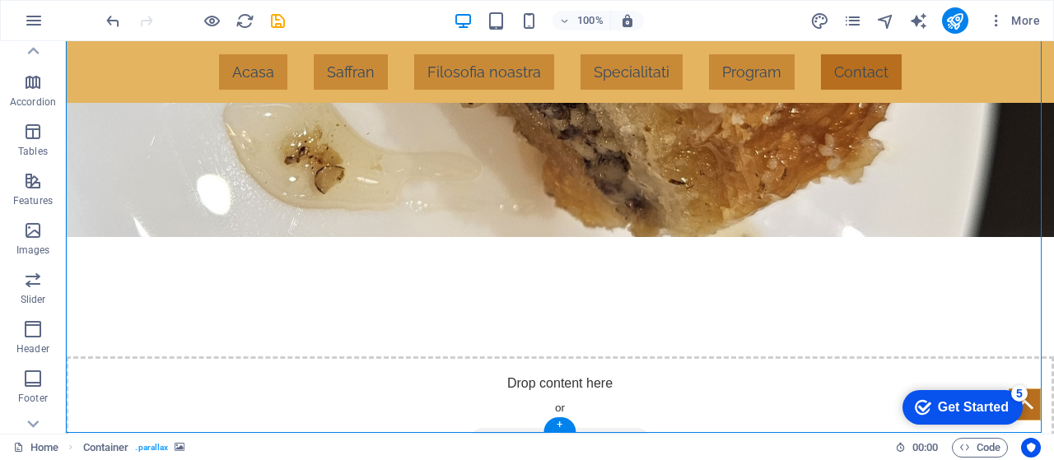
scroll to position [2600, 0]
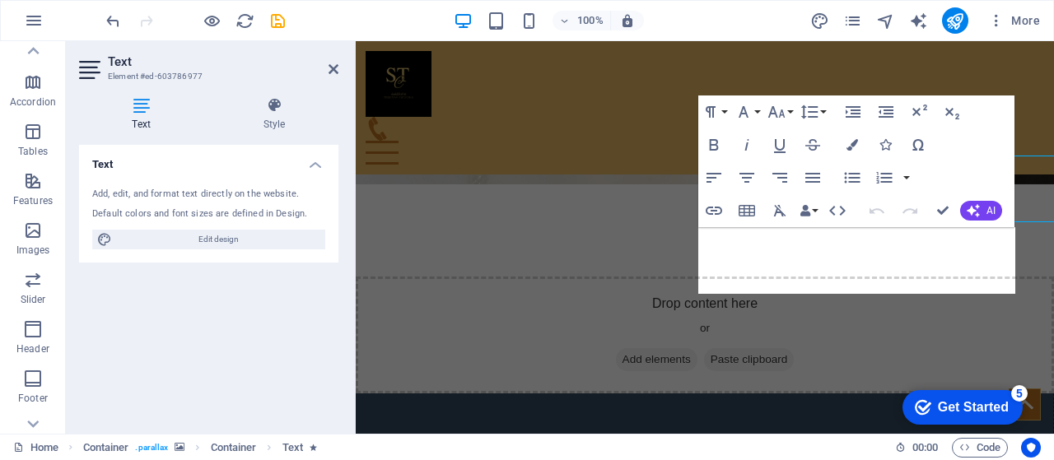
scroll to position [2624, 0]
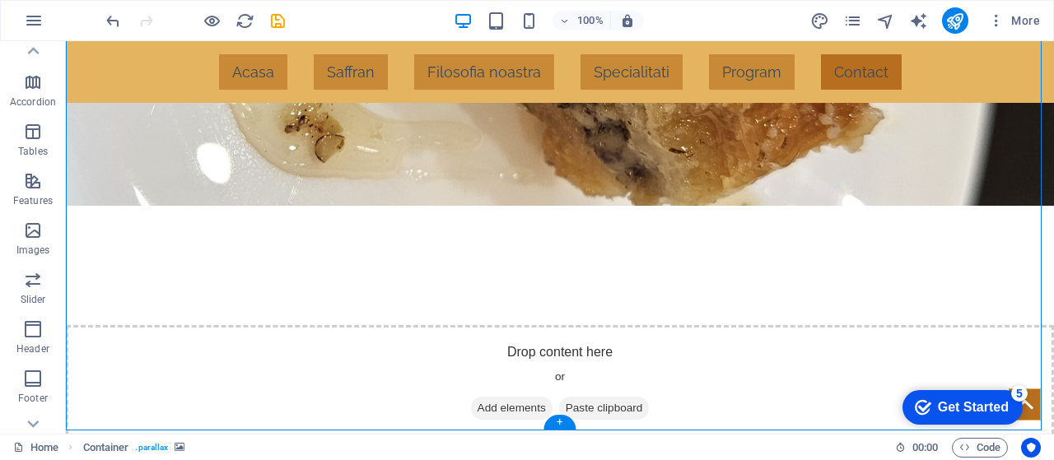
scroll to position [2513, 0]
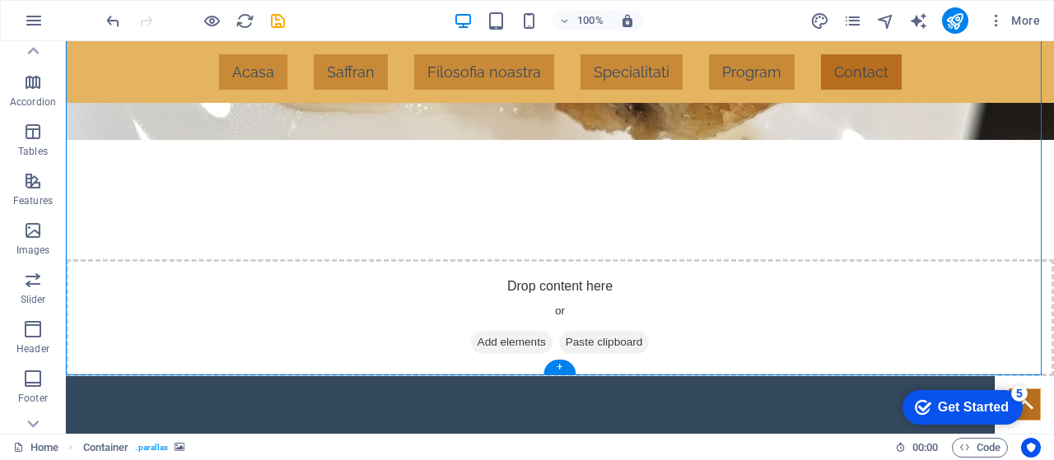
scroll to position [2709, 0]
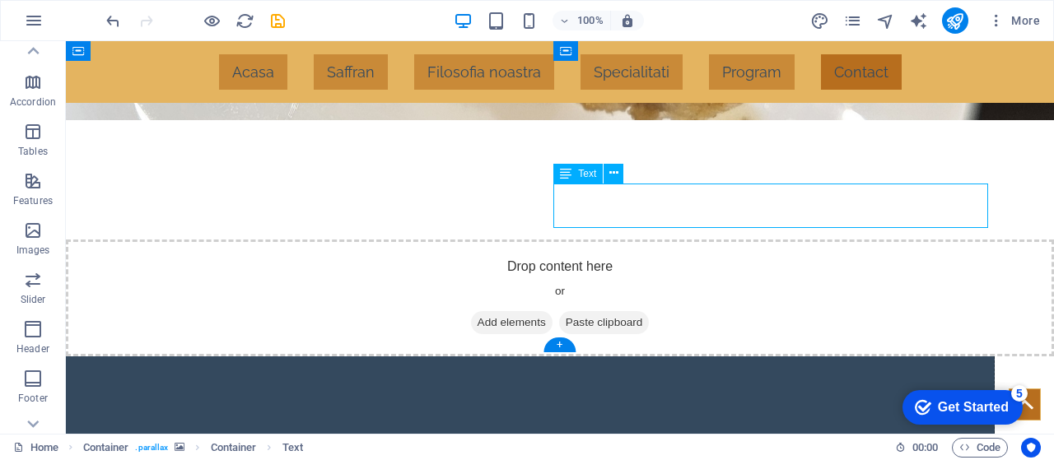
drag, startPoint x: 635, startPoint y: 210, endPoint x: 345, endPoint y: 210, distance: 289.8
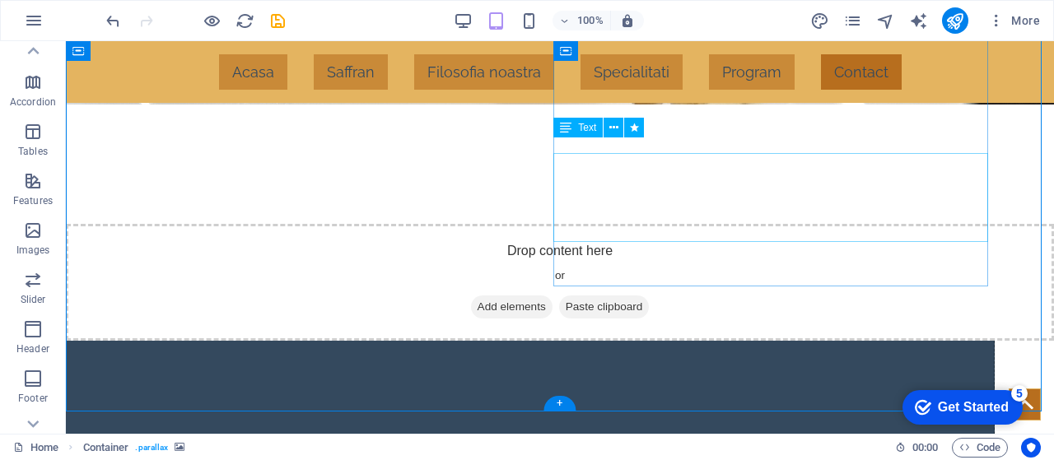
scroll to position [2674, 0]
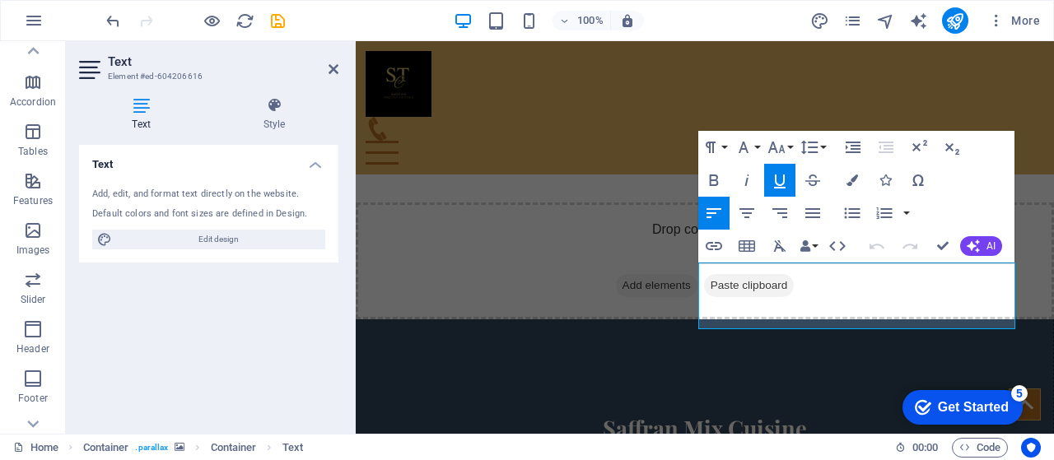
scroll to position [2698, 0]
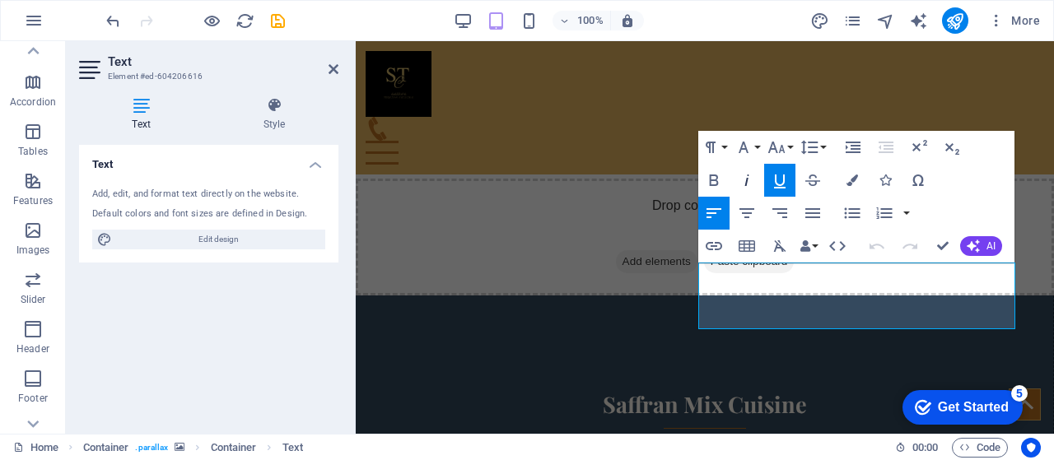
click at [746, 178] on icon "button" at bounding box center [747, 180] width 20 height 20
click at [719, 178] on icon "button" at bounding box center [714, 180] width 20 height 20
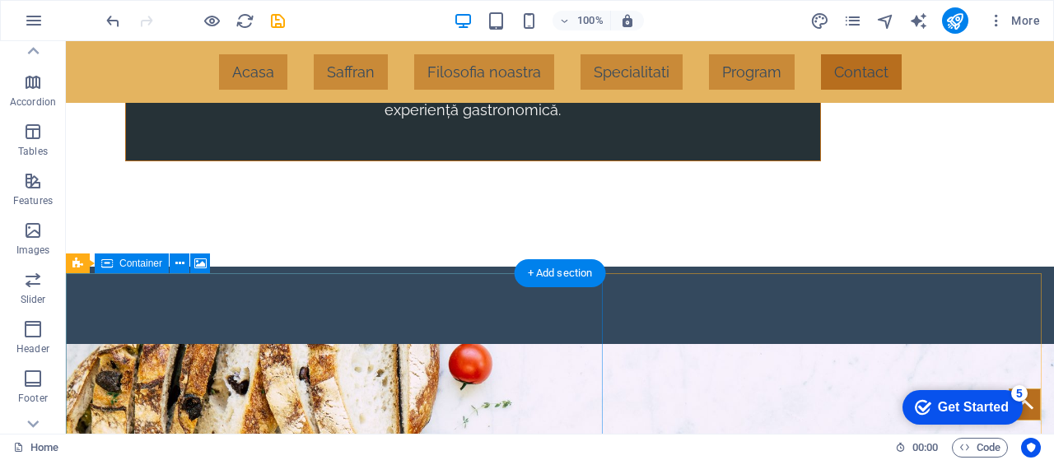
scroll to position [802, 0]
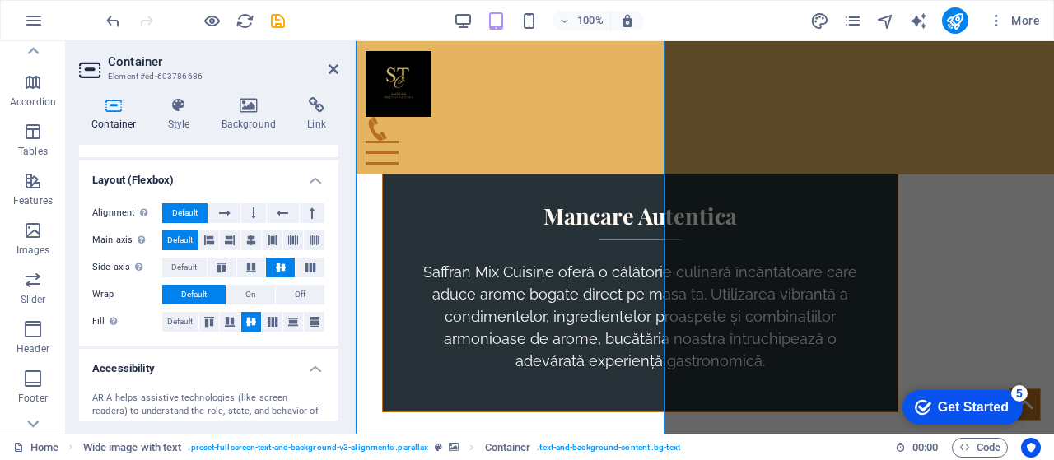
scroll to position [207, 0]
drag, startPoint x: 216, startPoint y: 352, endPoint x: 211, endPoint y: 384, distance: 32.5
click at [211, 384] on div "ARIA helps assistive technologies (like screen readers) to understand the role,…" at bounding box center [208, 438] width 259 height 120
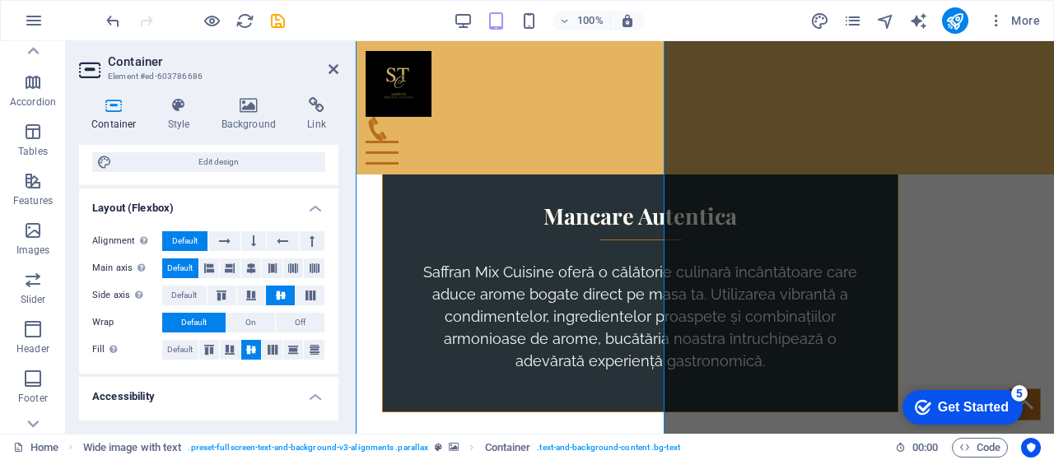
scroll to position [176, 0]
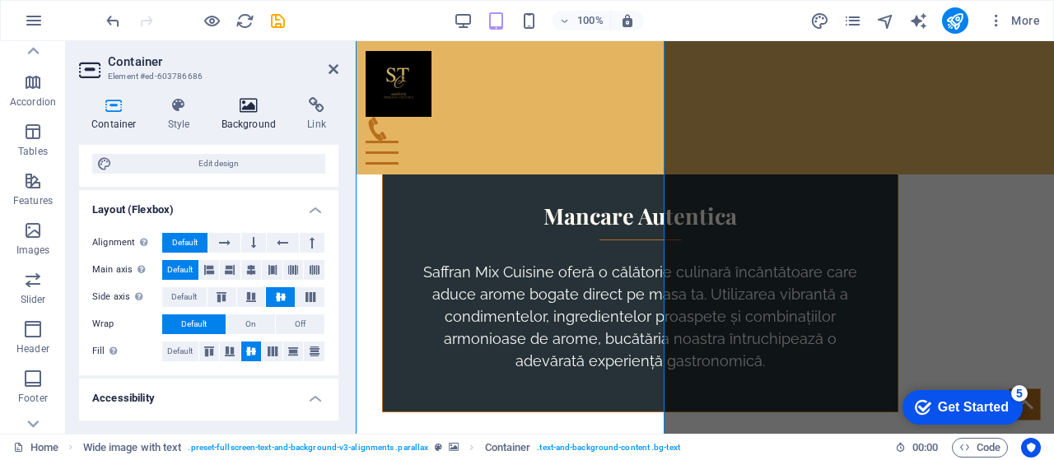
click at [267, 116] on h4 "Background" at bounding box center [252, 114] width 86 height 35
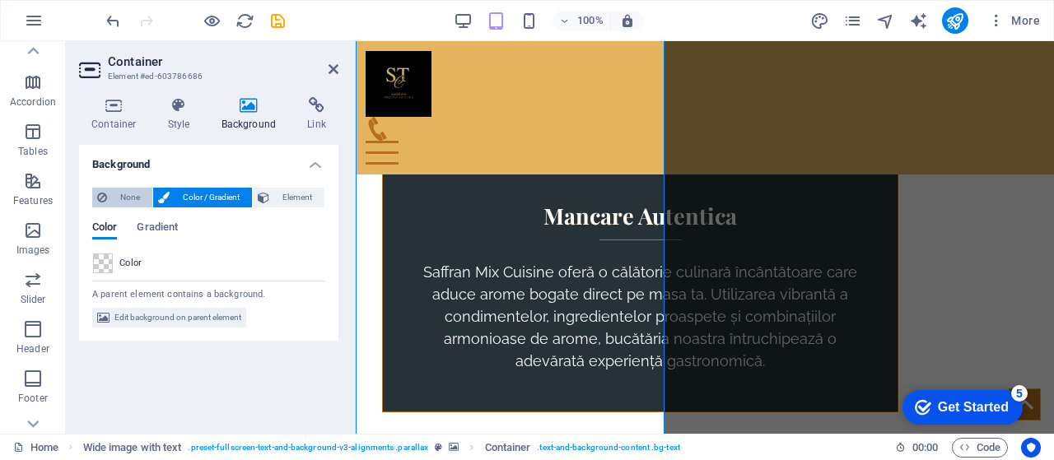
click at [133, 198] on span "None" at bounding box center [129, 198] width 35 height 20
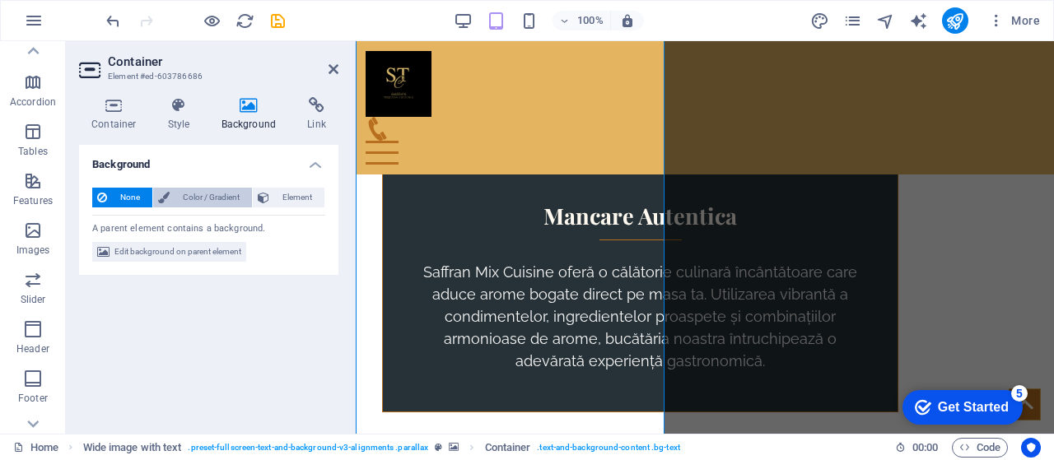
click at [179, 197] on span "Color / Gradient" at bounding box center [211, 198] width 72 height 20
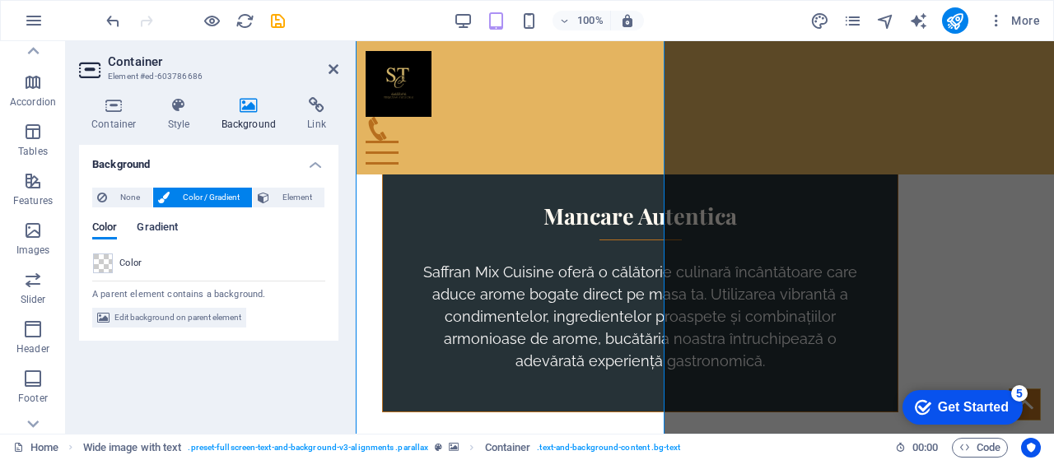
click at [163, 235] on span "Gradient" at bounding box center [157, 228] width 41 height 23
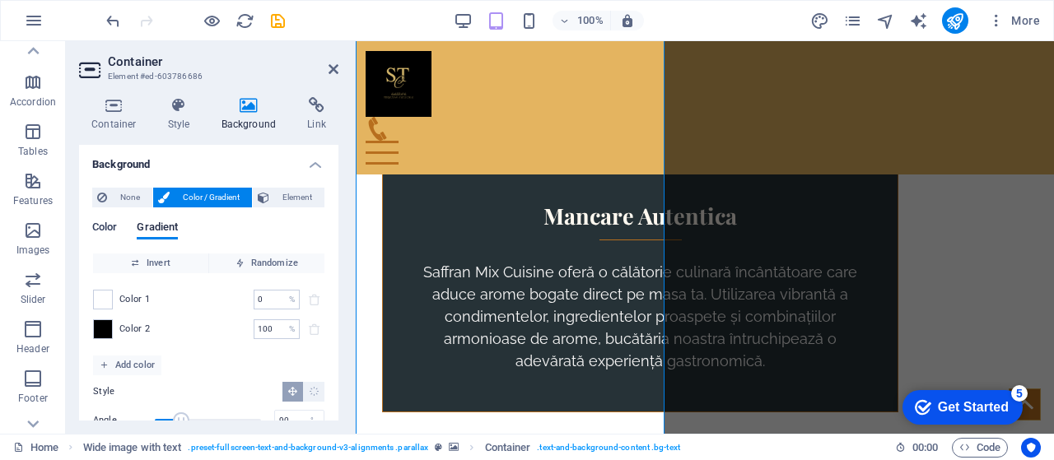
click at [100, 229] on span "Color" at bounding box center [104, 228] width 25 height 23
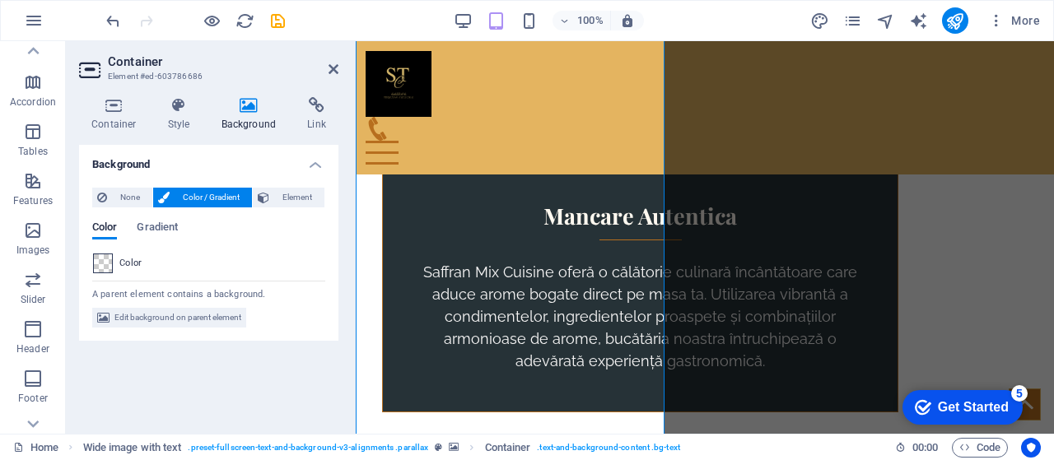
click at [98, 263] on span at bounding box center [103, 263] width 18 height 18
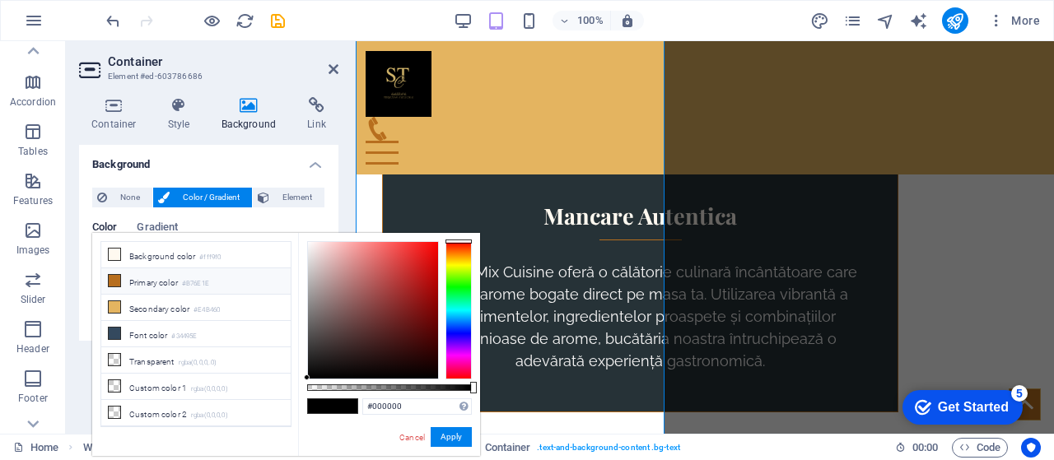
click at [128, 283] on li "Primary color #B76E1E" at bounding box center [195, 281] width 189 height 26
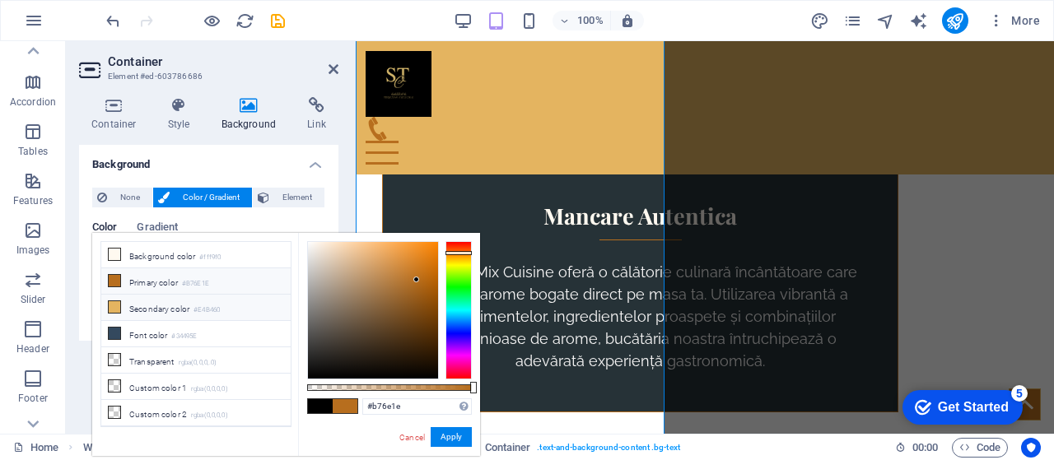
click at [116, 301] on icon at bounding box center [115, 307] width 12 height 12
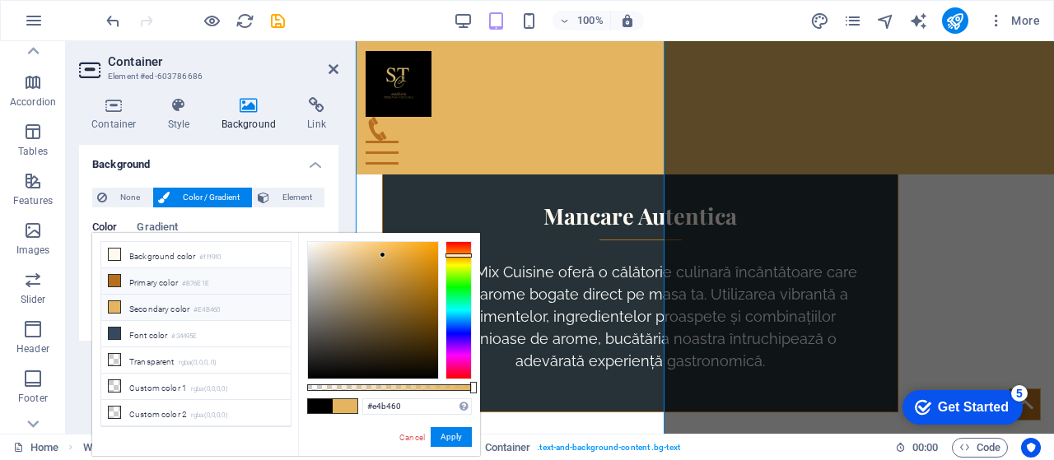
click at [115, 277] on icon at bounding box center [115, 281] width 12 height 12
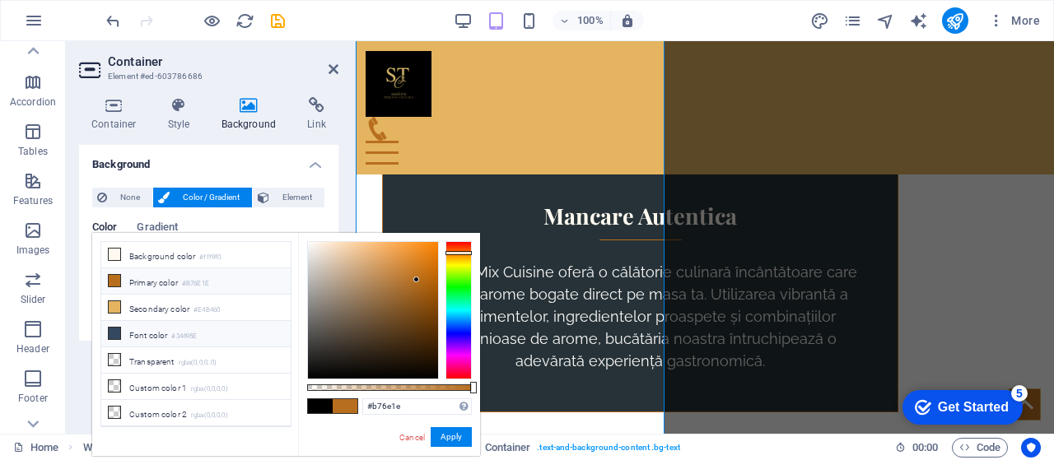
click at [109, 330] on icon at bounding box center [115, 334] width 12 height 12
type input "#34495e"
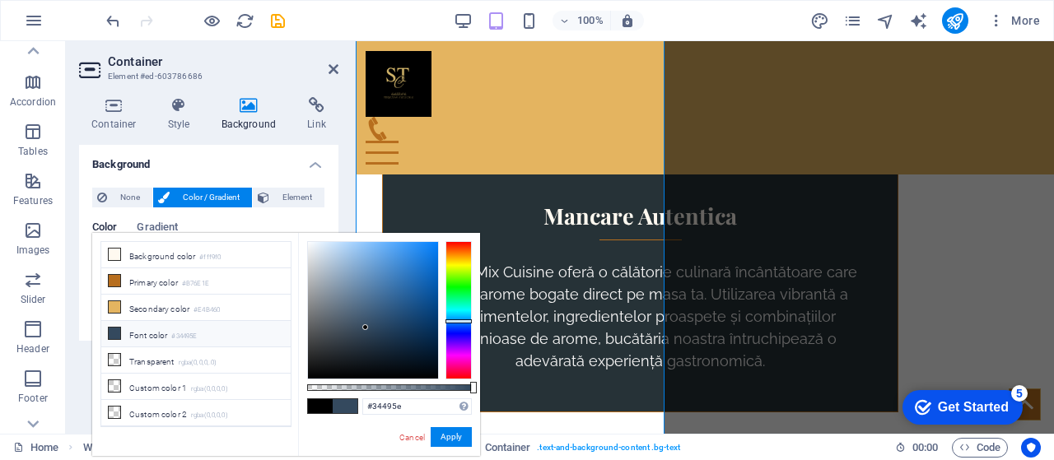
click at [258, 159] on h4 "Background" at bounding box center [208, 160] width 259 height 30
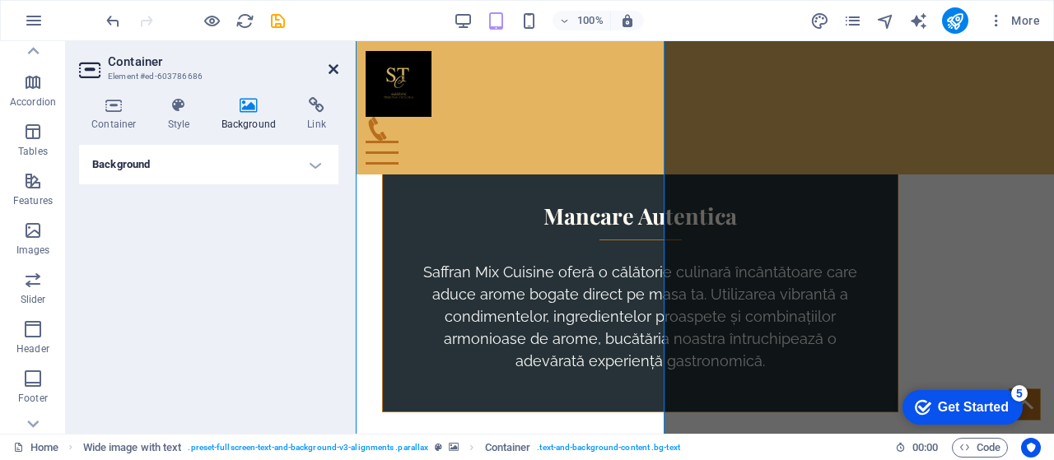
click at [333, 70] on icon at bounding box center [333, 69] width 10 height 13
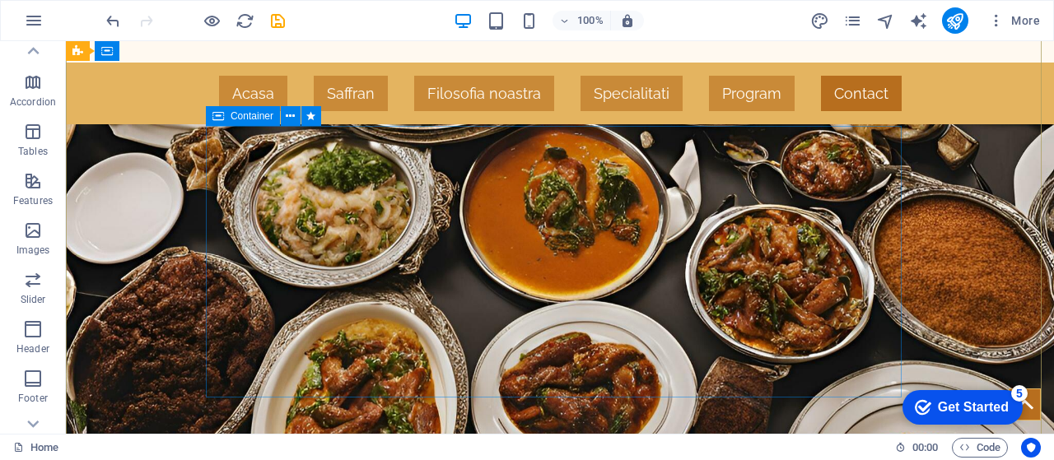
scroll to position [0, 0]
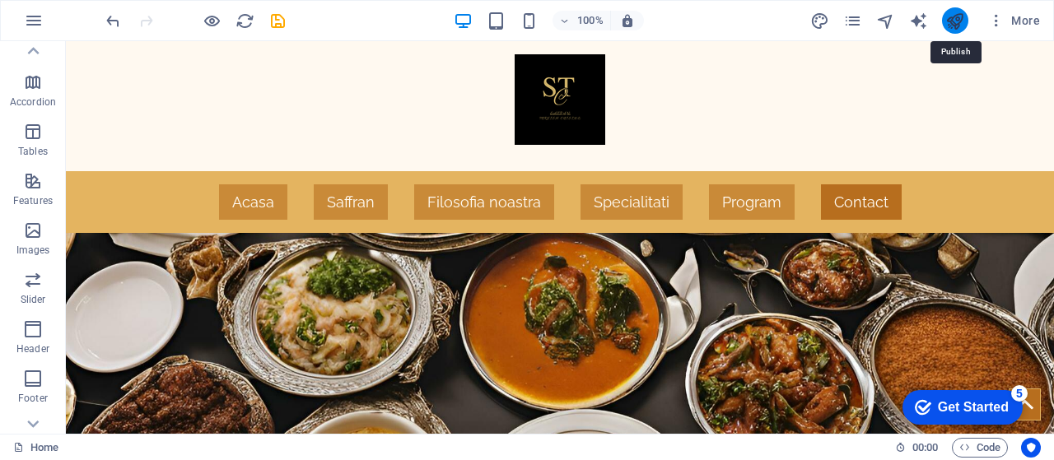
click at [957, 19] on icon "publish" at bounding box center [954, 21] width 19 height 19
